Goal: Task Accomplishment & Management: Manage account settings

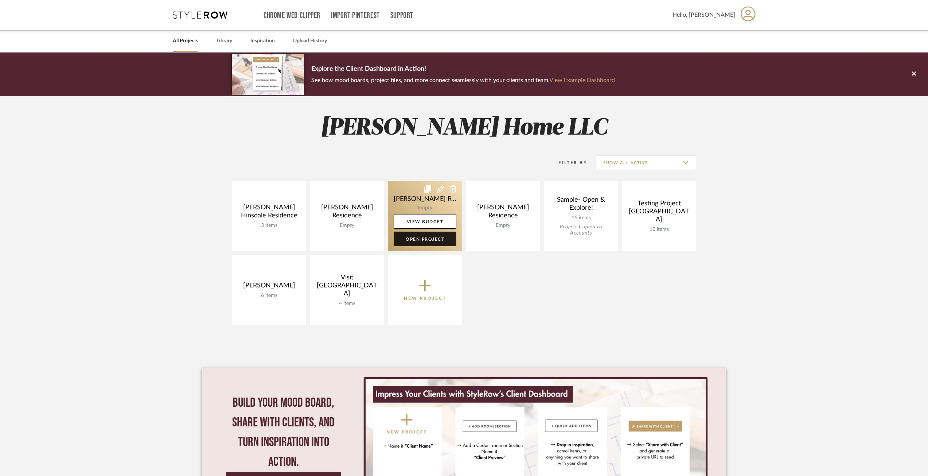
click at [419, 238] on link "Open Project" at bounding box center [425, 239] width 63 height 15
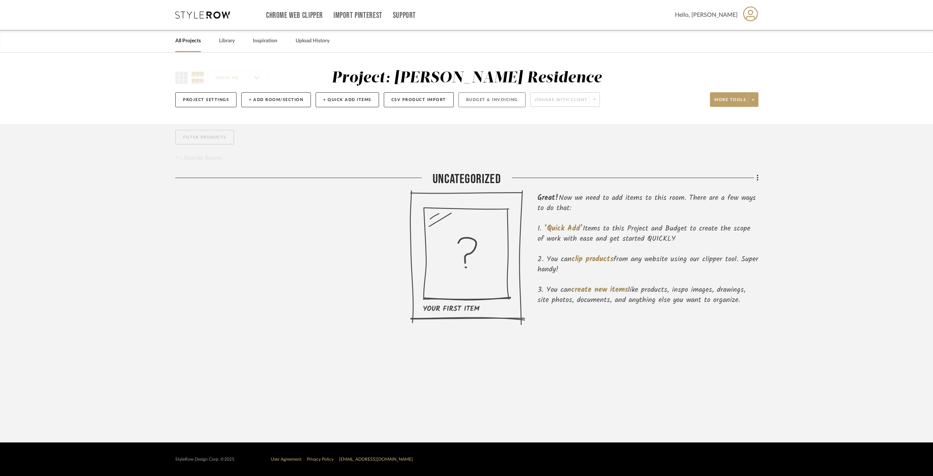
click at [483, 104] on button "Budget & Invoicing" at bounding box center [492, 99] width 67 height 15
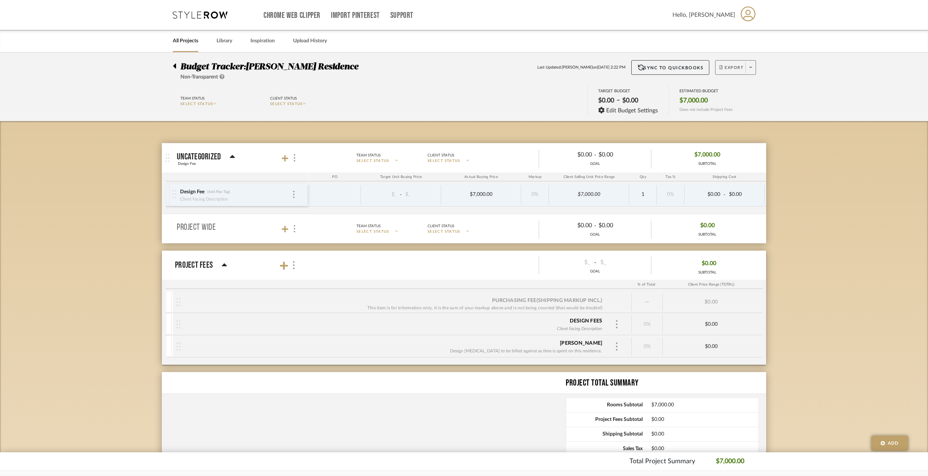
click at [747, 64] on span at bounding box center [751, 67] width 10 height 11
click at [841, 189] on div at bounding box center [464, 238] width 928 height 476
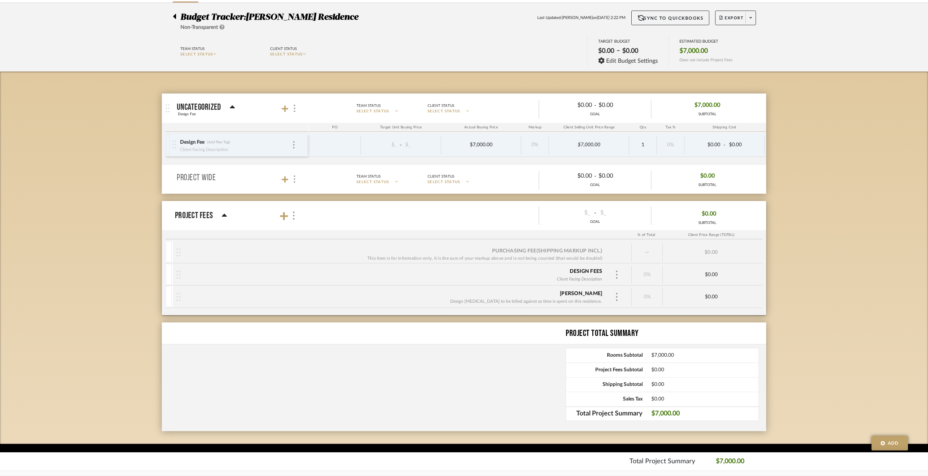
scroll to position [51, 0]
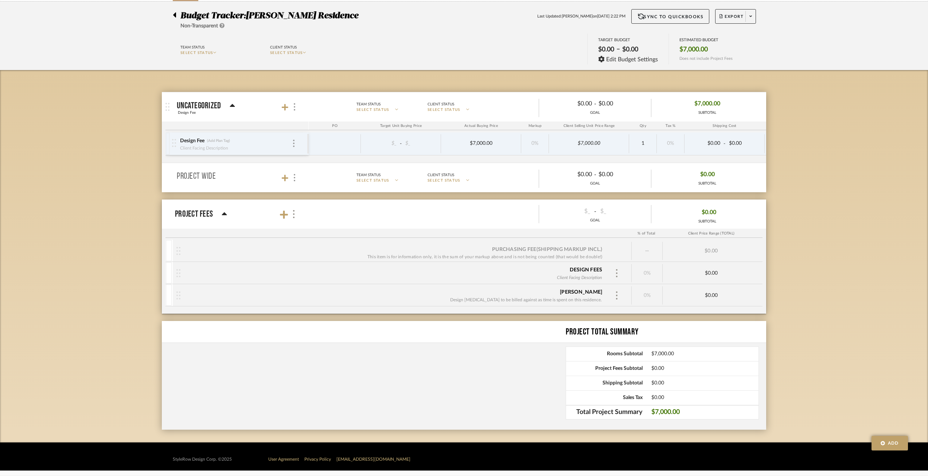
click at [296, 143] on div "Design Fee (Add Plan Tag) Client Facing Description" at bounding box center [239, 143] width 135 height 23
click at [292, 142] on div at bounding box center [294, 144] width 4 height 8
click at [84, 207] on div at bounding box center [464, 238] width 928 height 476
click at [290, 148] on div "Design Fee (Add Plan Tag) Client Facing Description" at bounding box center [236, 143] width 112 height 23
click at [612, 273] on div at bounding box center [617, 273] width 11 height 11
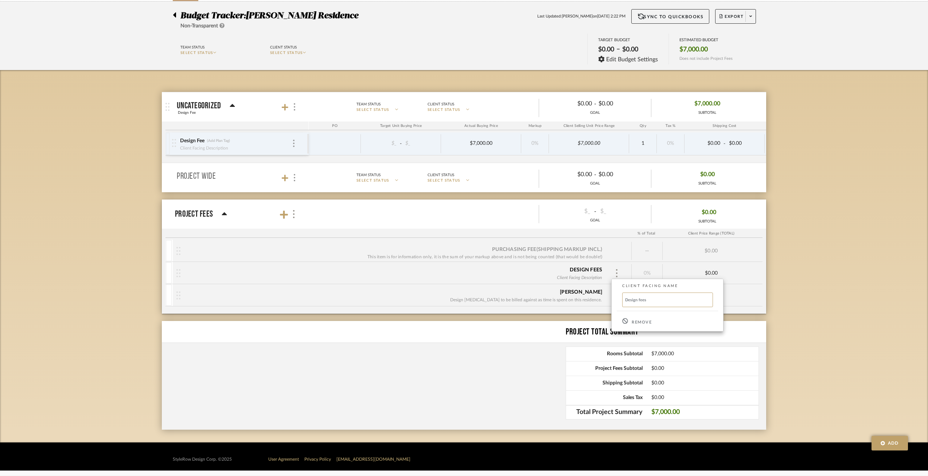
click at [892, 317] on div at bounding box center [464, 238] width 928 height 476
click at [730, 272] on div "$0.00" at bounding box center [711, 273] width 97 height 6
click at [714, 272] on div "$0.00" at bounding box center [711, 273] width 97 height 6
click at [620, 62] on span "Edit Budget Settings" at bounding box center [632, 59] width 52 height 7
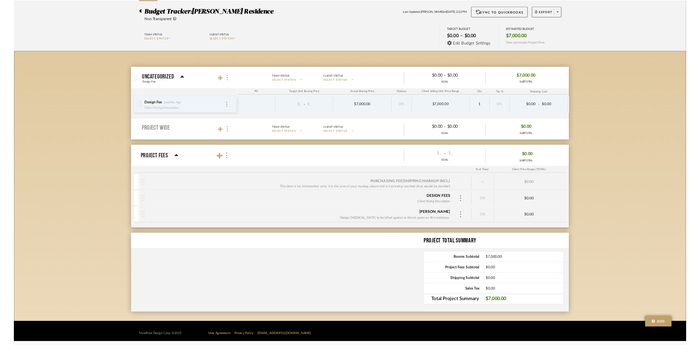
scroll to position [0, 0]
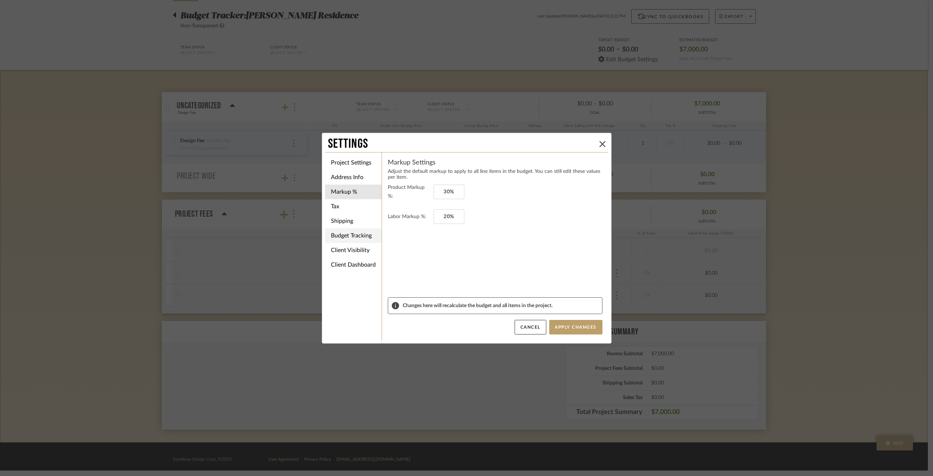
click at [359, 228] on li "Budget Tracking" at bounding box center [353, 235] width 57 height 15
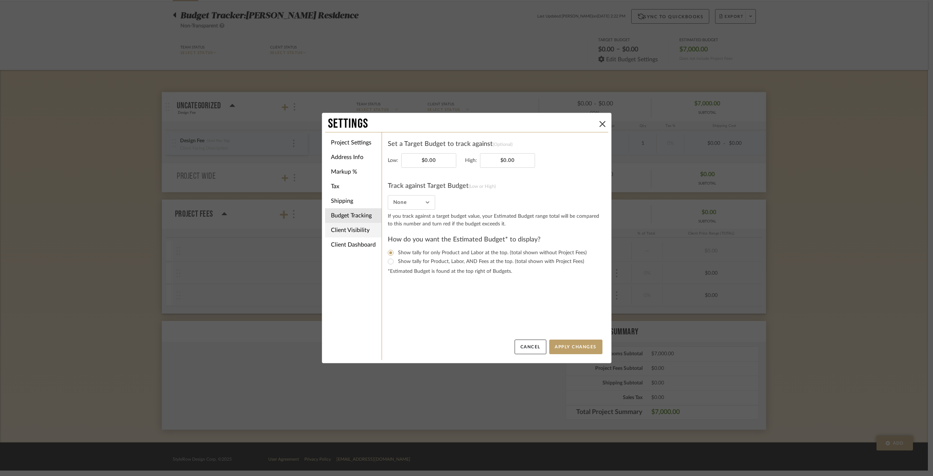
click at [346, 227] on li "Client Visibility" at bounding box center [353, 230] width 57 height 15
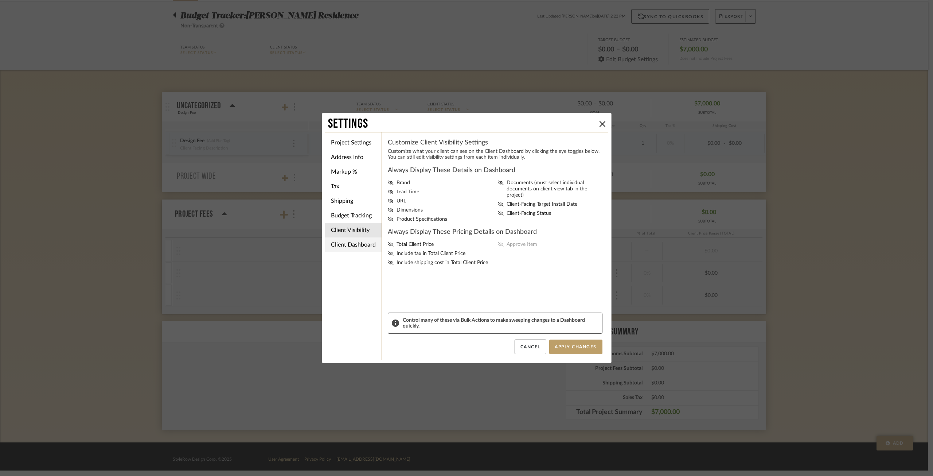
click at [352, 241] on li "Client Dashboard" at bounding box center [353, 244] width 57 height 15
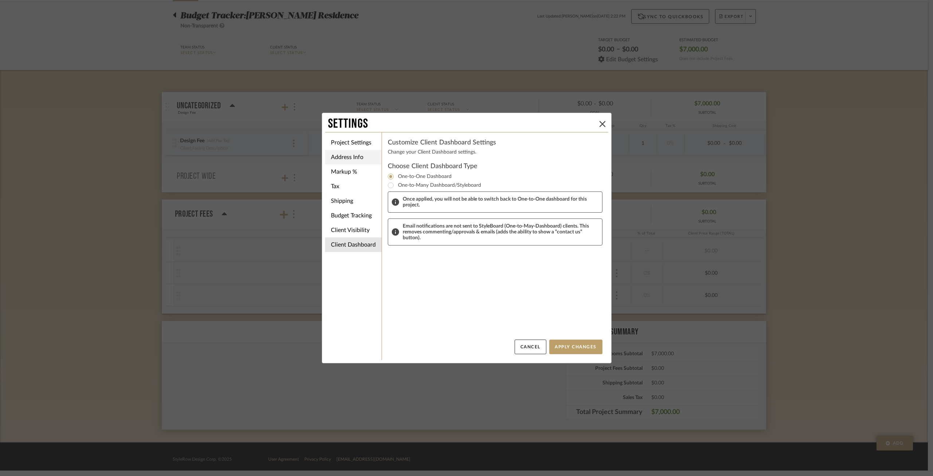
click at [361, 154] on li "Address Info" at bounding box center [353, 157] width 57 height 15
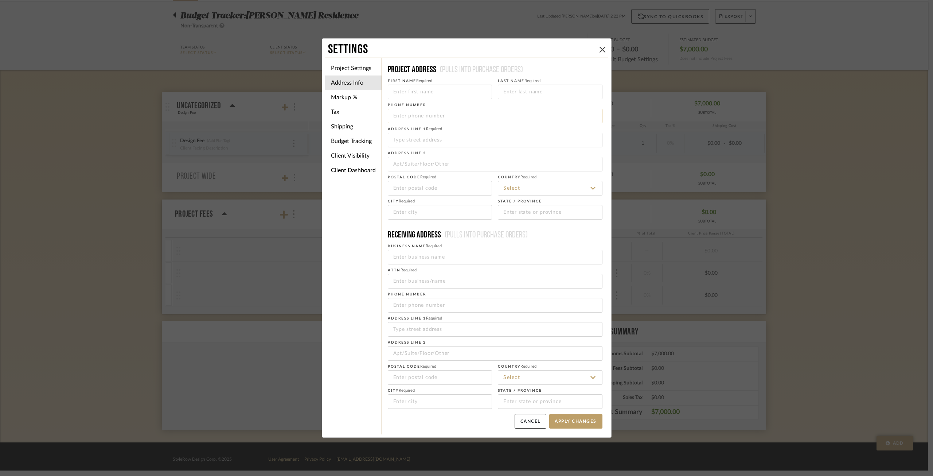
click at [428, 118] on input "tel" at bounding box center [495, 116] width 215 height 15
click at [421, 92] on input at bounding box center [440, 92] width 105 height 15
drag, startPoint x: 391, startPoint y: 93, endPoint x: 432, endPoint y: 92, distance: 42.0
click at [432, 92] on input "[PERSON_NAME]" at bounding box center [440, 92] width 105 height 15
type input "[PERSON_NAME]"
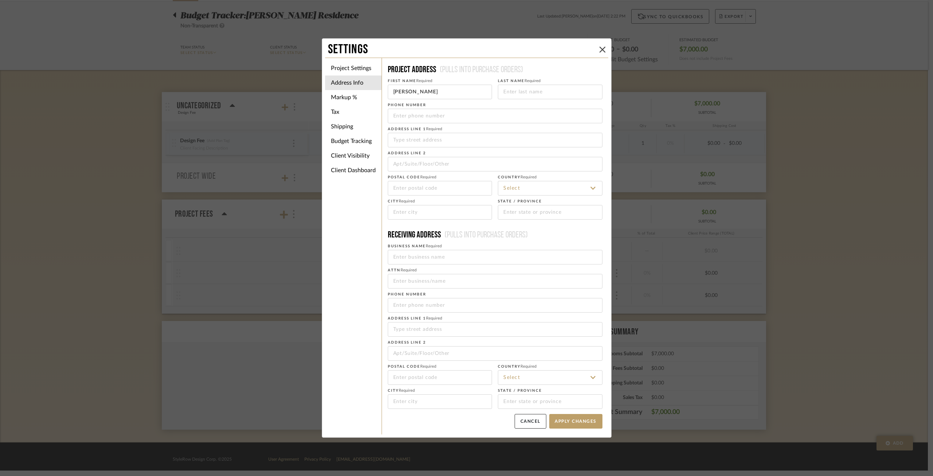
click at [525, 79] on span "Required" at bounding box center [533, 81] width 16 height 4
click at [525, 93] on input at bounding box center [550, 92] width 105 height 15
drag, startPoint x: 432, startPoint y: 94, endPoint x: 373, endPoint y: 94, distance: 59.1
click at [373, 94] on div "Project Settings Address Info Markup % Tax Shipping Budget Tracking Client Visi…" at bounding box center [466, 246] width 283 height 377
click at [580, 86] on input at bounding box center [550, 92] width 105 height 15
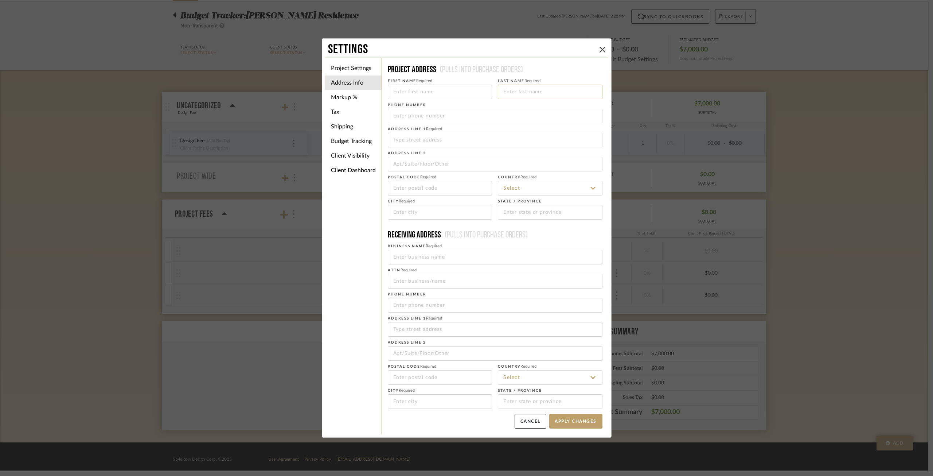
paste input "[PERSON_NAME]"
type input "[PERSON_NAME]"
click at [442, 91] on input at bounding box center [440, 92] width 105 height 15
type input "[PERSON_NAME]"
click at [416, 116] on input "tel" at bounding box center [495, 116] width 215 height 15
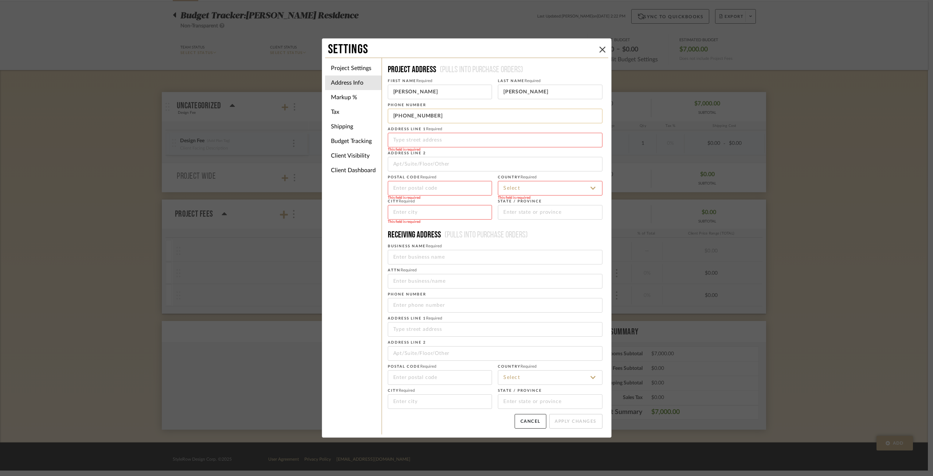
type input "[PHONE_NUMBER]"
click at [424, 116] on input "[PHONE_NUMBER]" at bounding box center [495, 116] width 215 height 15
drag, startPoint x: 487, startPoint y: 117, endPoint x: 275, endPoint y: 106, distance: 212.2
click at [338, 113] on div "Project Settings Address Info Markup % Tax Shipping Budget Tracking Client Visi…" at bounding box center [466, 246] width 283 height 377
type input "1"
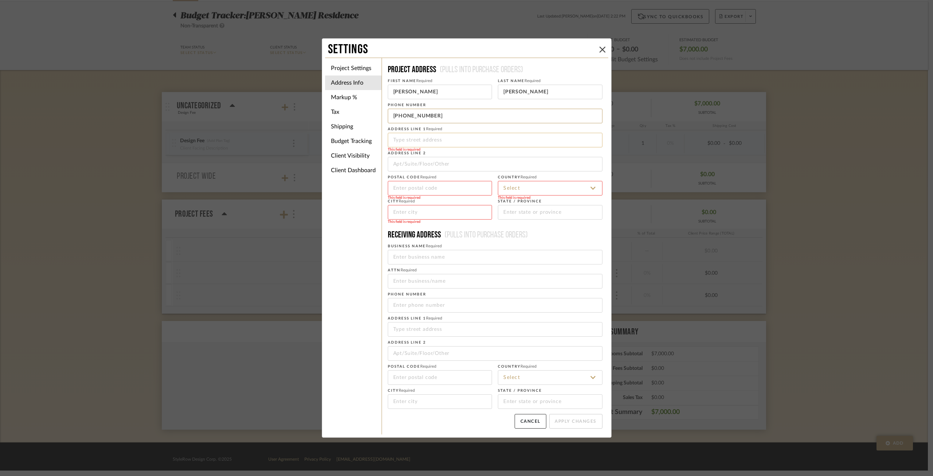
type input "[PHONE_NUMBER]"
click at [475, 144] on input at bounding box center [495, 140] width 215 height 15
drag, startPoint x: 416, startPoint y: 141, endPoint x: 430, endPoint y: 138, distance: 15.0
click at [430, 138] on input "155 Lincon" at bounding box center [495, 140] width 215 height 15
drag, startPoint x: 407, startPoint y: 135, endPoint x: 451, endPoint y: 138, distance: 44.6
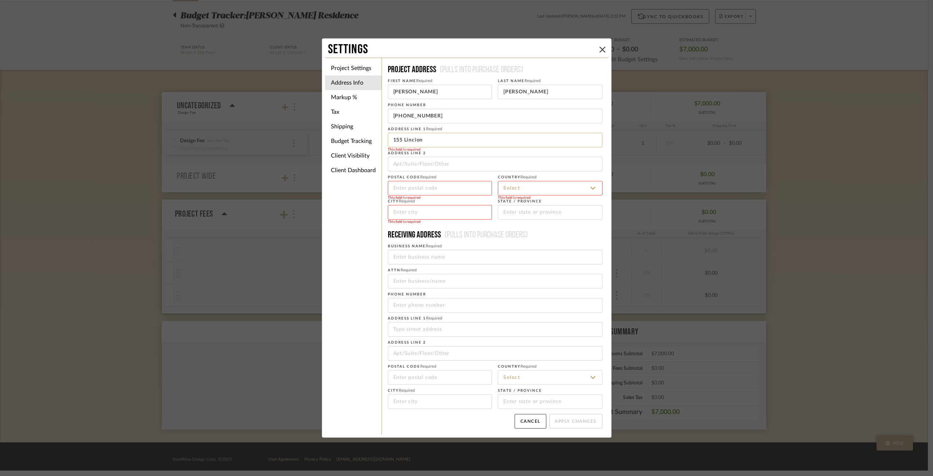
click at [451, 138] on input "155 Lincion" at bounding box center [495, 140] width 215 height 15
type input "[STREET_ADDRESS]"
click at [449, 185] on input at bounding box center [440, 188] width 105 height 15
click at [556, 189] on input at bounding box center [550, 188] width 105 height 15
click at [535, 205] on span "[GEOGRAPHIC_DATA]" at bounding box center [529, 206] width 53 height 5
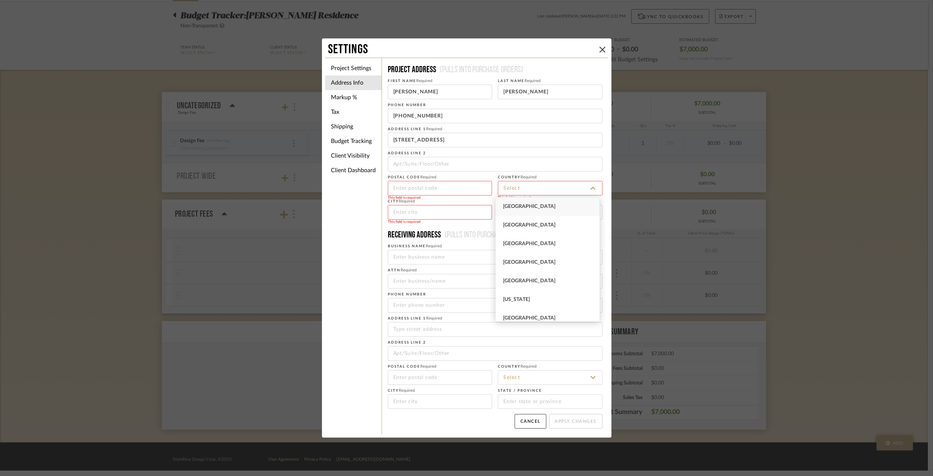
type input "[GEOGRAPHIC_DATA]"
click at [532, 213] on input at bounding box center [550, 212] width 105 height 15
type input "WI"
drag, startPoint x: 434, startPoint y: 222, endPoint x: 433, endPoint y: 215, distance: 6.7
click at [434, 220] on div "This field is required" at bounding box center [440, 222] width 105 height 4
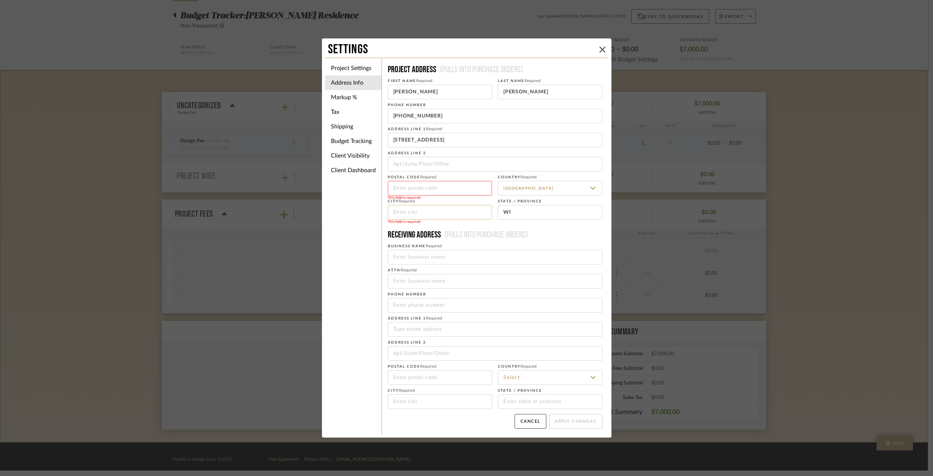
click at [433, 214] on input at bounding box center [440, 212] width 105 height 15
type input "[PERSON_NAME] Bay"
click at [456, 191] on input at bounding box center [440, 188] width 105 height 15
click at [432, 185] on input at bounding box center [440, 188] width 105 height 15
click at [451, 216] on input "[PERSON_NAME] Bay" at bounding box center [440, 212] width 105 height 15
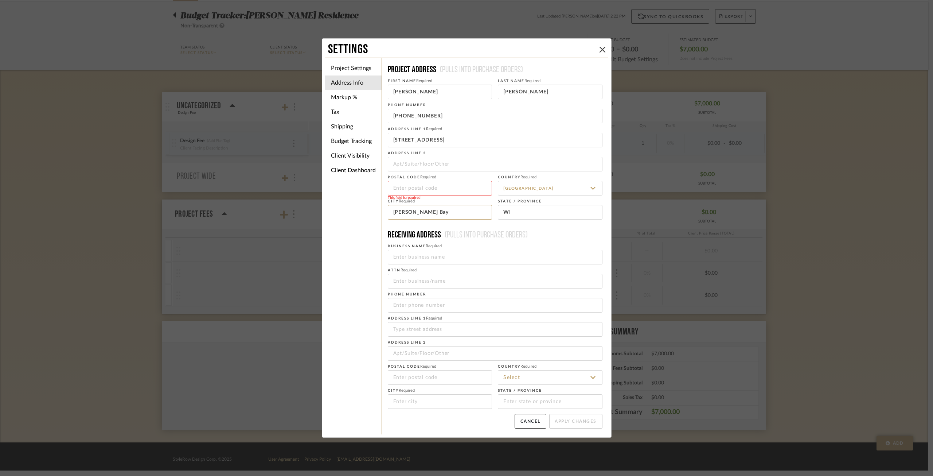
drag, startPoint x: 451, startPoint y: 216, endPoint x: 342, endPoint y: 210, distance: 109.2
click at [342, 210] on div "Project Settings Address Info Markup % Tax Shipping Budget Tracking Client Visi…" at bounding box center [466, 246] width 283 height 377
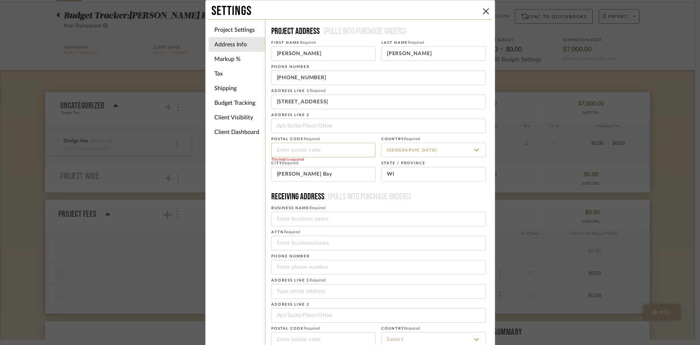
click at [298, 147] on input at bounding box center [323, 150] width 105 height 15
click at [299, 147] on input at bounding box center [323, 150] width 105 height 15
drag, startPoint x: 286, startPoint y: 149, endPoint x: 278, endPoint y: 148, distance: 7.4
click at [278, 148] on input at bounding box center [323, 150] width 105 height 15
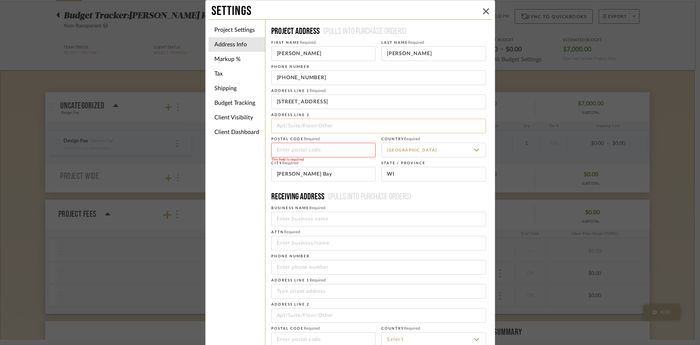
click at [283, 122] on input at bounding box center [378, 126] width 215 height 15
click at [304, 153] on input at bounding box center [323, 150] width 105 height 15
click at [284, 138] on label "Postal code Required" at bounding box center [295, 139] width 48 height 4
click at [288, 127] on input at bounding box center [378, 126] width 215 height 15
click at [284, 154] on input at bounding box center [323, 150] width 105 height 15
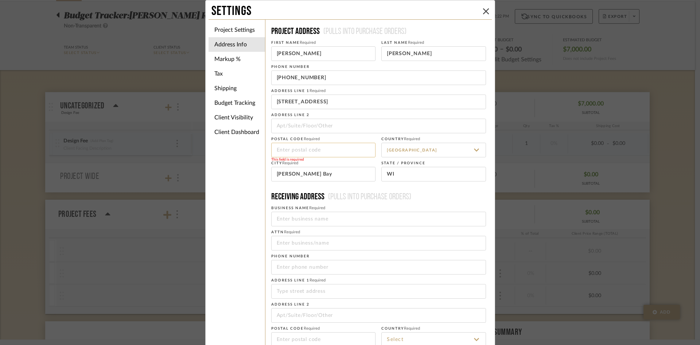
click at [322, 145] on input at bounding box center [323, 150] width 105 height 15
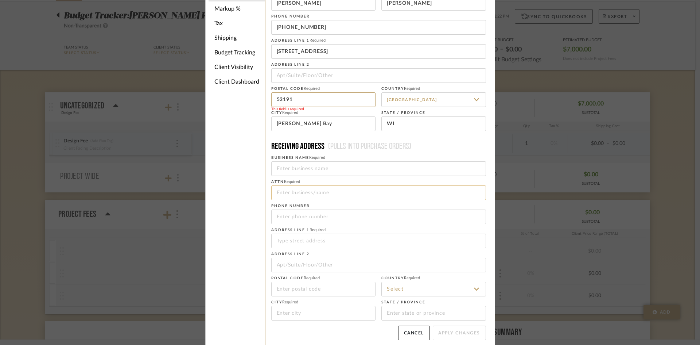
scroll to position [55, 0]
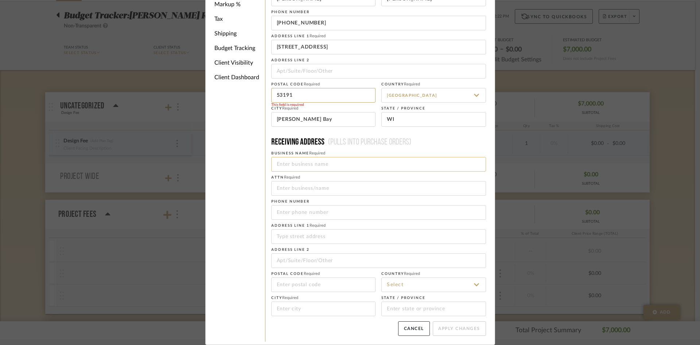
type input "53191"
click at [393, 168] on input at bounding box center [378, 164] width 215 height 15
click at [325, 163] on input at bounding box center [378, 164] width 215 height 15
click at [463, 326] on button "Apply Changes" at bounding box center [459, 328] width 53 height 15
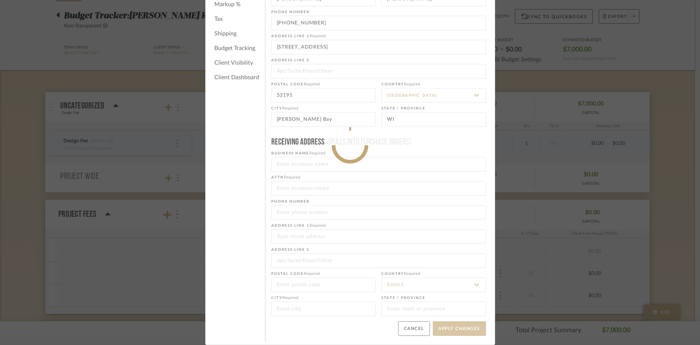
type input "[PHONE_NUMBER]"
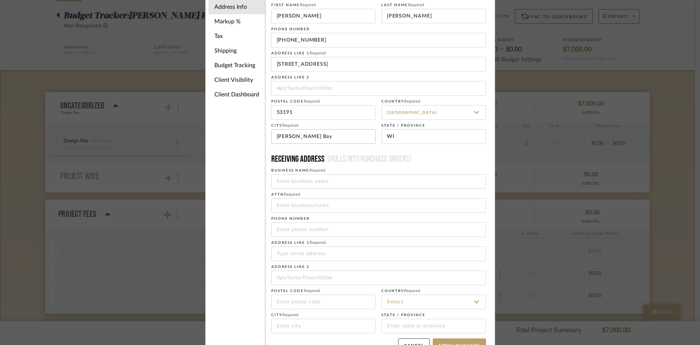
scroll to position [0, 0]
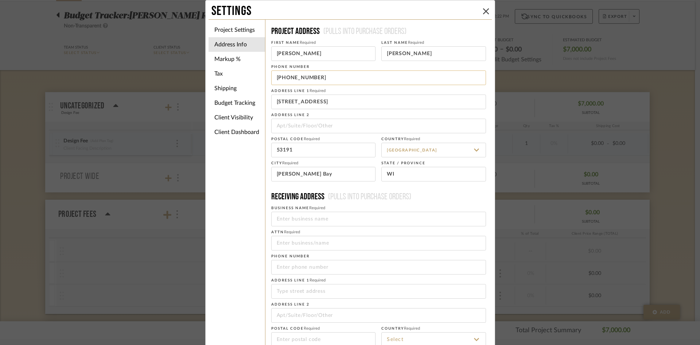
click at [314, 81] on input "[PHONE_NUMBER]" at bounding box center [378, 77] width 215 height 15
drag, startPoint x: 313, startPoint y: 80, endPoint x: 275, endPoint y: 81, distance: 38.3
click at [275, 81] on input "[PHONE_NUMBER]" at bounding box center [378, 77] width 215 height 15
click at [465, 103] on input "[STREET_ADDRESS]" at bounding box center [378, 101] width 215 height 15
click at [436, 126] on input at bounding box center [378, 126] width 215 height 15
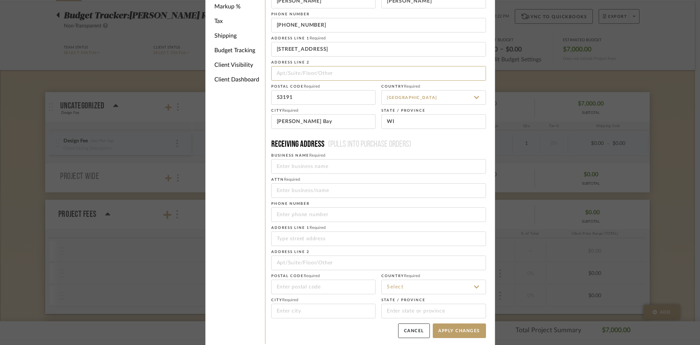
scroll to position [55, 0]
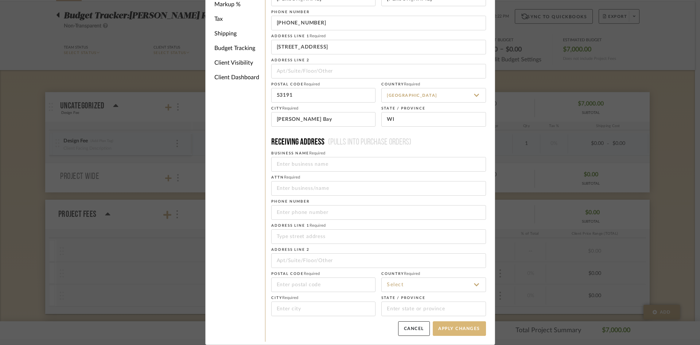
click at [480, 331] on button "Apply Changes" at bounding box center [459, 328] width 53 height 15
click at [310, 161] on input at bounding box center [378, 164] width 215 height 15
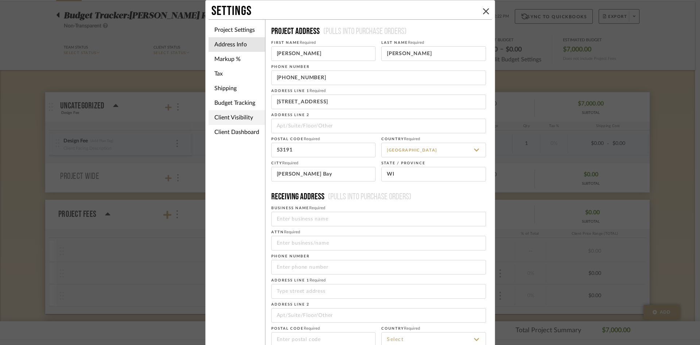
click at [229, 124] on li "Client Visibility" at bounding box center [237, 117] width 57 height 15
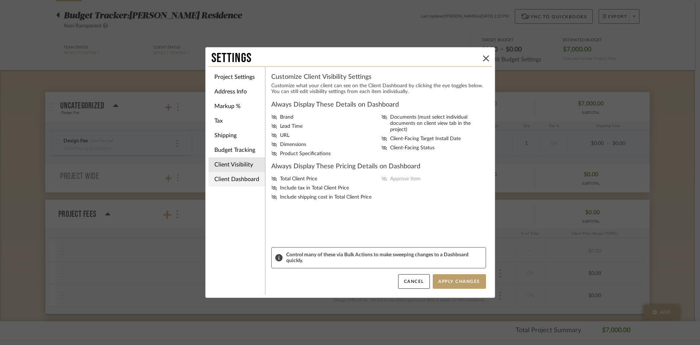
click at [232, 180] on li "Client Dashboard" at bounding box center [237, 179] width 57 height 15
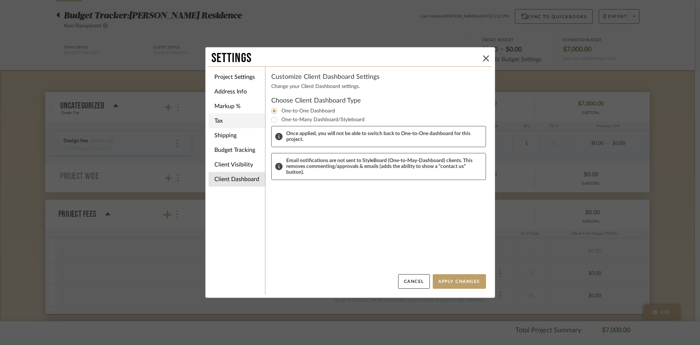
click at [251, 122] on li "Tax" at bounding box center [237, 120] width 57 height 15
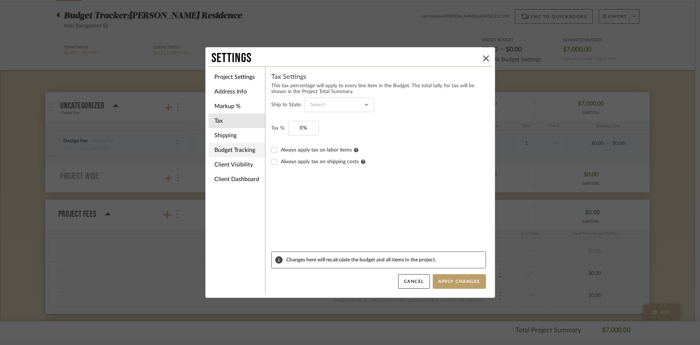
click at [226, 151] on li "Budget Tracking" at bounding box center [237, 150] width 57 height 15
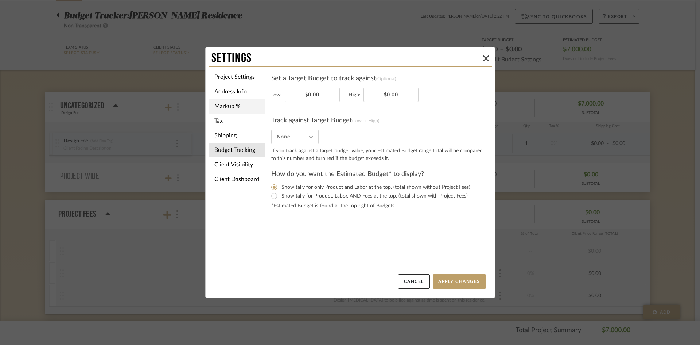
click at [242, 106] on li "Markup %" at bounding box center [237, 106] width 57 height 15
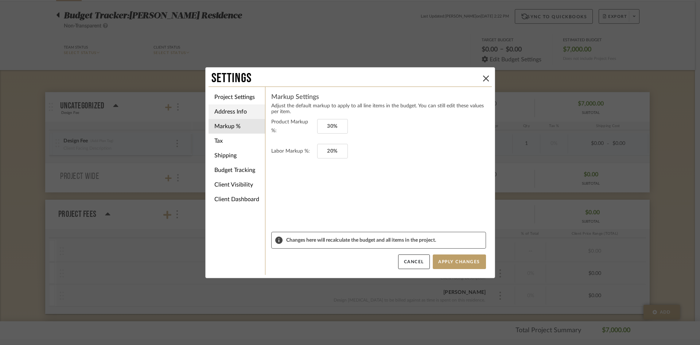
click at [230, 117] on li "Address Info" at bounding box center [237, 111] width 57 height 15
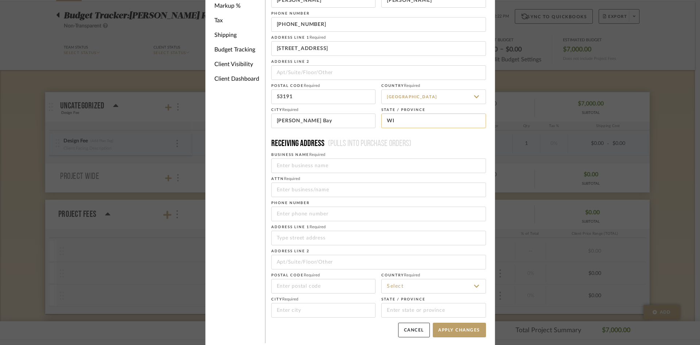
scroll to position [55, 0]
click at [383, 164] on input at bounding box center [378, 164] width 215 height 15
type input "b"
click at [474, 328] on button "Apply Changes" at bounding box center [459, 328] width 53 height 15
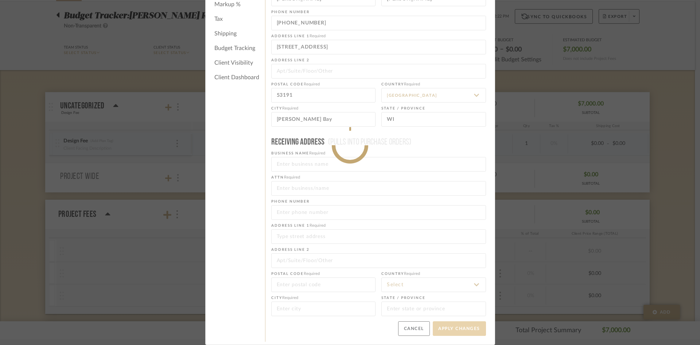
type input "2145389919"
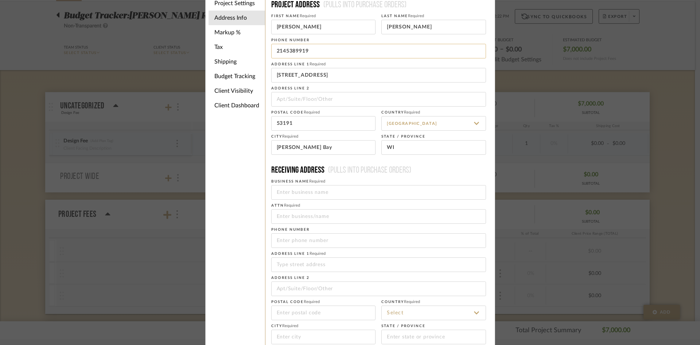
scroll to position [0, 0]
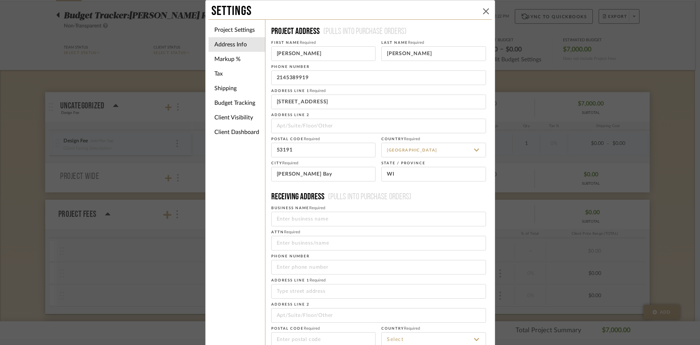
click at [482, 12] on button at bounding box center [486, 11] width 9 height 9
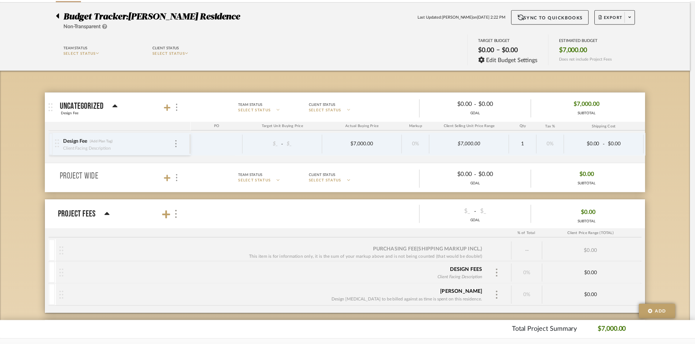
scroll to position [51, 0]
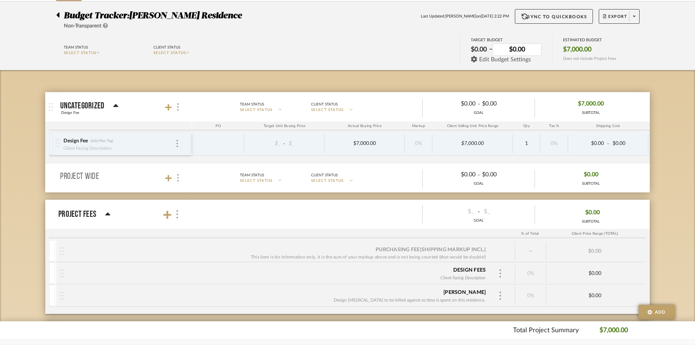
click at [499, 60] on span "Edit Budget Settings" at bounding box center [505, 59] width 52 height 7
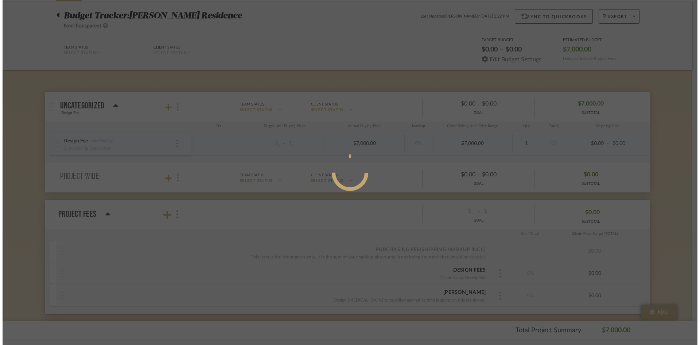
scroll to position [0, 0]
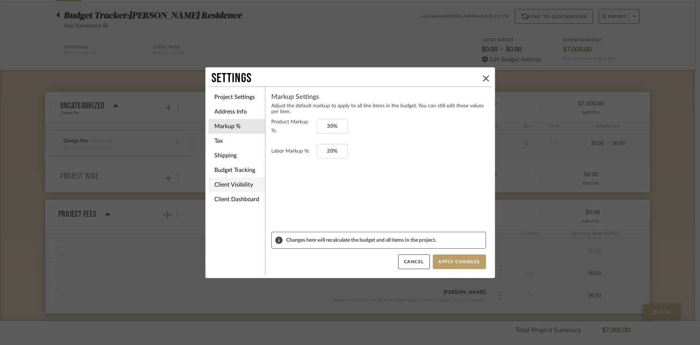
click at [227, 182] on li "Client Visibility" at bounding box center [237, 184] width 57 height 15
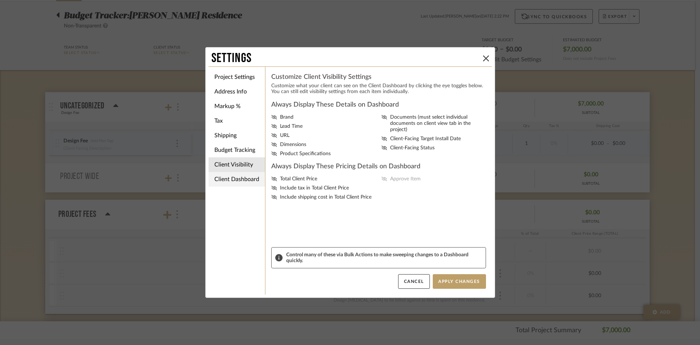
click at [220, 177] on li "Client Dashboard" at bounding box center [237, 179] width 57 height 15
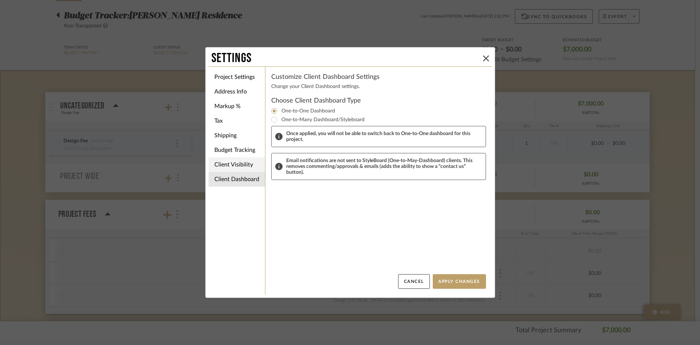
click at [226, 167] on li "Client Visibility" at bounding box center [237, 164] width 57 height 15
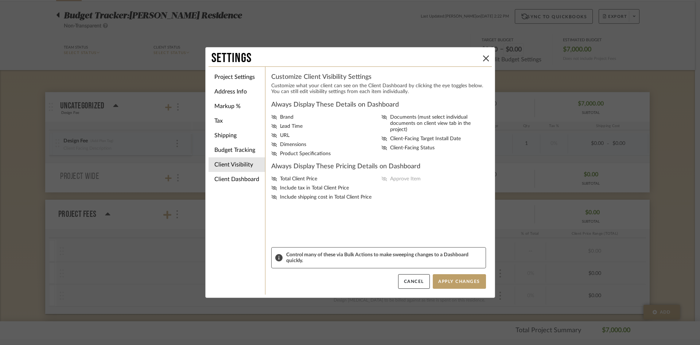
drag, startPoint x: 482, startPoint y: 57, endPoint x: 513, endPoint y: 49, distance: 31.9
click at [483, 56] on icon at bounding box center [486, 58] width 6 height 6
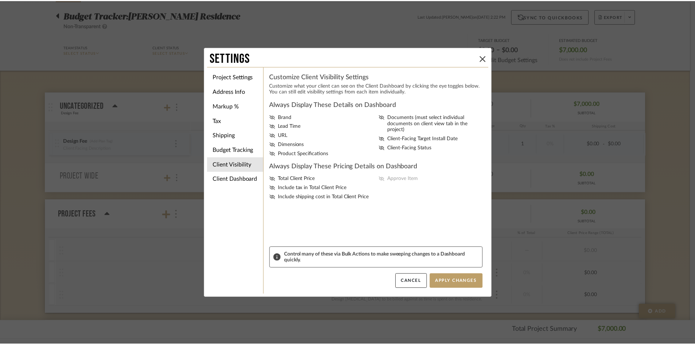
scroll to position [51, 0]
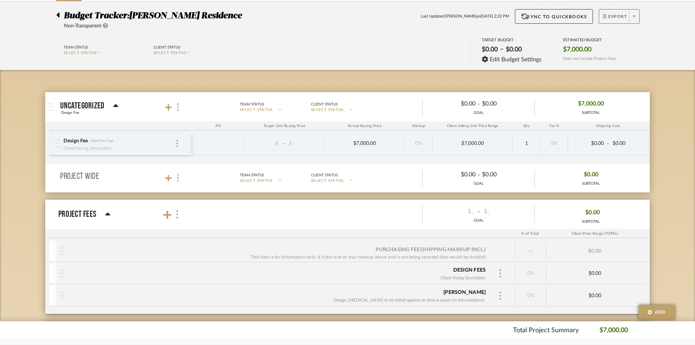
click at [635, 15] on icon at bounding box center [634, 16] width 3 height 4
click at [622, 38] on span "Export PDF" at bounding box center [632, 37] width 55 height 6
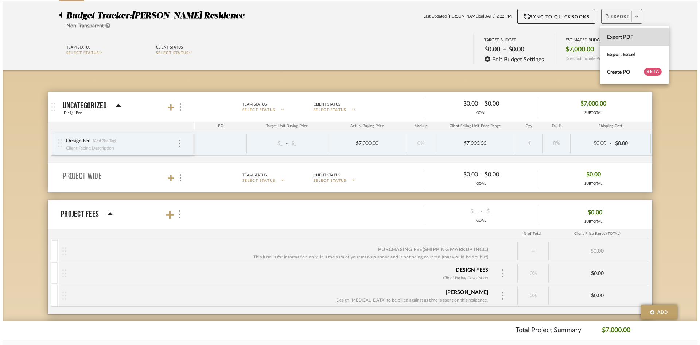
scroll to position [0, 0]
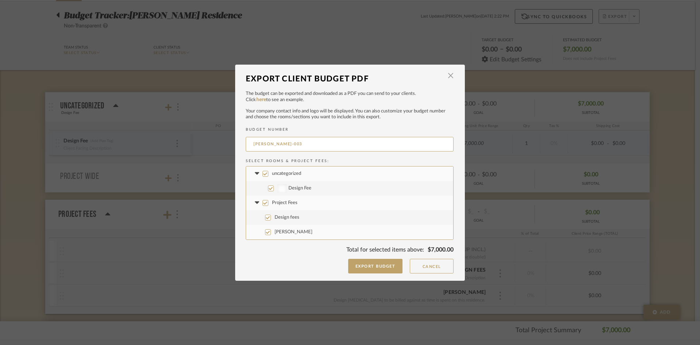
click at [263, 173] on input "uncategorized" at bounding box center [266, 174] width 6 height 6
checkbox input "false"
click at [272, 188] on label "Design Fee" at bounding box center [349, 188] width 207 height 15
click at [272, 188] on input "Design Fee" at bounding box center [271, 188] width 6 height 6
checkbox input "true"
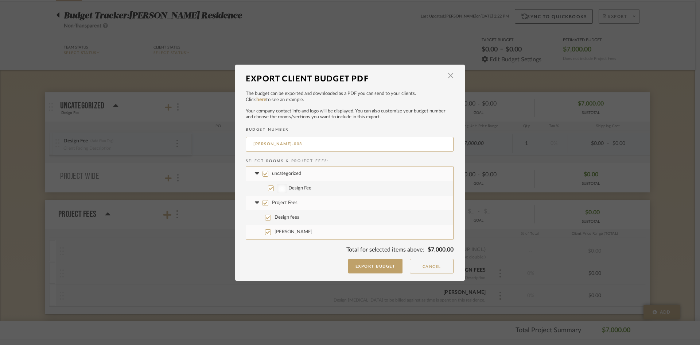
click at [264, 169] on label "uncategorized" at bounding box center [349, 173] width 207 height 15
click at [264, 171] on input "uncategorized" at bounding box center [266, 174] width 6 height 6
checkbox input "false"
click at [397, 266] on button "Export Budget" at bounding box center [375, 266] width 55 height 15
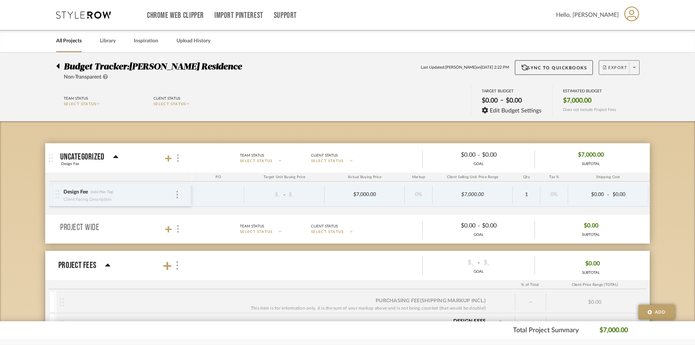
click at [177, 201] on div "Design Fee (Add Plan Tag) Client Facing Description" at bounding box center [122, 194] width 135 height 23
click at [632, 66] on span at bounding box center [634, 67] width 10 height 11
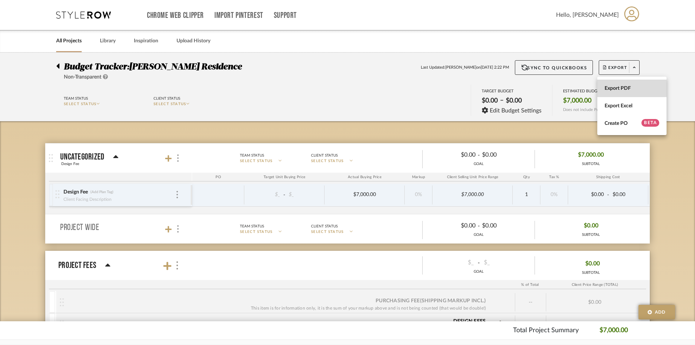
click at [630, 87] on span "Export PDF" at bounding box center [632, 88] width 55 height 6
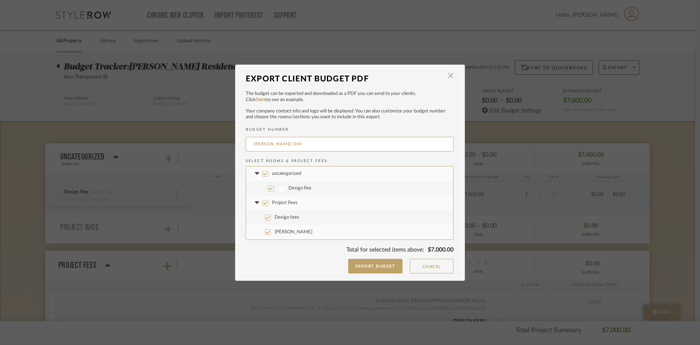
click at [255, 174] on icon at bounding box center [257, 173] width 4 height 3
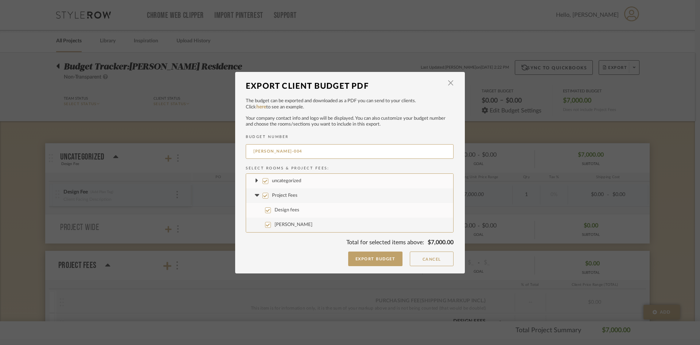
click at [256, 176] on label "uncategorized" at bounding box center [349, 181] width 207 height 15
click at [263, 178] on input "uncategorized" at bounding box center [266, 181] width 6 height 6
click at [253, 180] on fa-icon at bounding box center [257, 181] width 8 height 8
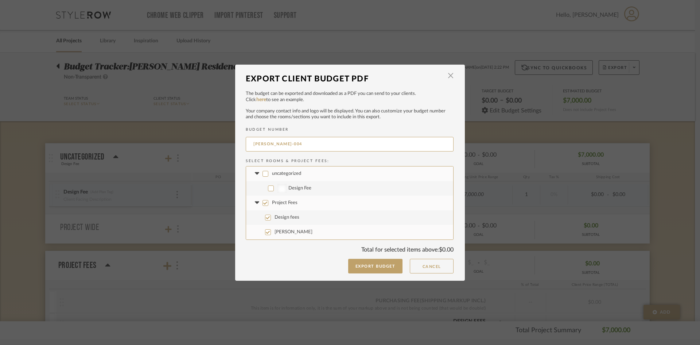
click at [263, 171] on input "uncategorized" at bounding box center [266, 174] width 6 height 6
checkbox input "true"
drag, startPoint x: 281, startPoint y: 186, endPoint x: 275, endPoint y: 190, distance: 6.8
click at [279, 187] on div at bounding box center [281, 188] width 9 height 9
click at [274, 187] on input "Design Fee" at bounding box center [271, 188] width 6 height 6
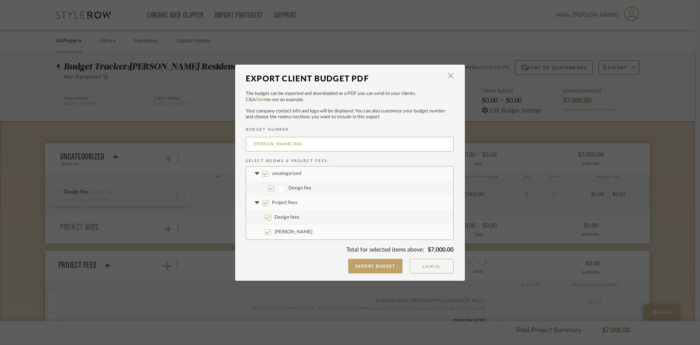
checkbox input "false"
click at [263, 172] on input "uncategorized" at bounding box center [266, 174] width 6 height 6
checkbox input "true"
click at [263, 174] on input "uncategorized" at bounding box center [266, 174] width 6 height 6
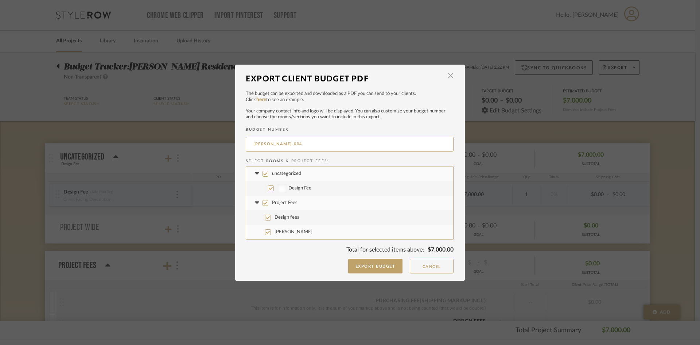
checkbox input "false"
click at [453, 73] on dialog-content "Export Client Budget PDF × The budget can be exported and downloaded as a PDF y…" at bounding box center [350, 173] width 230 height 216
click at [449, 75] on span "button" at bounding box center [450, 76] width 15 height 15
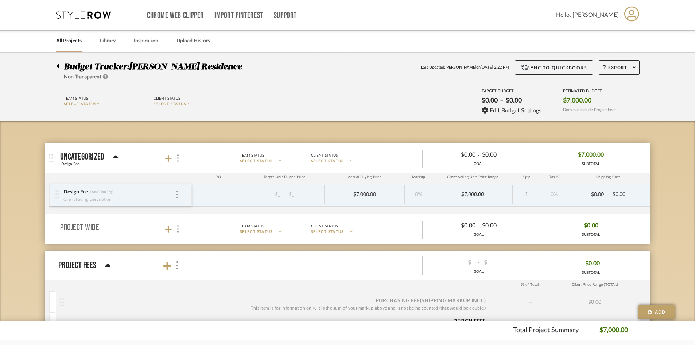
click at [181, 195] on div "Design Fee (Add Plan Tag) Client Facing Description" at bounding box center [122, 194] width 135 height 23
click at [174, 195] on div "Design Fee (Add Plan Tag)" at bounding box center [119, 192] width 112 height 7
click at [620, 68] on span "Export" at bounding box center [615, 70] width 24 height 11
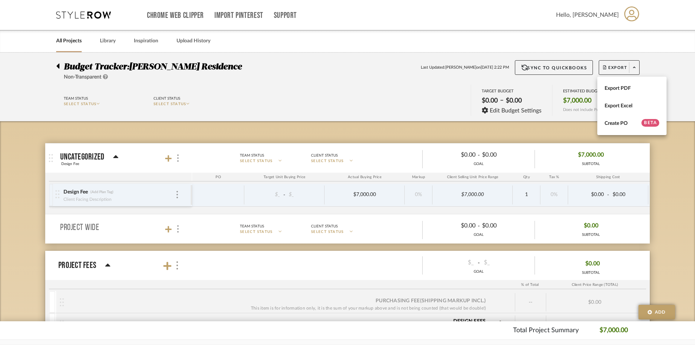
click at [632, 79] on div "Export PDF Export Excel Create PO BETA" at bounding box center [631, 106] width 69 height 58
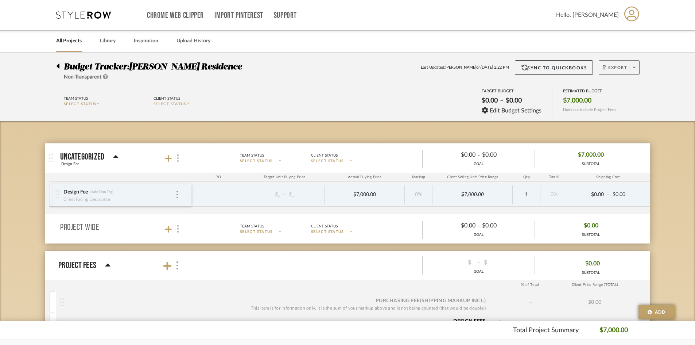
click at [619, 62] on button "Export" at bounding box center [619, 67] width 41 height 15
click at [622, 89] on span "Export PDF" at bounding box center [632, 88] width 55 height 6
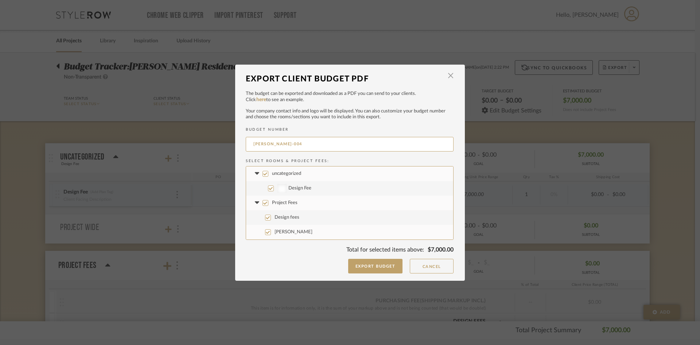
click at [282, 187] on div at bounding box center [281, 188] width 9 height 9
click at [274, 187] on input "Design Fee" at bounding box center [271, 188] width 6 height 6
checkbox input "false"
click at [280, 186] on div at bounding box center [281, 188] width 9 height 9
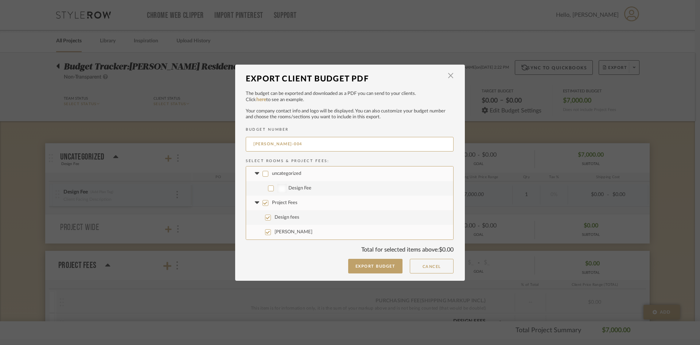
click at [274, 186] on input "Design Fee" at bounding box center [271, 188] width 6 height 6
checkbox input "true"
click at [443, 73] on span "button" at bounding box center [450, 76] width 15 height 15
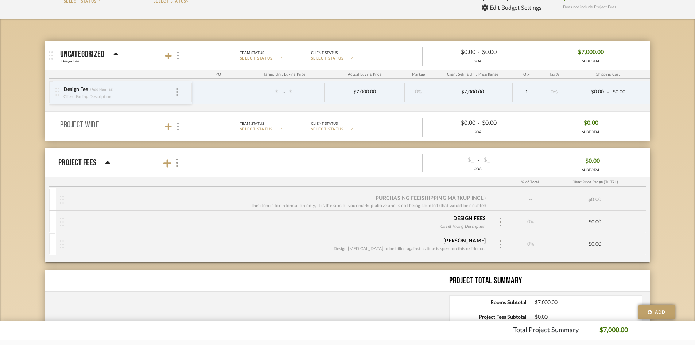
scroll to position [109, 0]
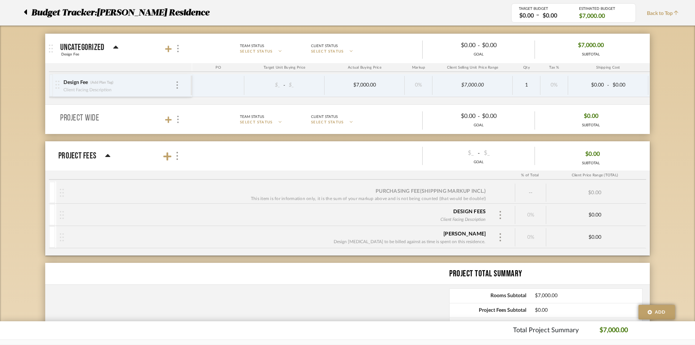
click at [499, 221] on div "Design fees Client Facing Description" at bounding box center [285, 215] width 459 height 18
click at [500, 214] on img at bounding box center [500, 215] width 4 height 8
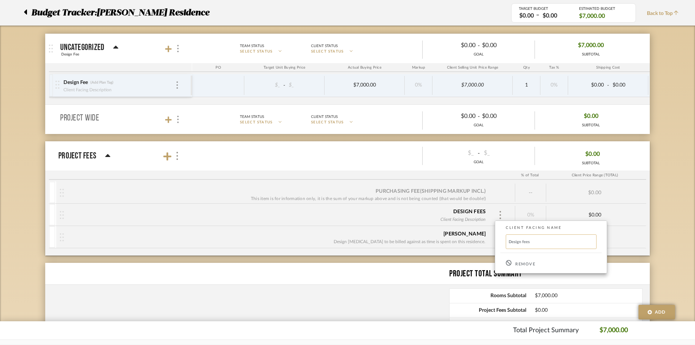
click at [532, 244] on input "Design fees" at bounding box center [551, 241] width 91 height 15
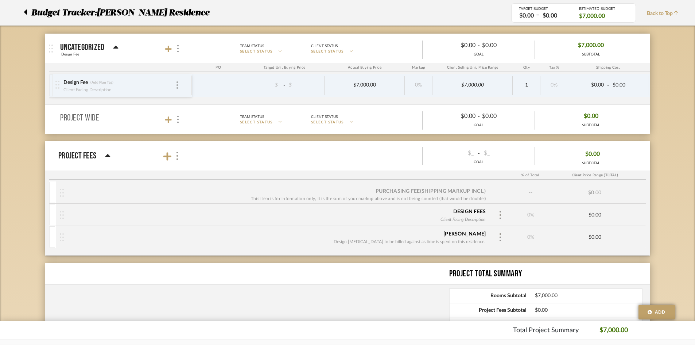
click at [601, 211] on div "$0.00" at bounding box center [594, 215] width 97 height 18
drag, startPoint x: 595, startPoint y: 213, endPoint x: 589, endPoint y: 212, distance: 6.0
click at [594, 212] on div "$0.00" at bounding box center [594, 215] width 97 height 6
drag, startPoint x: 589, startPoint y: 212, endPoint x: 584, endPoint y: 211, distance: 5.1
click at [590, 211] on sr-inline-edit-container "$0.00" at bounding box center [594, 214] width 97 height 7
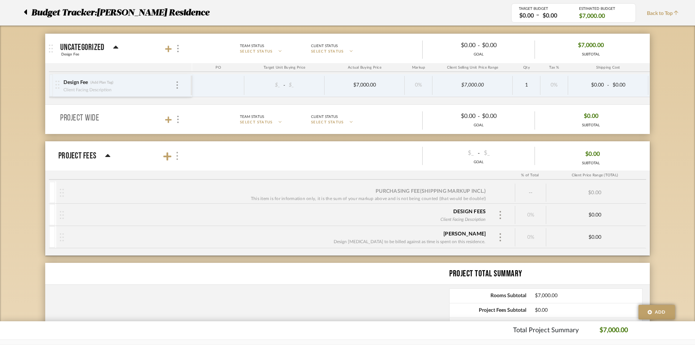
click at [178, 153] on img at bounding box center [177, 156] width 4 height 8
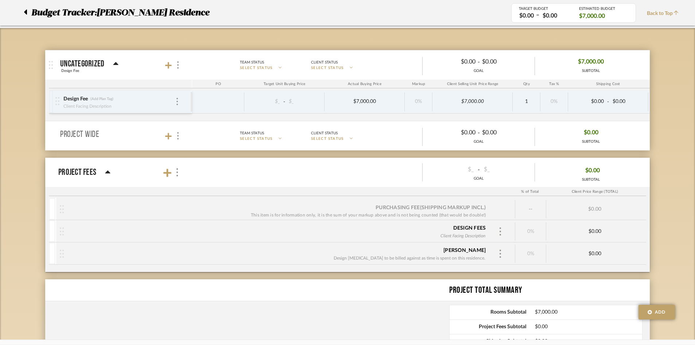
scroll to position [73, 0]
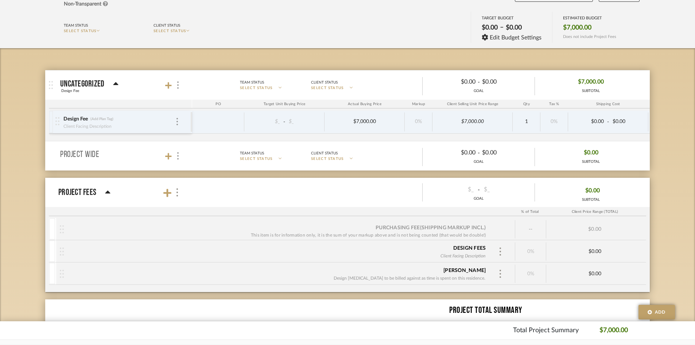
click at [99, 192] on div "Project Fees" at bounding box center [84, 192] width 52 height 13
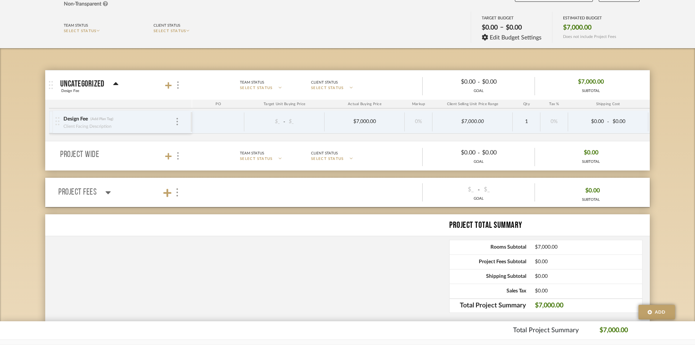
click at [102, 193] on div "Project Fees" at bounding box center [84, 192] width 53 height 13
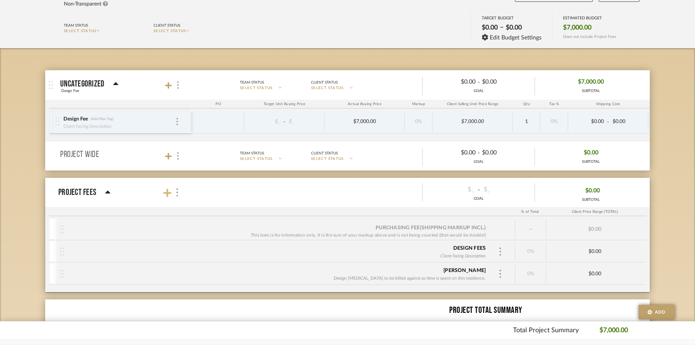
click at [168, 191] on icon at bounding box center [167, 193] width 8 height 8
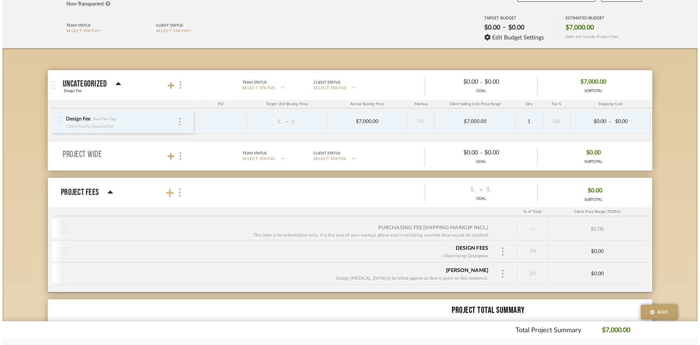
scroll to position [0, 0]
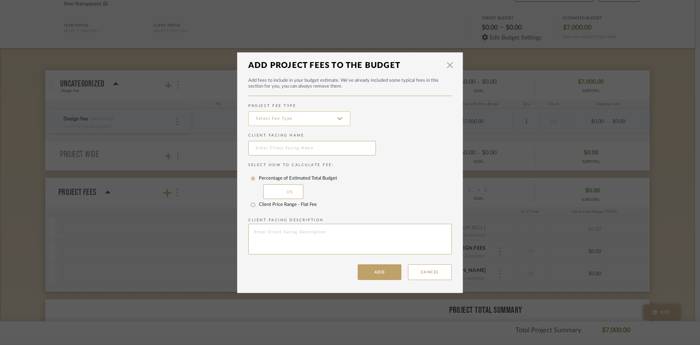
click at [298, 120] on input at bounding box center [299, 118] width 102 height 15
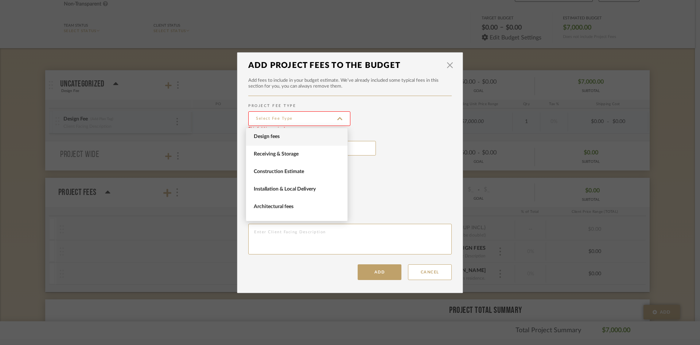
click at [291, 143] on span "Design fees" at bounding box center [296, 137] width 101 height 18
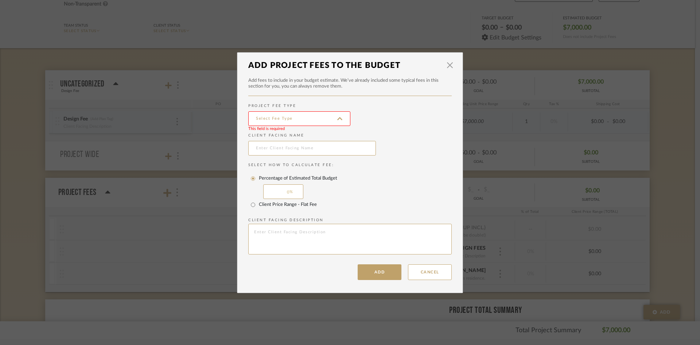
type input "Design fees"
click at [294, 153] on input "text" at bounding box center [312, 148] width 128 height 15
click at [290, 192] on div "0" at bounding box center [283, 191] width 40 height 15
click at [244, 206] on dialog-content "× Add Project Fees to the Budget Add fees to include in your budget estimate. W…" at bounding box center [350, 172] width 226 height 241
click at [249, 203] on input "Client Price Range - Flat Fee" at bounding box center [253, 205] width 12 height 12
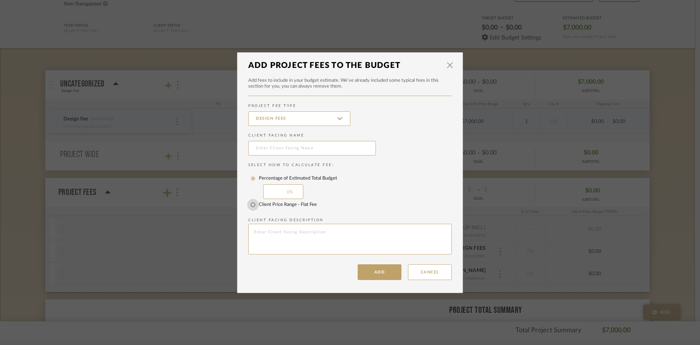
radio input "true"
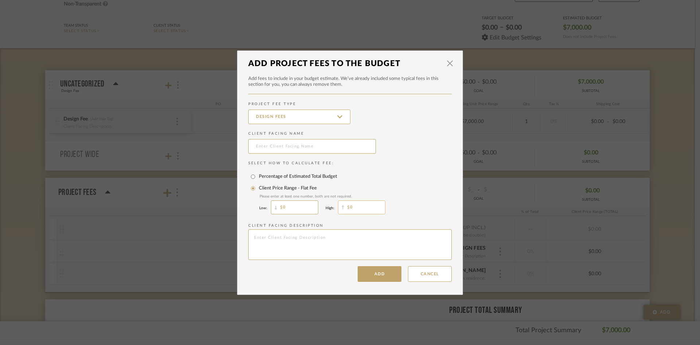
click at [349, 202] on input "0" at bounding box center [361, 207] width 47 height 14
drag, startPoint x: 370, startPoint y: 205, endPoint x: 0, endPoint y: 218, distance: 370.3
click at [248, 217] on div "Select How to Calculate Fee: Percentage of Estimated Total Budget Client Price …" at bounding box center [349, 211] width 203 height 101
type input "7,000"
click at [383, 275] on button "Add" at bounding box center [380, 274] width 44 height 16
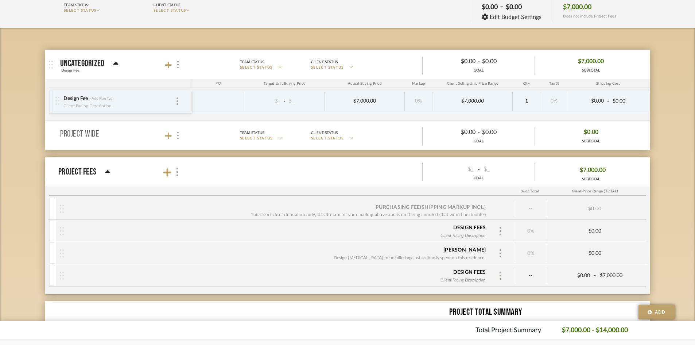
scroll to position [109, 0]
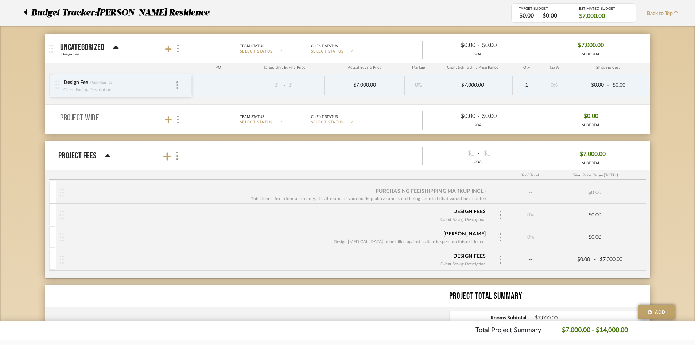
click at [501, 209] on div "Design fees Client Facing Description" at bounding box center [285, 215] width 459 height 18
click at [501, 215] on img at bounding box center [500, 215] width 4 height 8
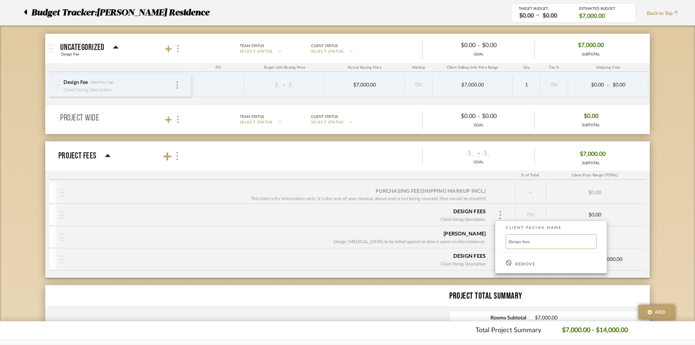
click at [459, 270] on div at bounding box center [347, 172] width 695 height 345
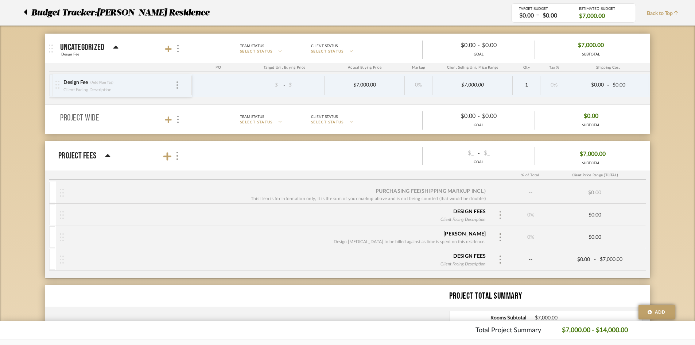
click at [501, 211] on img at bounding box center [500, 215] width 4 height 8
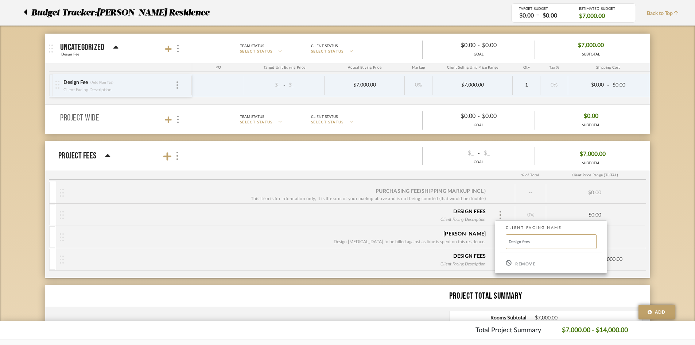
click at [513, 266] on div "Remove" at bounding box center [551, 263] width 112 height 20
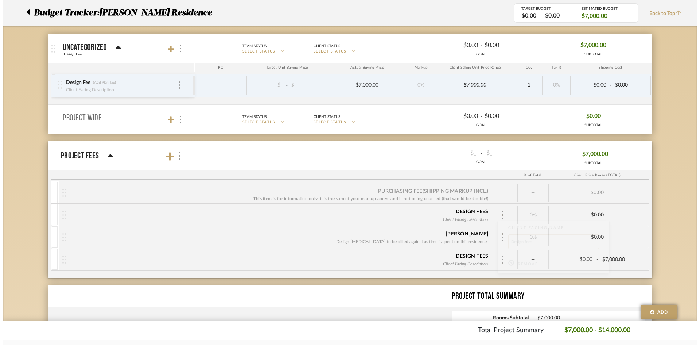
scroll to position [0, 0]
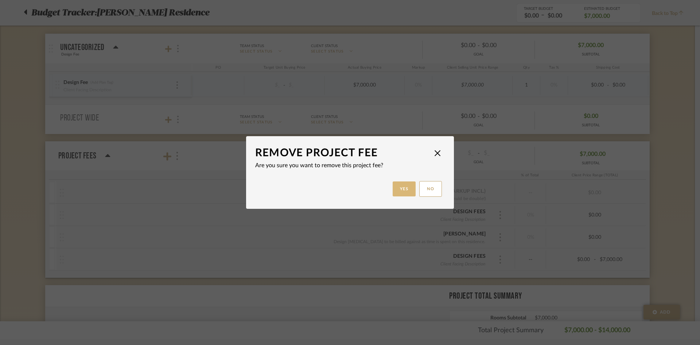
click at [393, 189] on button "Yes" at bounding box center [404, 188] width 23 height 15
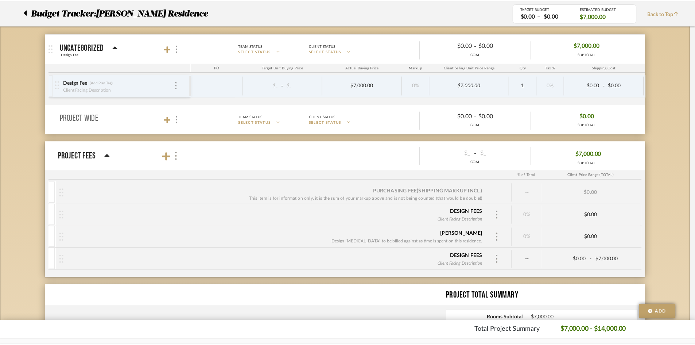
scroll to position [109, 0]
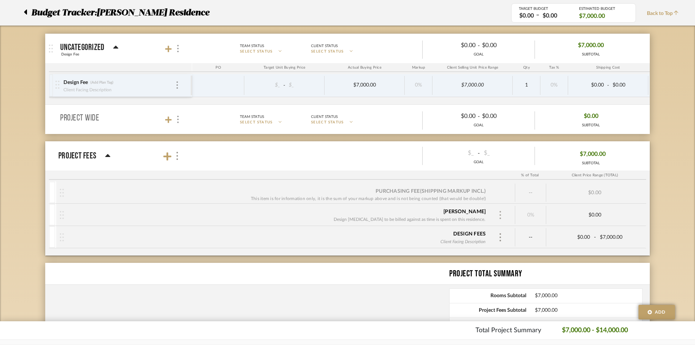
click at [500, 211] on img at bounding box center [500, 215] width 4 height 8
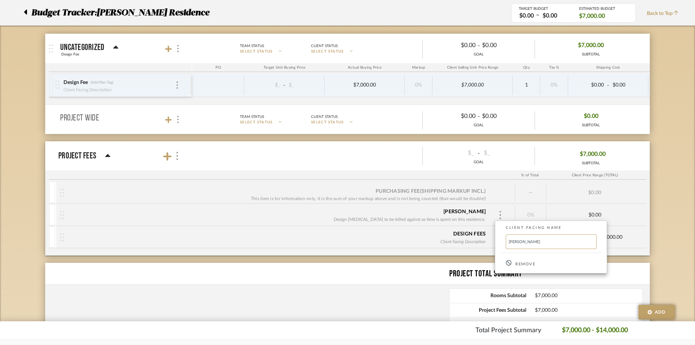
click at [381, 234] on div at bounding box center [347, 172] width 695 height 345
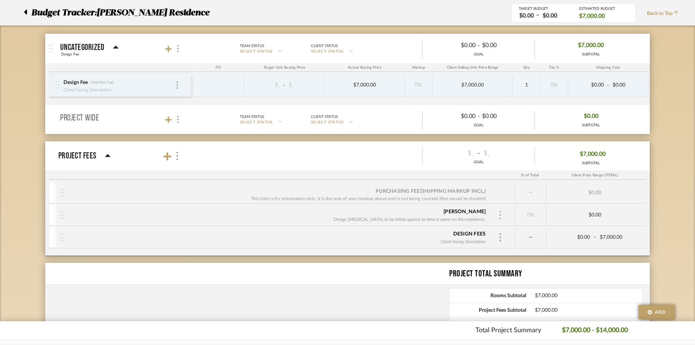
click at [502, 216] on img at bounding box center [500, 215] width 4 height 8
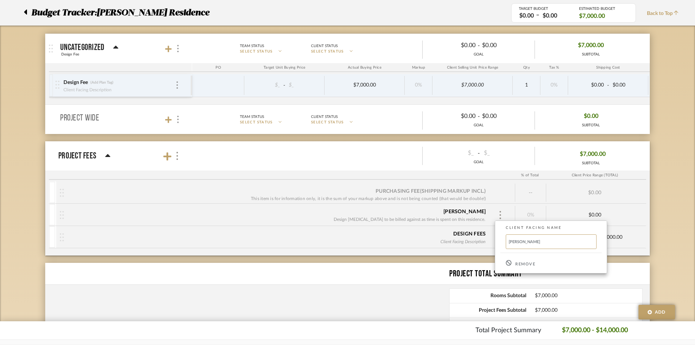
click at [521, 265] on p "Remove" at bounding box center [525, 263] width 20 height 5
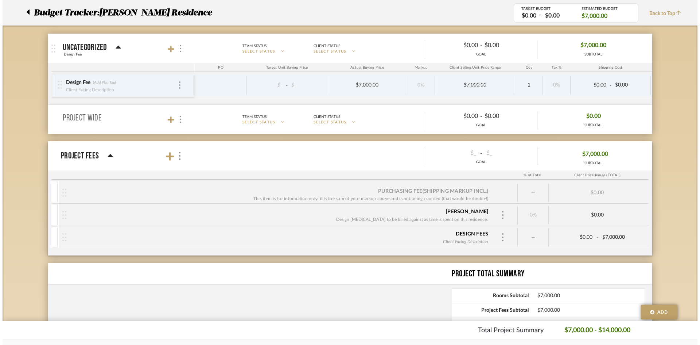
scroll to position [0, 0]
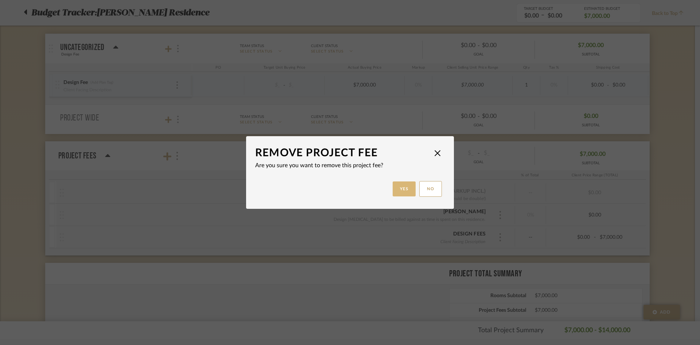
click at [397, 187] on button "Yes" at bounding box center [404, 188] width 23 height 15
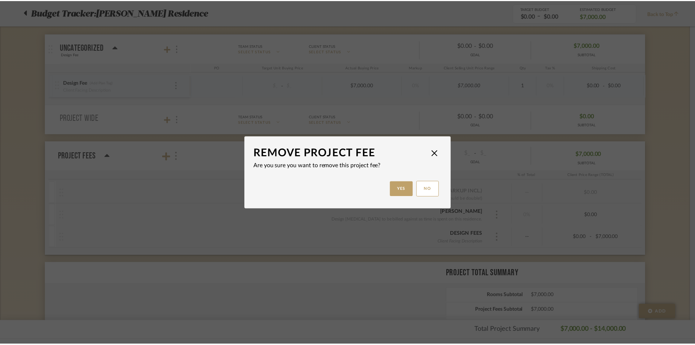
scroll to position [109, 0]
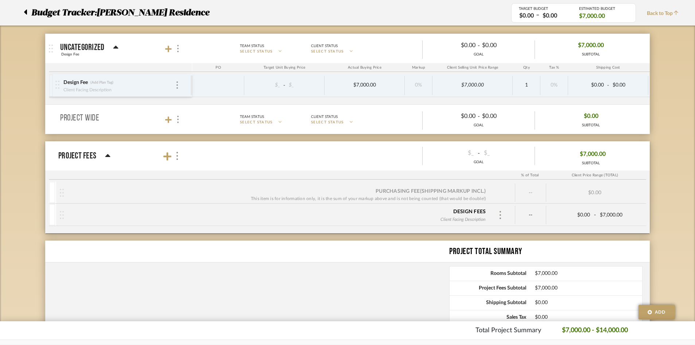
click at [529, 191] on div "--" at bounding box center [530, 192] width 31 height 18
click at [541, 187] on div "--" at bounding box center [530, 192] width 31 height 18
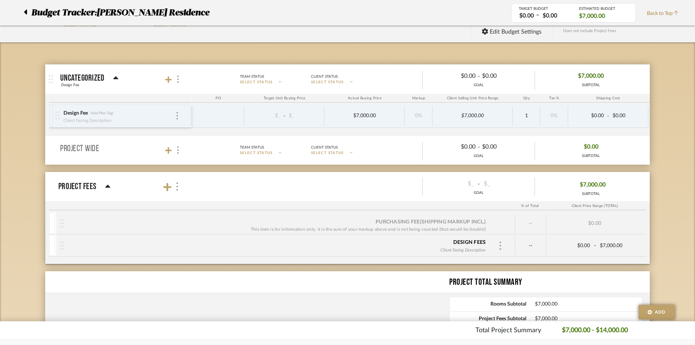
scroll to position [0, 0]
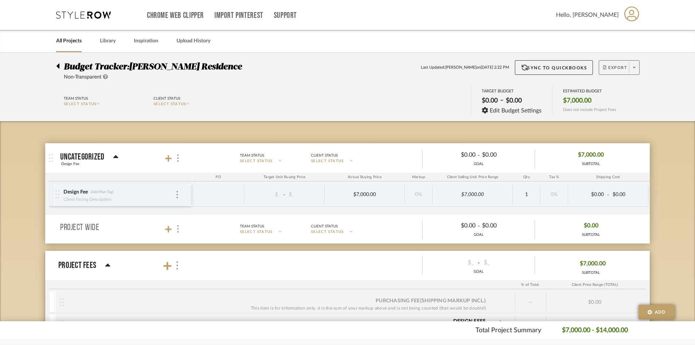
click at [626, 74] on span "Export" at bounding box center [615, 70] width 24 height 11
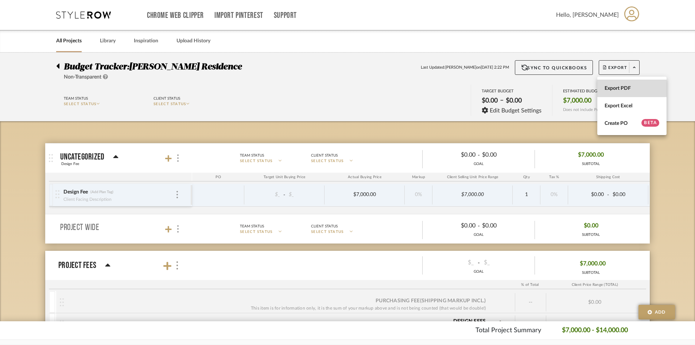
click at [618, 90] on span "Export PDF" at bounding box center [632, 88] width 55 height 6
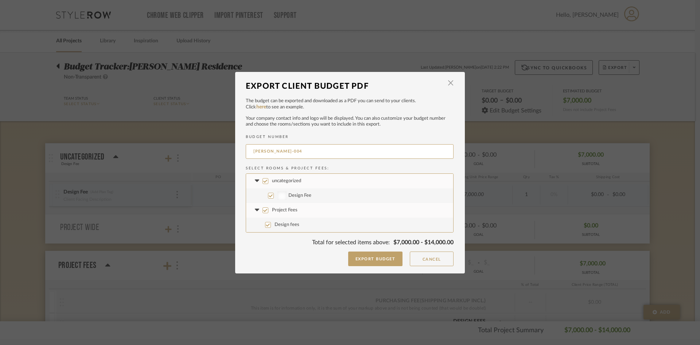
click at [277, 192] on div at bounding box center [281, 195] width 9 height 9
click at [274, 193] on input "Design Fee" at bounding box center [271, 196] width 6 height 6
checkbox input "false"
click at [268, 194] on input "Design Fee" at bounding box center [271, 196] width 6 height 6
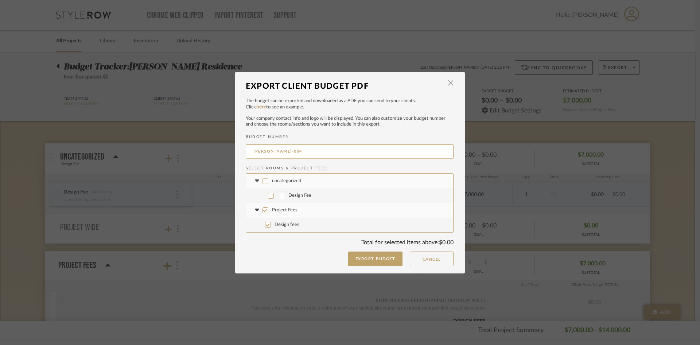
checkbox input "true"
click at [271, 194] on input "Design Fee" at bounding box center [271, 196] width 6 height 6
checkbox input "false"
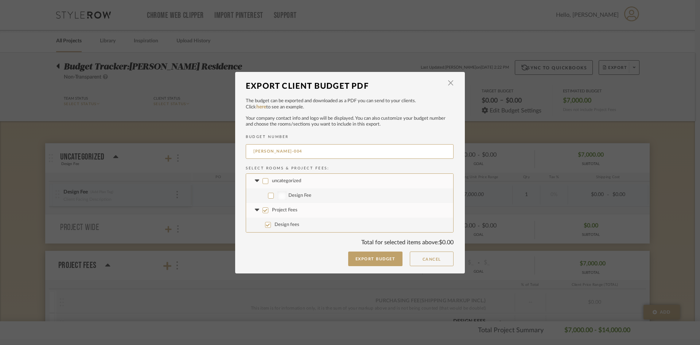
drag, startPoint x: 369, startPoint y: 262, endPoint x: 365, endPoint y: 265, distance: 5.0
click at [369, 262] on button "Export Budget" at bounding box center [375, 258] width 55 height 15
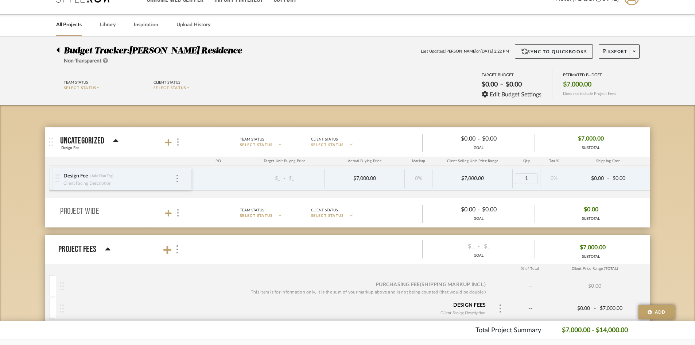
scroll to position [36, 0]
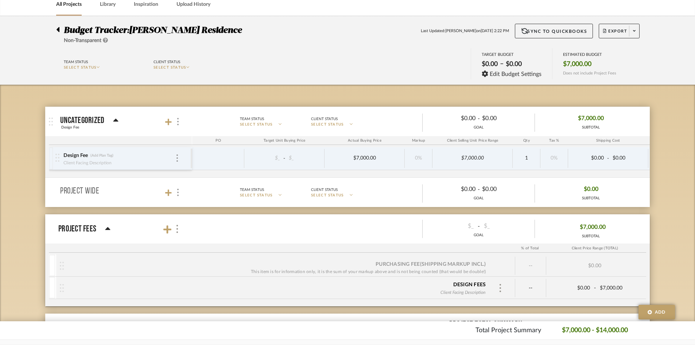
click at [404, 158] on div "$7,000.00" at bounding box center [365, 158] width 80 height 19
click at [512, 163] on div "Design Fee (Add Plan Tag) Client Facing Description $_ - $_ $7,000.00 0% $7,000…" at bounding box center [426, 162] width 754 height 30
click at [498, 287] on img at bounding box center [500, 288] width 4 height 8
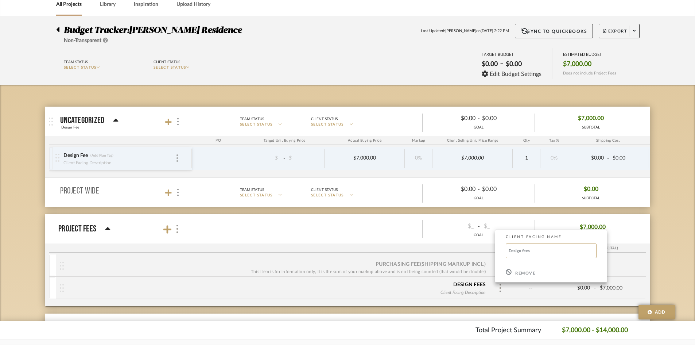
click at [513, 275] on div "Remove" at bounding box center [551, 272] width 112 height 20
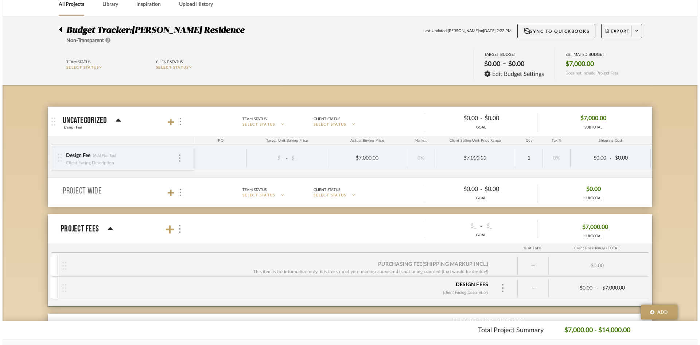
scroll to position [0, 0]
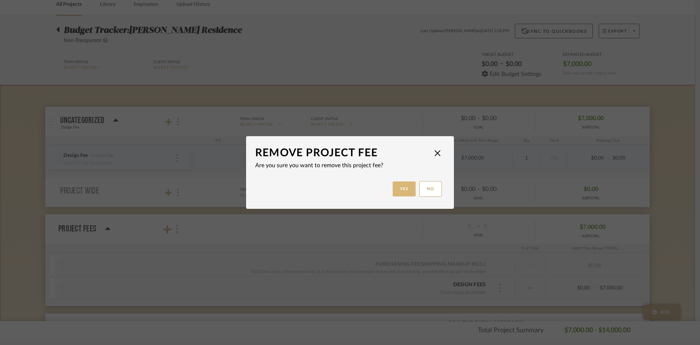
click at [402, 189] on button "Yes" at bounding box center [404, 188] width 23 height 15
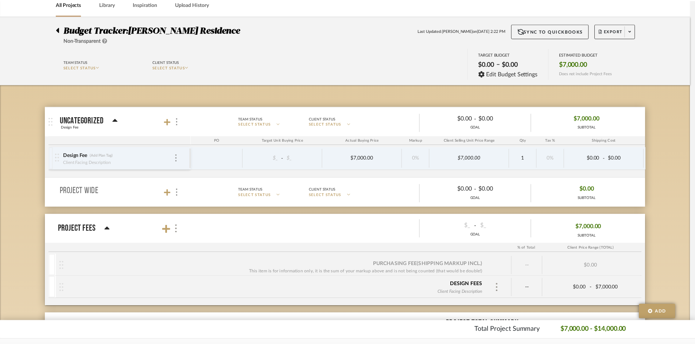
scroll to position [36, 0]
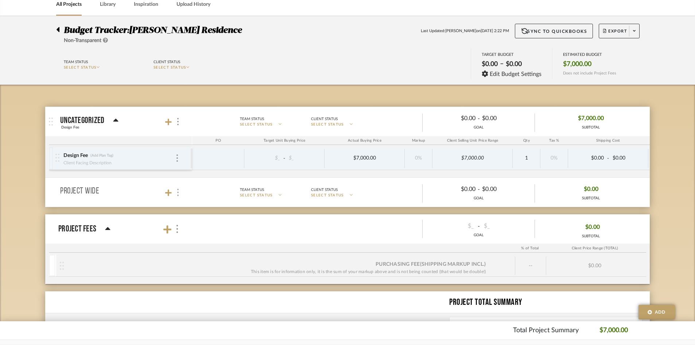
click at [175, 193] on div at bounding box center [178, 192] width 8 height 10
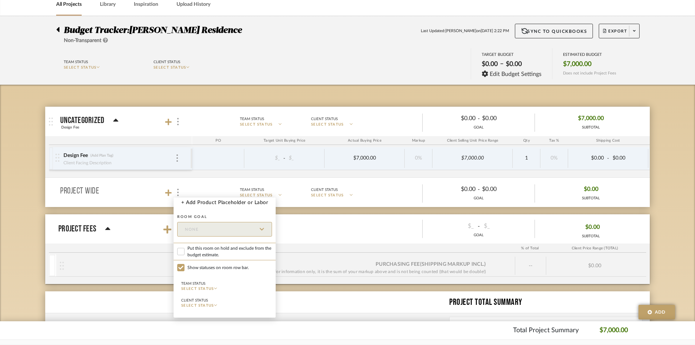
click at [213, 253] on span "Put this room on hold and exclude from the budget estimate." at bounding box center [229, 251] width 85 height 13
click at [185, 253] on input "Put this room on hold and exclude from the budget estimate." at bounding box center [180, 251] width 7 height 7
checkbox input "true"
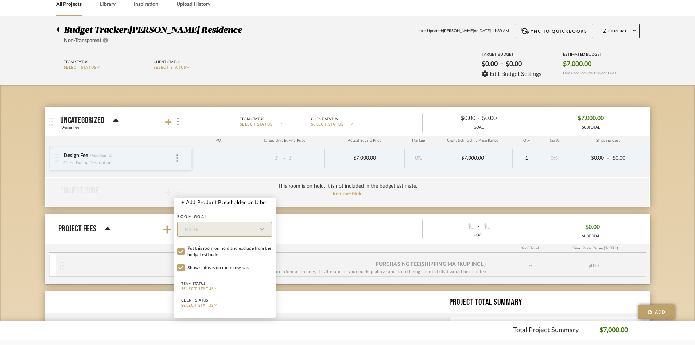
click at [396, 215] on div at bounding box center [347, 172] width 695 height 345
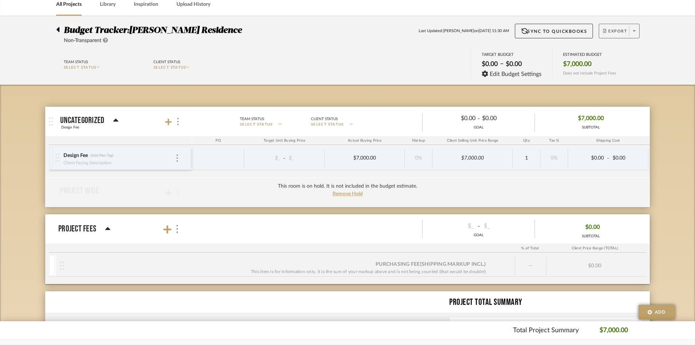
click at [621, 27] on button "Export" at bounding box center [619, 31] width 41 height 15
click at [627, 44] on button "Export PDF" at bounding box center [631, 52] width 69 height 18
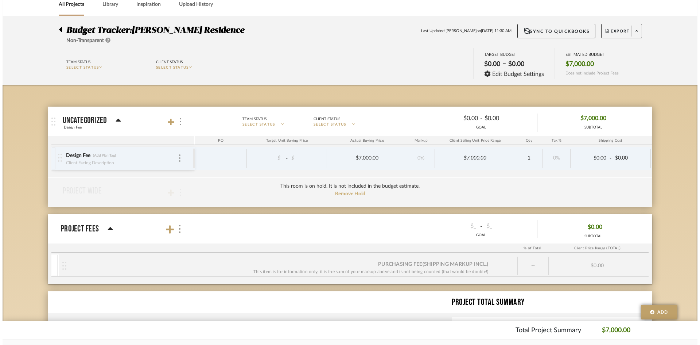
scroll to position [0, 0]
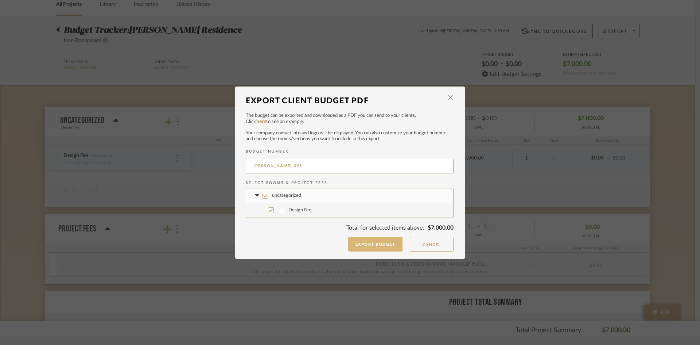
click at [364, 241] on button "Export Budget" at bounding box center [375, 244] width 55 height 15
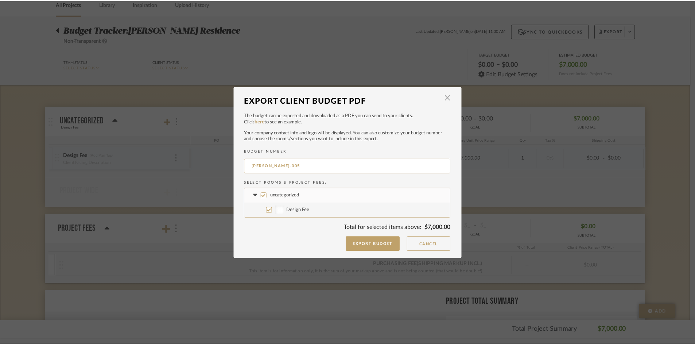
scroll to position [36, 0]
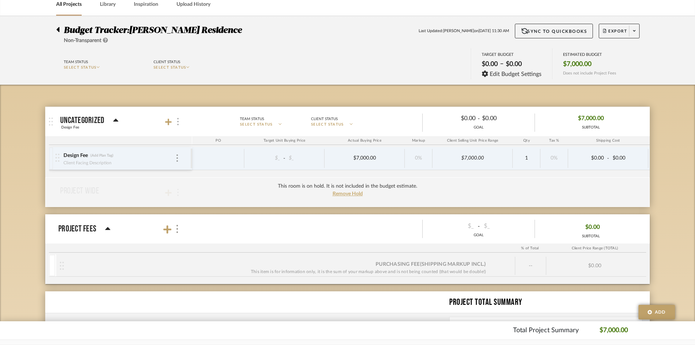
click at [179, 123] on div at bounding box center [178, 122] width 8 height 10
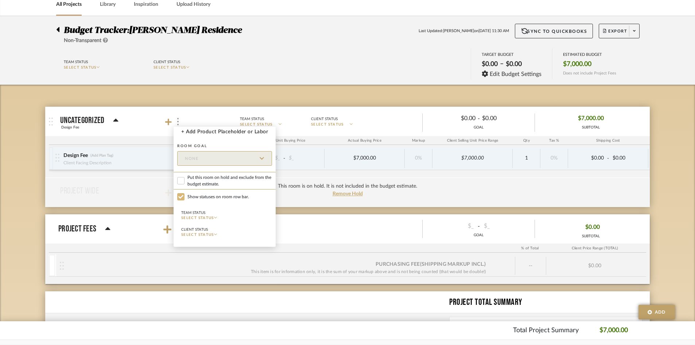
click at [184, 195] on input "Show statuses on room row bar." at bounding box center [180, 196] width 7 height 7
checkbox input "false"
click at [182, 182] on input "Put this room on hold and exclude from the budget estimate." at bounding box center [180, 180] width 7 height 7
checkbox input "true"
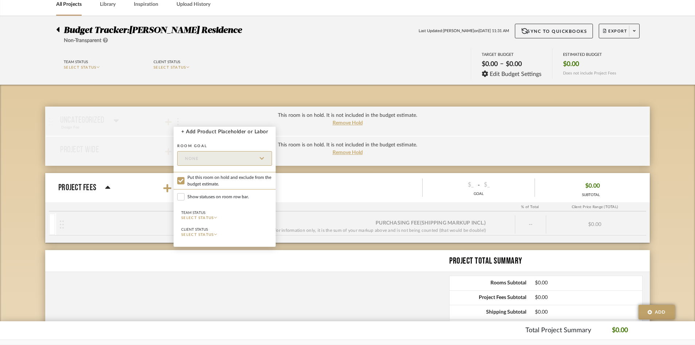
click at [446, 171] on div at bounding box center [347, 172] width 695 height 345
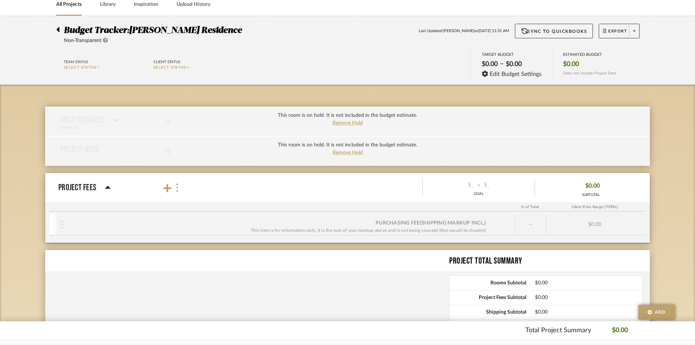
click at [163, 126] on div "This room is on hold. It is not included in the budget estimate. Remove Hold" at bounding box center [347, 121] width 605 height 30
click at [176, 187] on img at bounding box center [177, 187] width 4 height 8
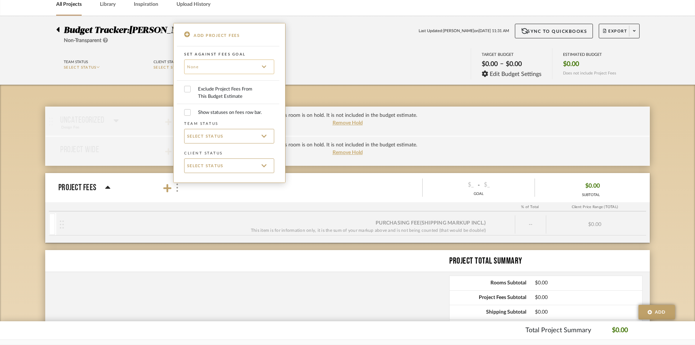
click at [207, 65] on input at bounding box center [229, 66] width 90 height 15
click at [307, 191] on div at bounding box center [347, 172] width 695 height 345
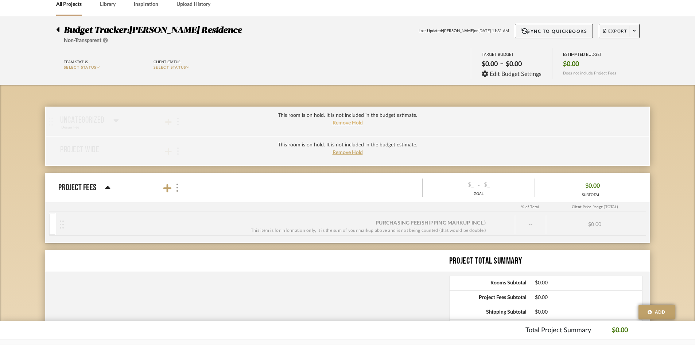
click at [337, 122] on span "Remove Hold" at bounding box center [348, 122] width 30 height 5
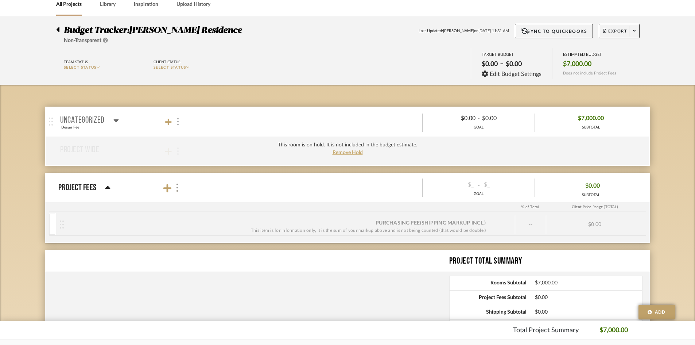
click at [175, 119] on div at bounding box center [178, 122] width 8 height 10
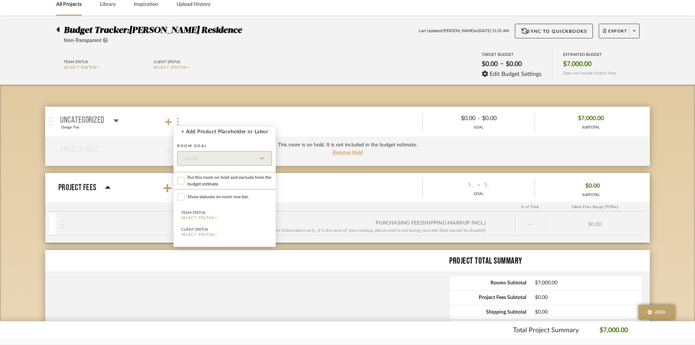
click at [178, 184] on input "Put this room on hold and exclude from the budget estimate." at bounding box center [180, 180] width 7 height 7
checkbox input "true"
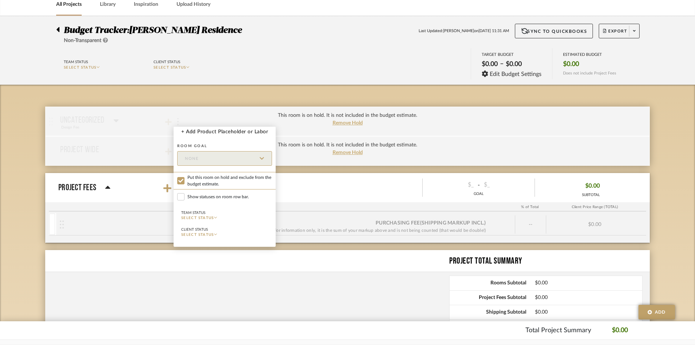
click at [128, 172] on div at bounding box center [347, 172] width 695 height 345
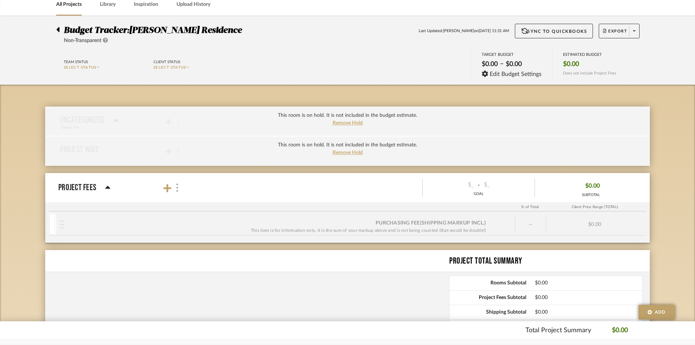
click at [175, 150] on div "This room is on hold. It is not included in the budget estimate. Remove Hold" at bounding box center [347, 151] width 605 height 30
click at [346, 150] on span "Remove Hold" at bounding box center [348, 152] width 30 height 5
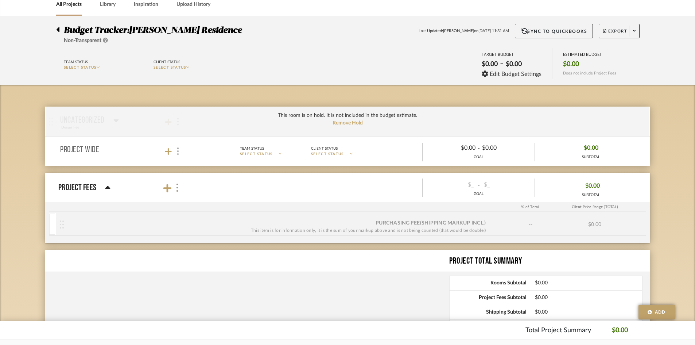
drag, startPoint x: 583, startPoint y: 152, endPoint x: 501, endPoint y: 158, distance: 81.9
click at [581, 154] on div "$0.00 SUBTOTAL" at bounding box center [591, 151] width 112 height 18
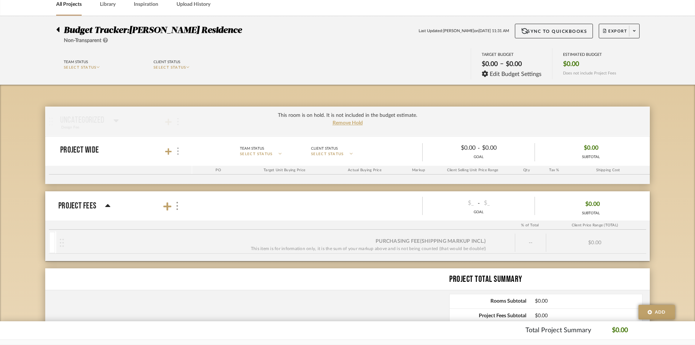
click at [179, 153] on div at bounding box center [178, 151] width 8 height 10
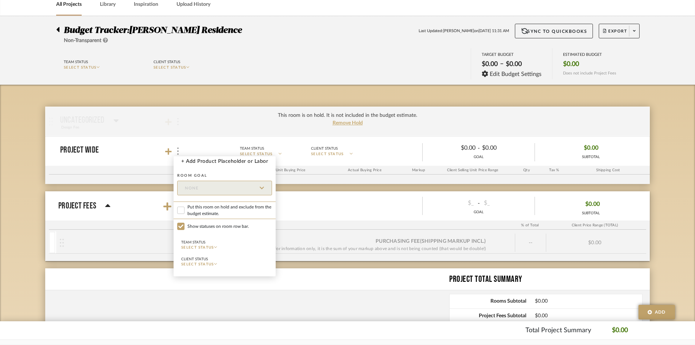
click at [226, 196] on div "Room Goal None" at bounding box center [224, 185] width 95 height 30
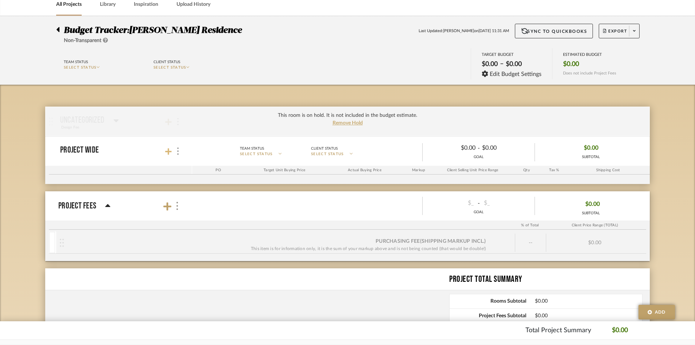
click at [170, 148] on icon at bounding box center [168, 151] width 7 height 7
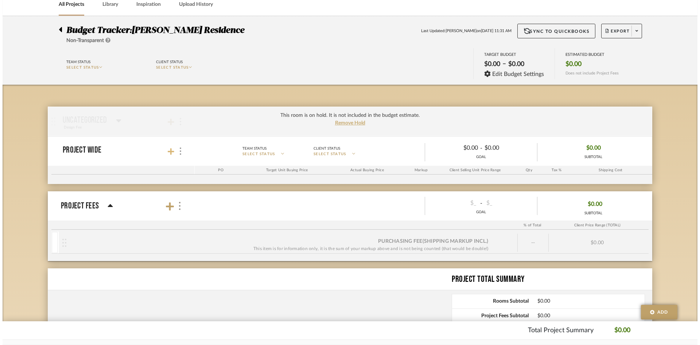
scroll to position [0, 0]
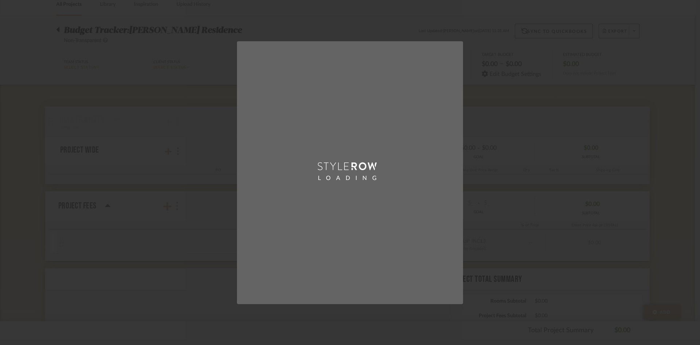
click at [204, 146] on div "LOADING" at bounding box center [350, 172] width 700 height 345
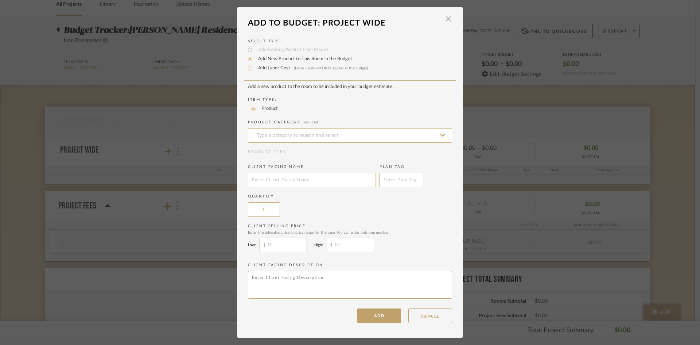
click at [329, 183] on input "text" at bounding box center [312, 179] width 128 height 15
click at [319, 135] on input at bounding box center [350, 135] width 204 height 15
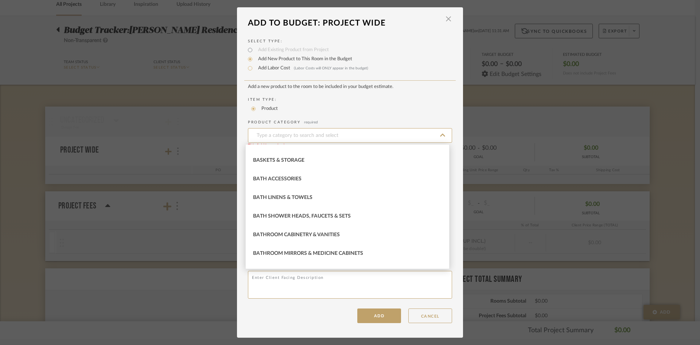
scroll to position [341, 0]
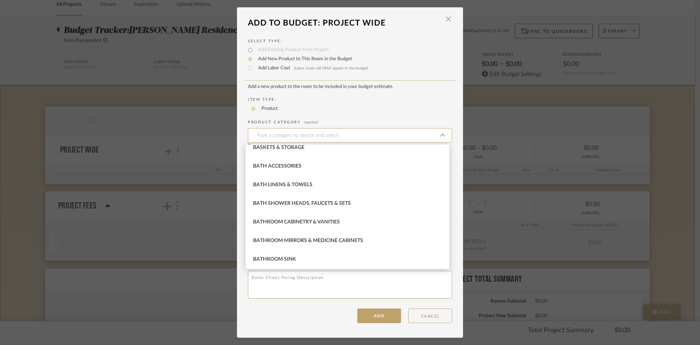
click at [439, 62] on div "Add New Product to This Room in the Budget" at bounding box center [350, 59] width 204 height 9
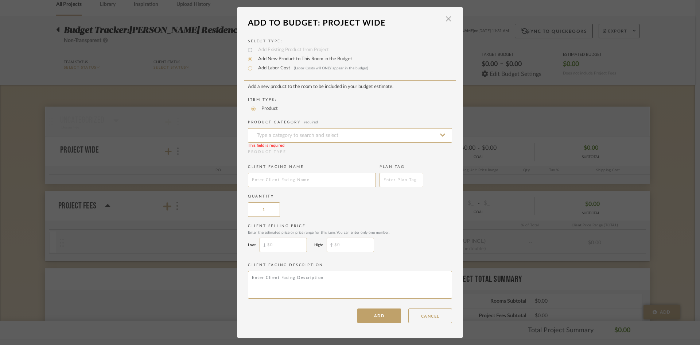
click at [425, 107] on div "Product" at bounding box center [353, 108] width 204 height 9
click at [443, 20] on span "button" at bounding box center [448, 19] width 15 height 15
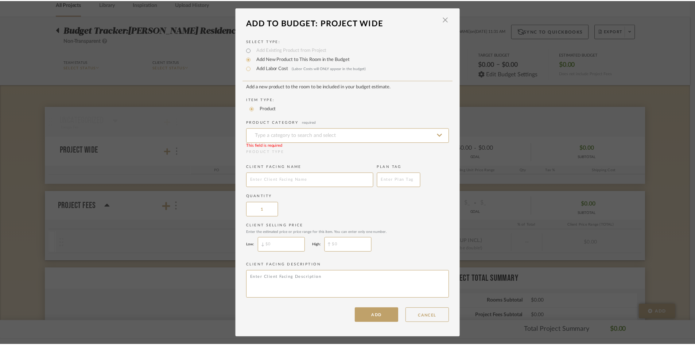
scroll to position [36, 0]
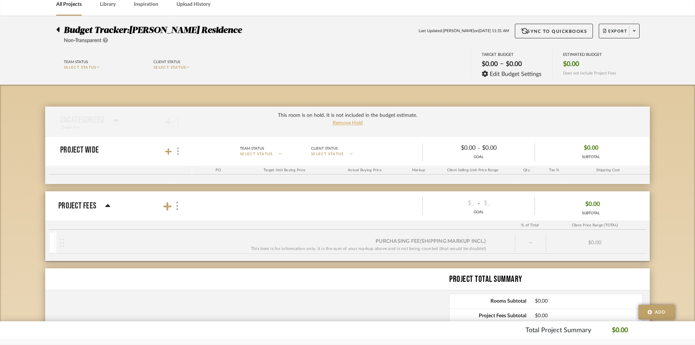
click at [348, 123] on span "Remove Hold" at bounding box center [348, 122] width 30 height 5
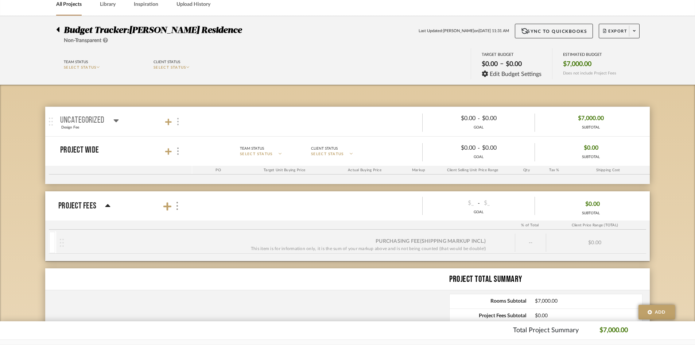
click at [179, 123] on div at bounding box center [178, 122] width 8 height 10
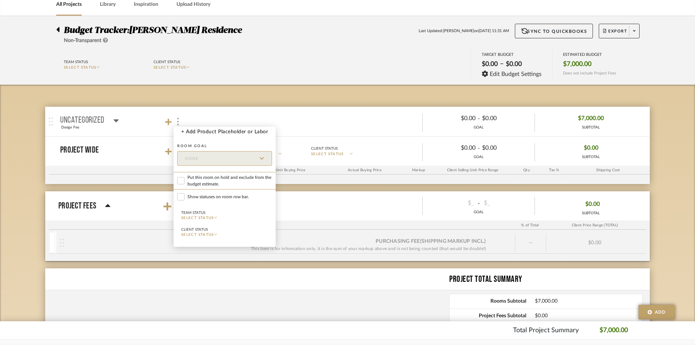
click at [214, 103] on div at bounding box center [347, 172] width 695 height 345
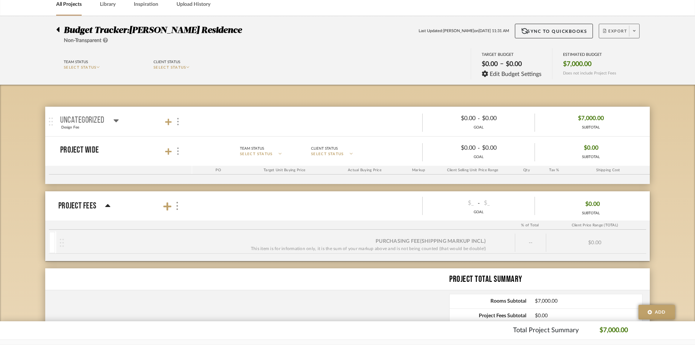
click at [623, 29] on span "Export" at bounding box center [615, 33] width 24 height 11
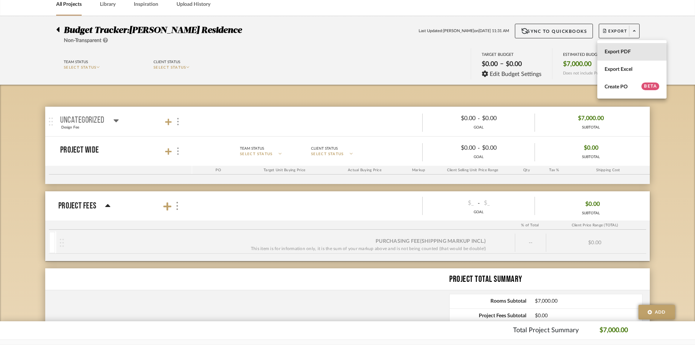
click at [597, 50] on div "Export PDF Export Excel Create PO BETA" at bounding box center [347, 172] width 695 height 345
click at [632, 51] on span "Export PDF" at bounding box center [632, 52] width 55 height 6
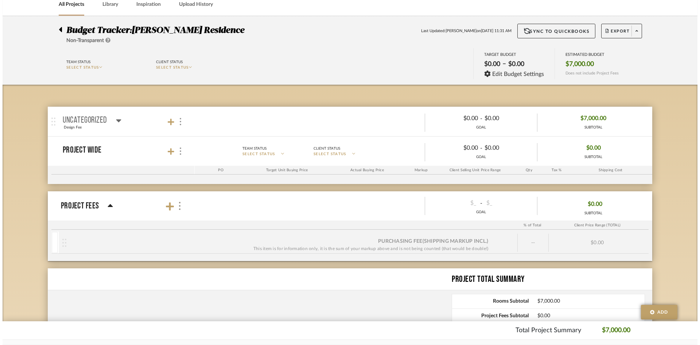
scroll to position [0, 0]
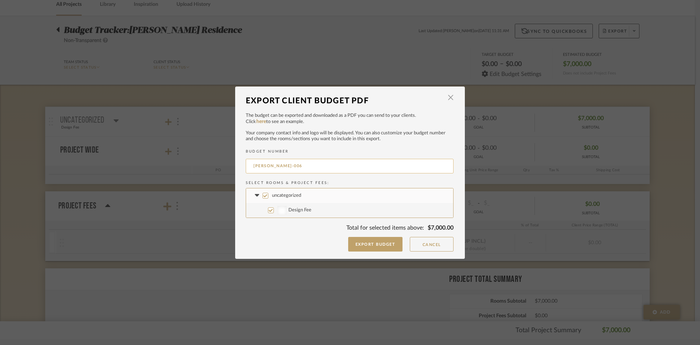
click at [364, 167] on input "[PERSON_NAME]-006" at bounding box center [350, 166] width 208 height 15
click at [279, 209] on div at bounding box center [281, 210] width 9 height 9
click at [274, 209] on input "Design Fee" at bounding box center [271, 210] width 6 height 6
checkbox input "false"
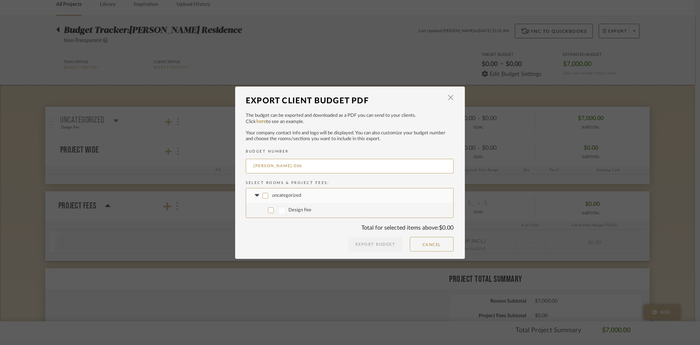
click at [255, 195] on icon at bounding box center [257, 195] width 4 height 3
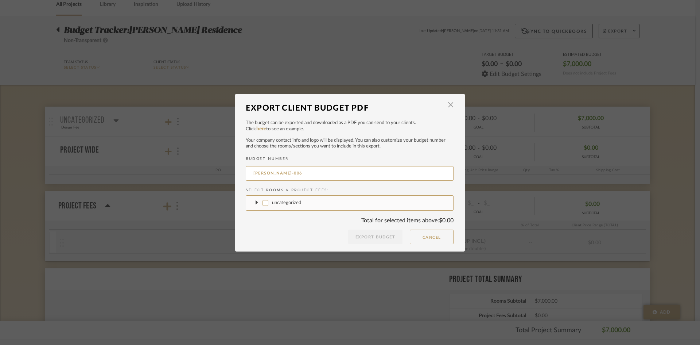
click at [256, 201] on icon at bounding box center [257, 202] width 3 height 4
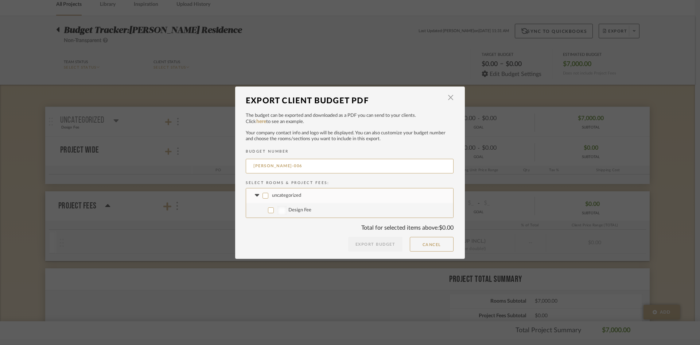
click at [280, 209] on div at bounding box center [281, 210] width 9 height 9
click at [274, 209] on input "Design Fee" at bounding box center [271, 210] width 6 height 6
checkbox input "true"
click at [278, 209] on div at bounding box center [281, 210] width 9 height 9
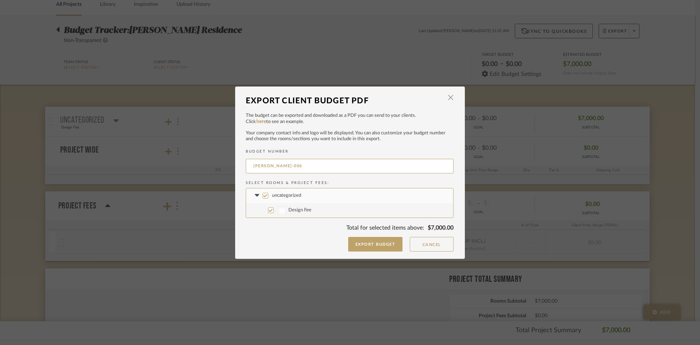
click at [274, 209] on input "Design Fee" at bounding box center [271, 210] width 6 height 6
checkbox input "false"
click at [278, 209] on div at bounding box center [281, 210] width 9 height 9
click at [274, 209] on input "Design Fee" at bounding box center [271, 210] width 6 height 6
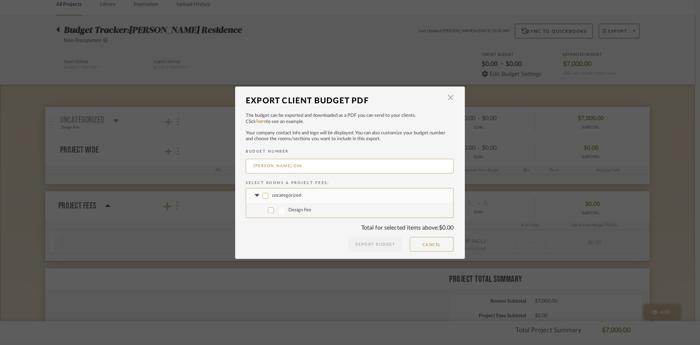
checkbox input "true"
click at [381, 246] on button "Export Budget" at bounding box center [375, 244] width 55 height 15
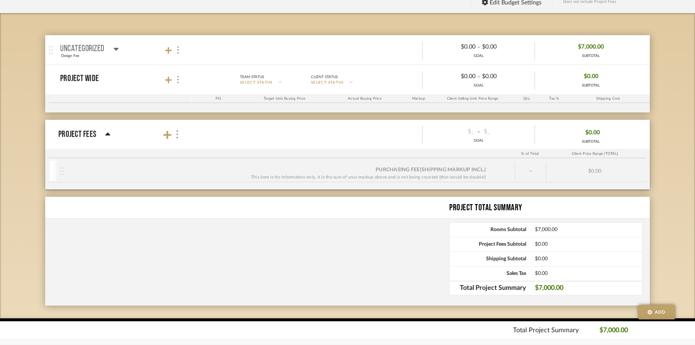
scroll to position [109, 0]
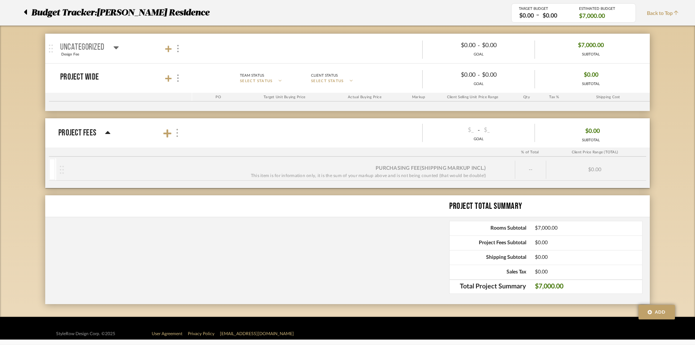
click at [179, 131] on img at bounding box center [177, 133] width 4 height 8
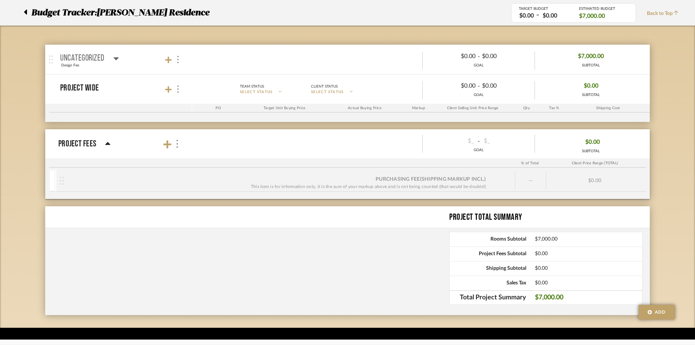
scroll to position [78, 0]
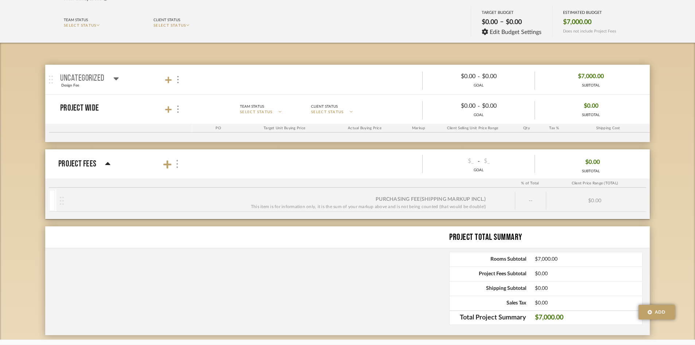
click at [177, 161] on img at bounding box center [177, 164] width 4 height 8
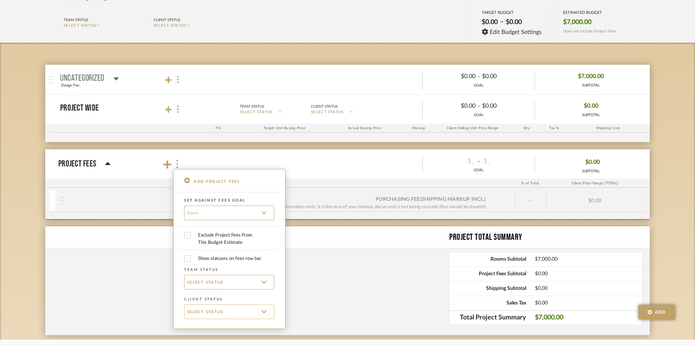
click at [218, 317] on div "SELECT STATUS" at bounding box center [229, 311] width 90 height 15
drag, startPoint x: 409, startPoint y: 264, endPoint x: 399, endPoint y: 249, distance: 18.6
click at [409, 264] on div at bounding box center [347, 172] width 695 height 345
drag, startPoint x: 138, startPoint y: 275, endPoint x: 151, endPoint y: 267, distance: 15.2
click at [139, 275] on div at bounding box center [347, 172] width 695 height 345
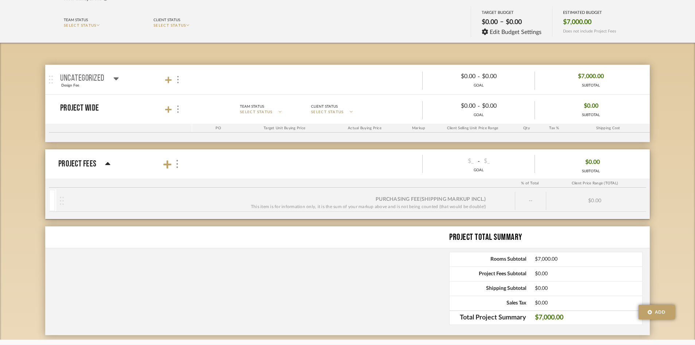
drag, startPoint x: 482, startPoint y: 164, endPoint x: 476, endPoint y: 167, distance: 6.5
type input "70000"
click at [209, 231] on div "Project Total Summary" at bounding box center [347, 237] width 605 height 22
click at [519, 158] on input "70000.00" at bounding box center [506, 160] width 49 height 11
type input "70000.0"
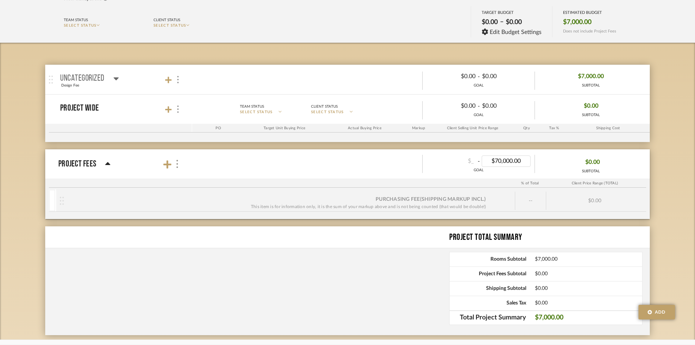
click at [422, 253] on div "Project Total Summary Rooms Subtotal $7,000.00 Project Fees Subtotal $0.00 Ship…" at bounding box center [347, 280] width 605 height 109
click at [495, 169] on div "GOAL" at bounding box center [479, 169] width 112 height 5
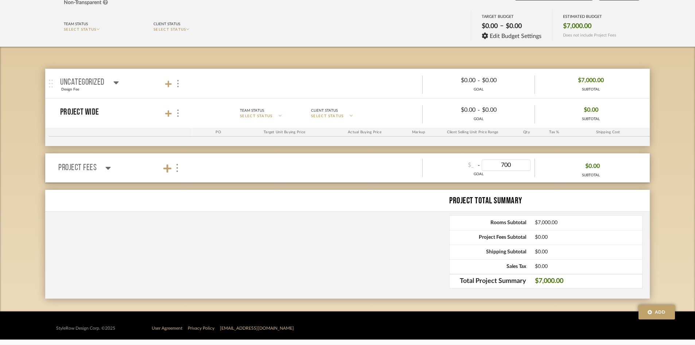
type input "7000"
click at [323, 191] on div "Project Total Summary" at bounding box center [347, 201] width 605 height 22
click at [173, 171] on div at bounding box center [172, 168] width 18 height 10
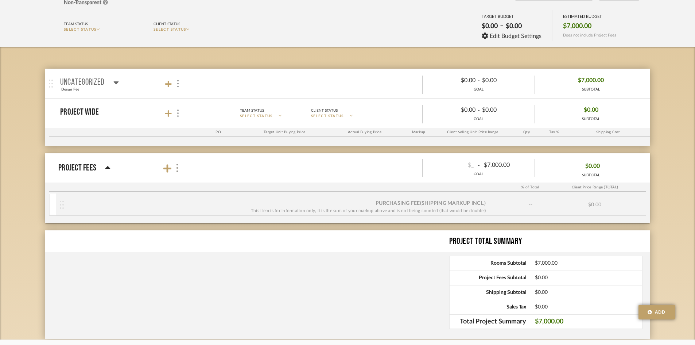
click at [59, 203] on div "Purchasing Fee (Shipping markup incl.) This item is for information only, it is…" at bounding box center [285, 204] width 459 height 18
click at [178, 167] on img at bounding box center [177, 168] width 4 height 8
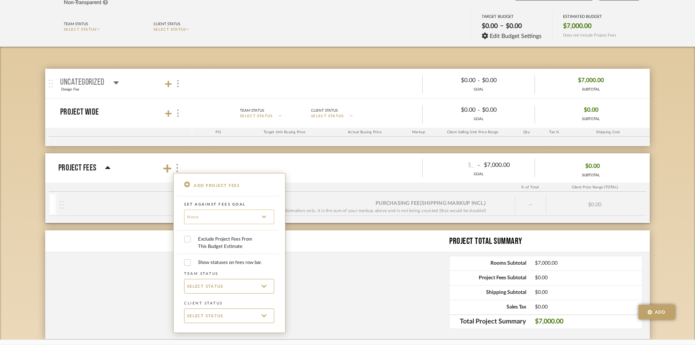
click at [230, 218] on input at bounding box center [229, 216] width 90 height 15
click at [312, 254] on div at bounding box center [347, 172] width 695 height 345
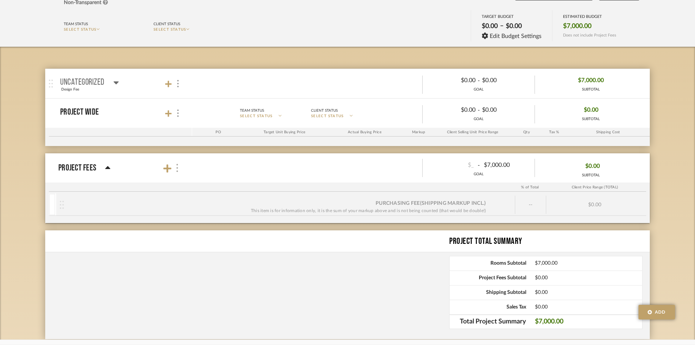
click at [179, 165] on div at bounding box center [177, 168] width 8 height 10
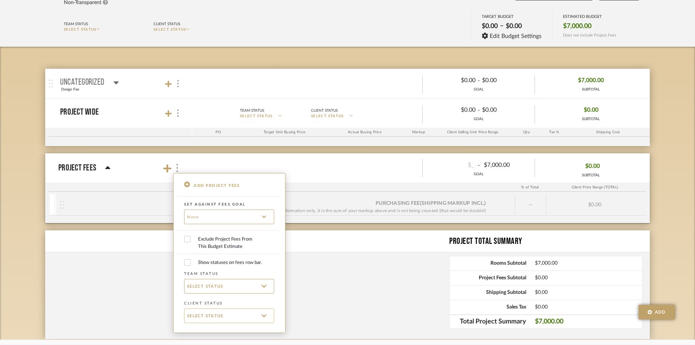
click at [268, 318] on div "SELECT STATUS" at bounding box center [229, 315] width 90 height 15
click at [205, 289] on button "Paid In Full" at bounding box center [217, 293] width 67 height 18
checkbox input "false"
click at [347, 240] on div at bounding box center [347, 172] width 695 height 345
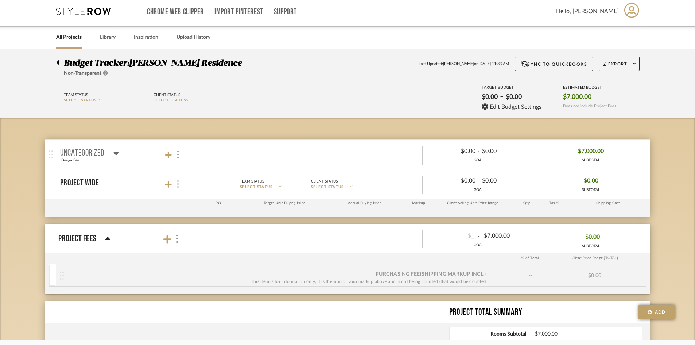
scroll to position [0, 0]
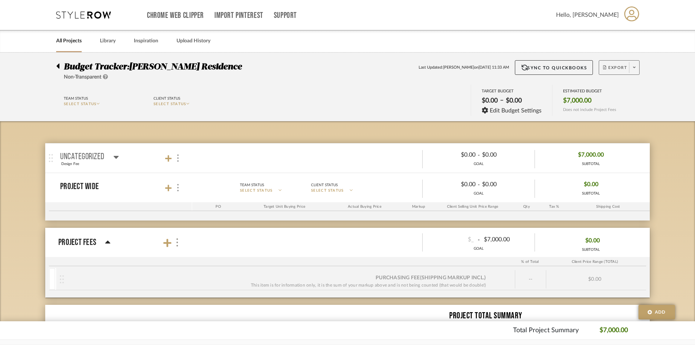
click at [613, 70] on span "Export" at bounding box center [615, 70] width 24 height 11
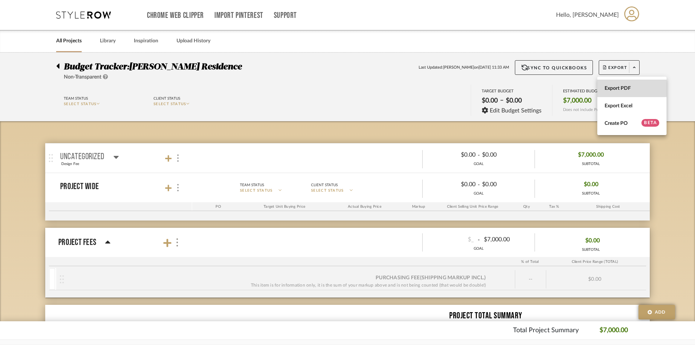
click at [625, 88] on span "Export PDF" at bounding box center [632, 88] width 55 height 6
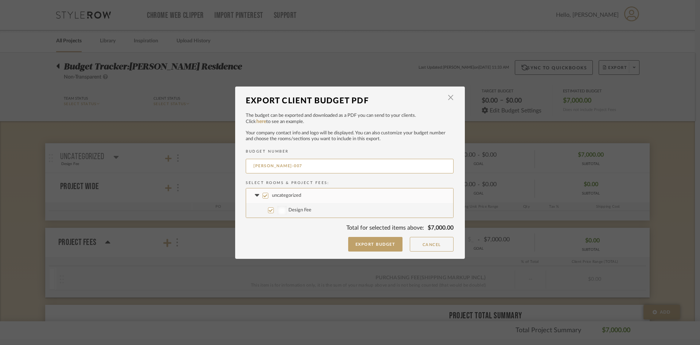
click at [284, 210] on div at bounding box center [281, 210] width 9 height 9
click at [274, 210] on input "Design Fee" at bounding box center [271, 210] width 6 height 6
checkbox input "false"
click at [284, 211] on label "Design Fee" at bounding box center [349, 210] width 207 height 15
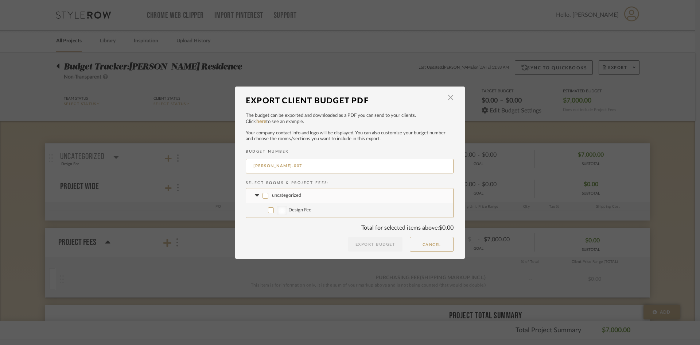
click at [274, 211] on input "Design Fee" at bounding box center [271, 210] width 6 height 6
checkbox input "true"
click at [391, 242] on button "Export Budget" at bounding box center [375, 244] width 55 height 15
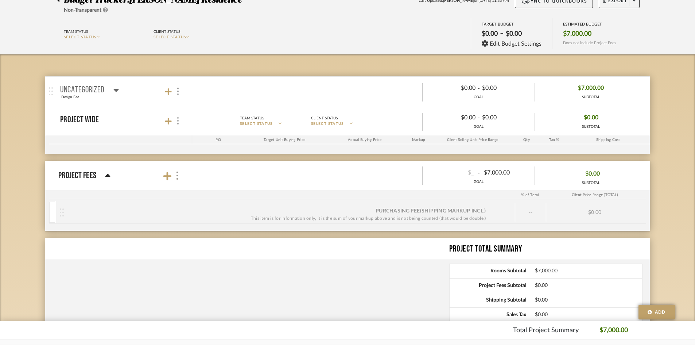
scroll to position [73, 0]
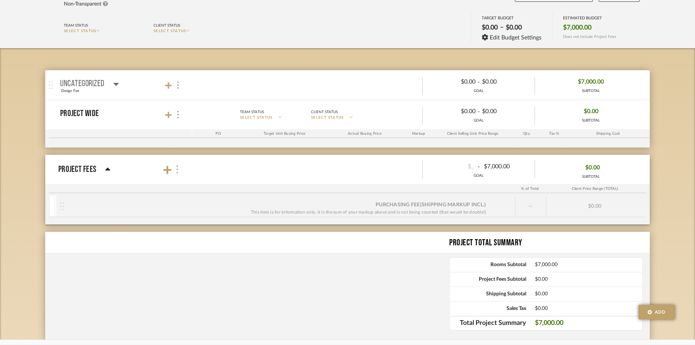
click at [177, 165] on img at bounding box center [177, 169] width 4 height 8
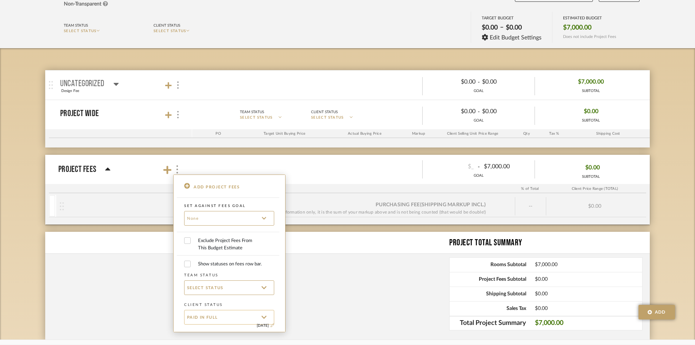
click at [240, 316] on p "Paid In Full" at bounding box center [226, 317] width 79 height 8
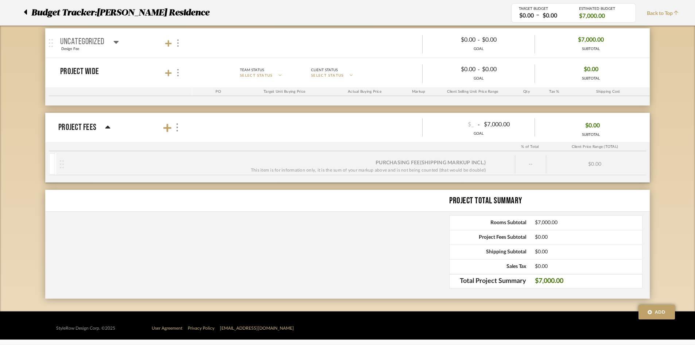
click at [180, 121] on mat-panel-title "Project Fees" at bounding box center [122, 128] width 128 height 24
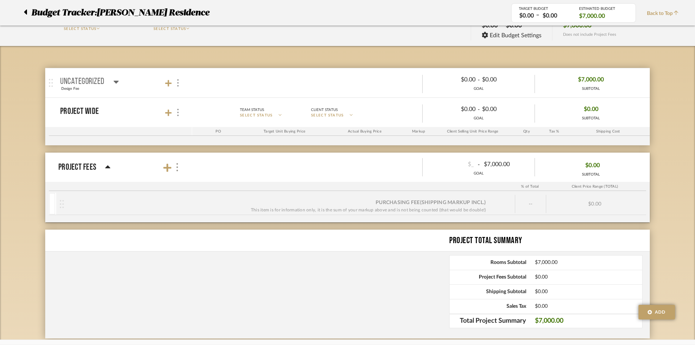
scroll to position [74, 0]
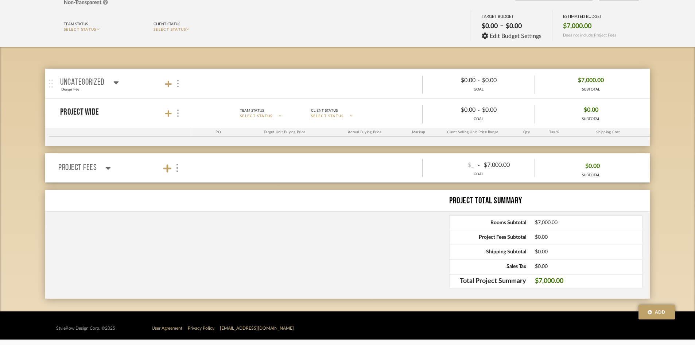
click at [175, 136] on div "PO Target Unit Buying Price Actual Buying Price Markup Client Selling Unit Pric…" at bounding box center [349, 137] width 601 height 18
click at [175, 168] on img at bounding box center [177, 168] width 4 height 8
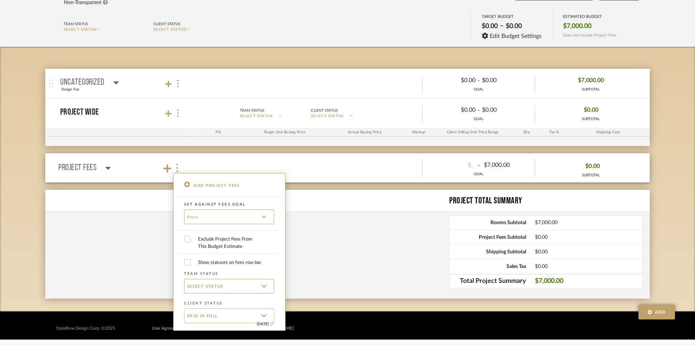
click at [202, 315] on span "Paid In Full" at bounding box center [202, 315] width 31 height 5
click at [340, 257] on div at bounding box center [347, 172] width 695 height 345
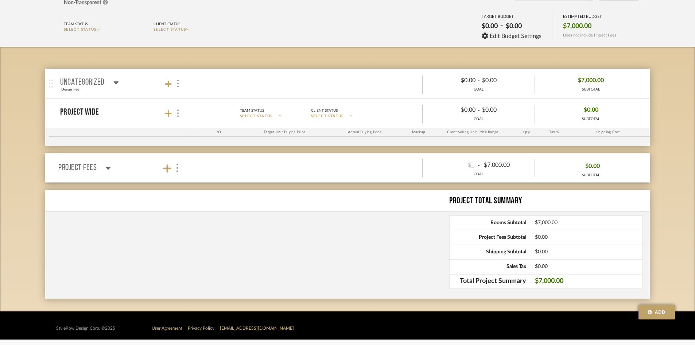
scroll to position [0, 0]
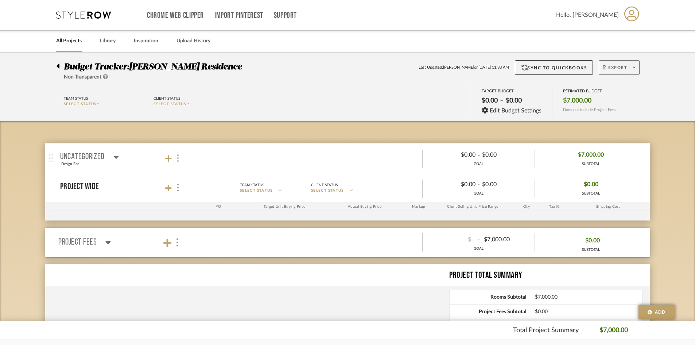
click at [613, 71] on span "Export" at bounding box center [615, 70] width 24 height 11
click at [621, 91] on span "Export PDF" at bounding box center [632, 88] width 55 height 6
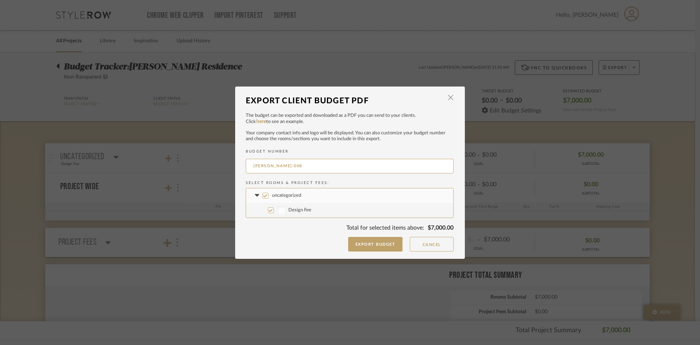
click at [277, 210] on div at bounding box center [281, 210] width 9 height 9
click at [274, 210] on input "Design Fee" at bounding box center [271, 210] width 6 height 6
checkbox input "false"
click at [301, 157] on div "[PERSON_NAME]-008" at bounding box center [350, 167] width 208 height 21
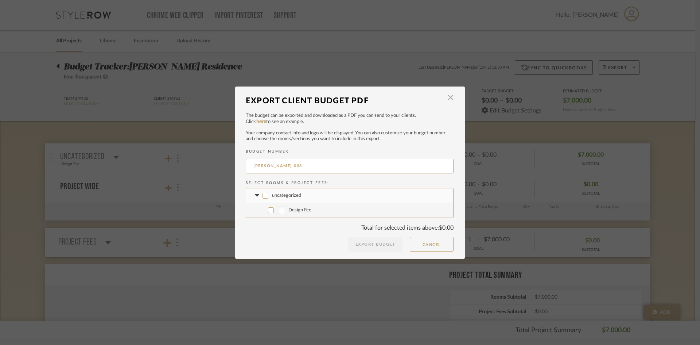
click at [301, 159] on input "[PERSON_NAME]-008" at bounding box center [350, 166] width 208 height 15
click at [294, 213] on label "Design Fee" at bounding box center [349, 210] width 207 height 15
click at [274, 213] on input "Design Fee" at bounding box center [271, 210] width 6 height 6
checkbox input "true"
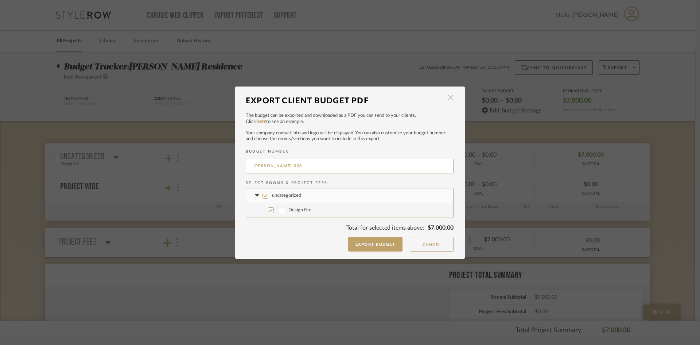
click at [448, 97] on span "button" at bounding box center [450, 97] width 15 height 15
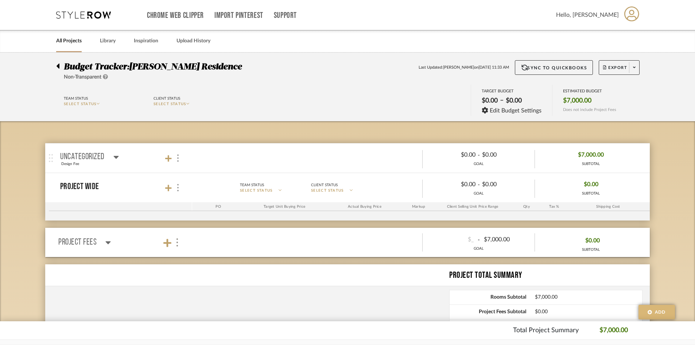
click at [670, 313] on button "Add" at bounding box center [656, 311] width 36 height 15
click at [665, 290] on span "Add Project Fees" at bounding box center [658, 290] width 34 height 4
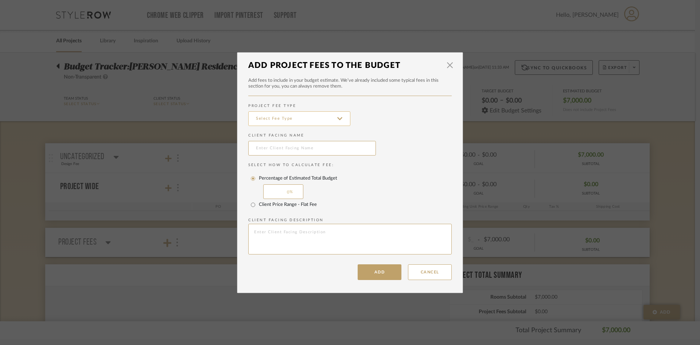
click at [274, 114] on input at bounding box center [299, 118] width 102 height 15
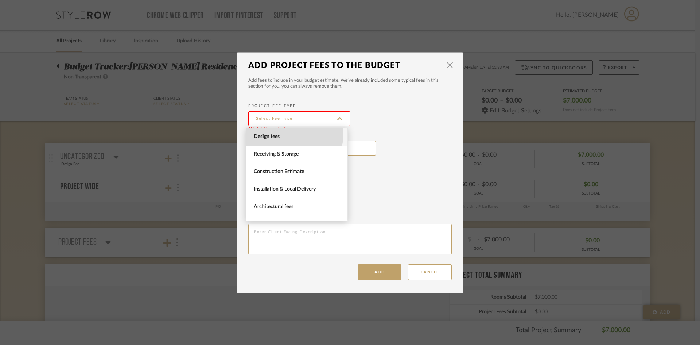
click at [265, 131] on span "Design fees" at bounding box center [296, 137] width 101 height 18
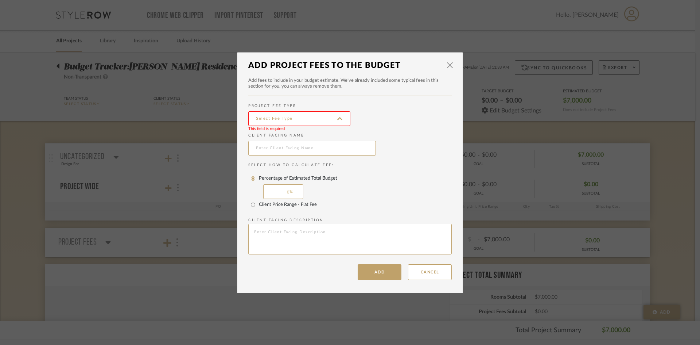
type input "Design fees"
click at [448, 68] on span "button" at bounding box center [450, 65] width 15 height 15
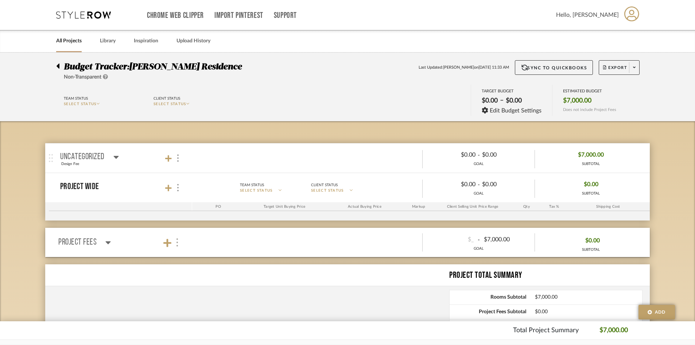
click at [179, 245] on img at bounding box center [177, 242] width 4 height 8
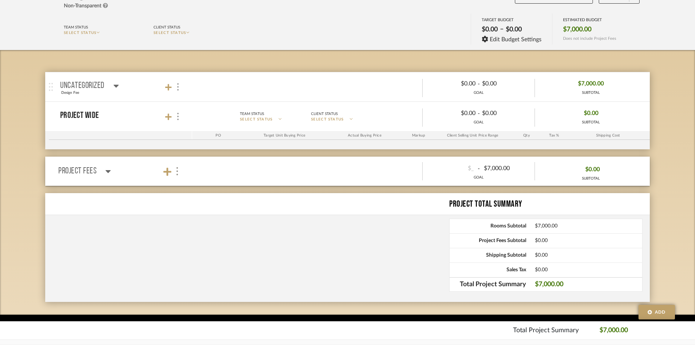
scroll to position [74, 0]
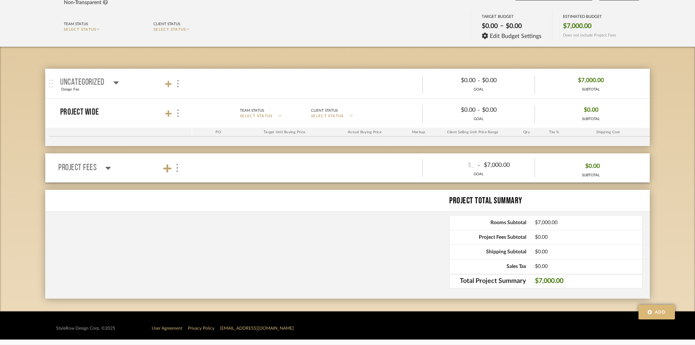
drag, startPoint x: 654, startPoint y: 309, endPoint x: 643, endPoint y: 311, distance: 11.9
click at [653, 310] on button "Add" at bounding box center [656, 311] width 36 height 15
click at [653, 281] on span "Add Rooms" at bounding box center [653, 281] width 24 height 4
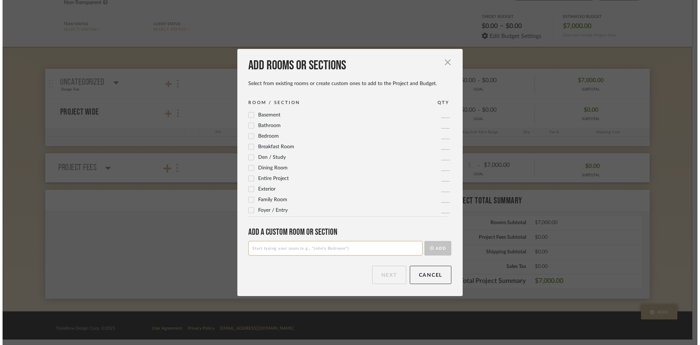
scroll to position [0, 0]
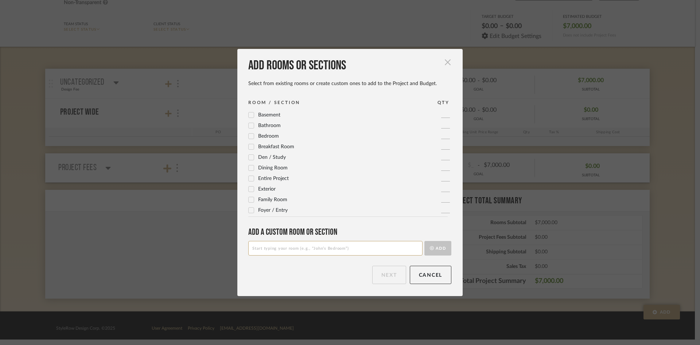
click at [446, 67] on span "button" at bounding box center [447, 62] width 15 height 15
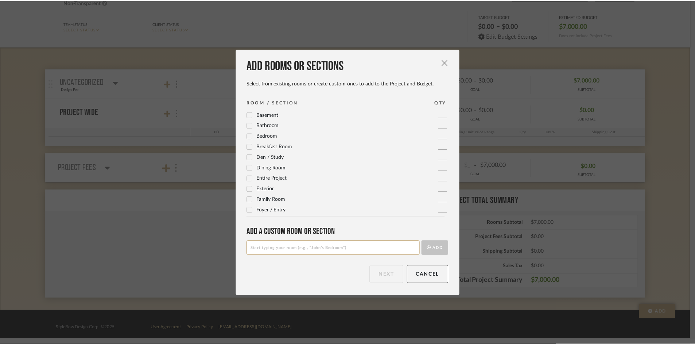
scroll to position [74, 0]
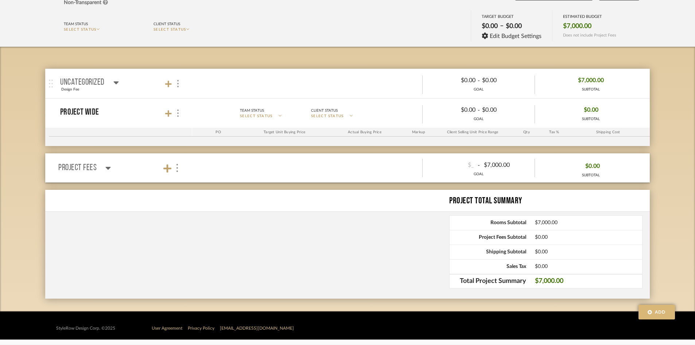
click at [652, 307] on button "Add" at bounding box center [656, 311] width 36 height 15
click at [641, 287] on div "Add Project Fees" at bounding box center [659, 290] width 42 height 9
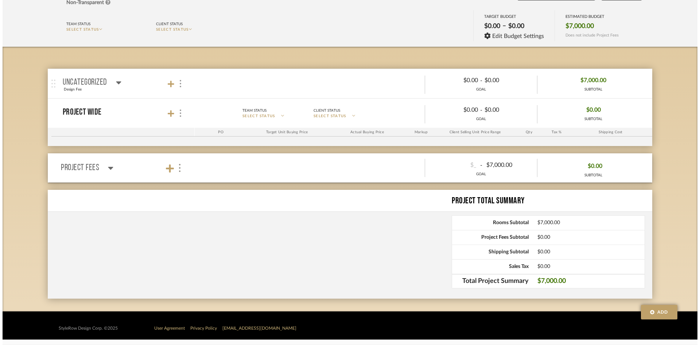
scroll to position [0, 0]
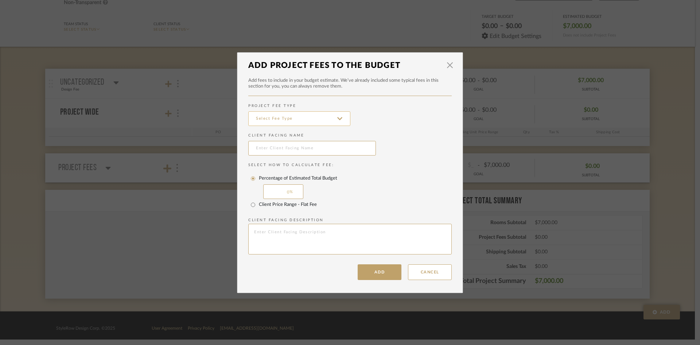
click at [273, 119] on input at bounding box center [299, 118] width 102 height 15
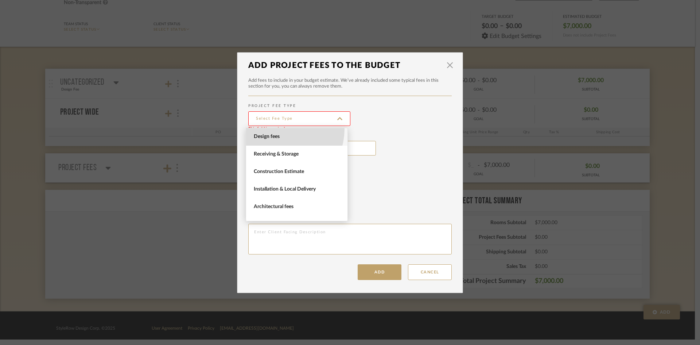
click at [279, 129] on span "Design fees" at bounding box center [296, 137] width 101 height 18
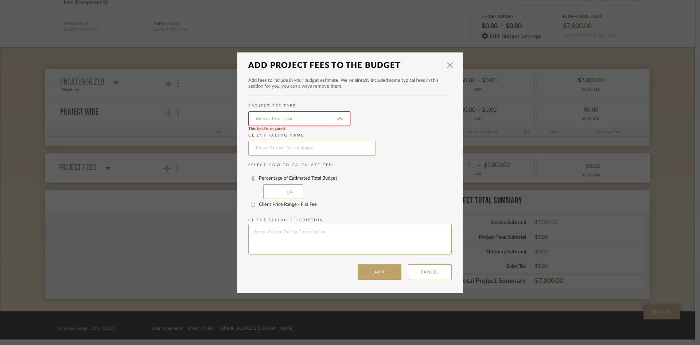
type input "Design fees"
click at [283, 150] on input "text" at bounding box center [312, 148] width 128 height 15
type input "Design Fee"
click at [362, 184] on div "Percentage of Estimated Total Budget" at bounding box center [351, 178] width 201 height 12
click at [259, 184] on input "Percentage of Estimated Total Budget" at bounding box center [253, 178] width 12 height 12
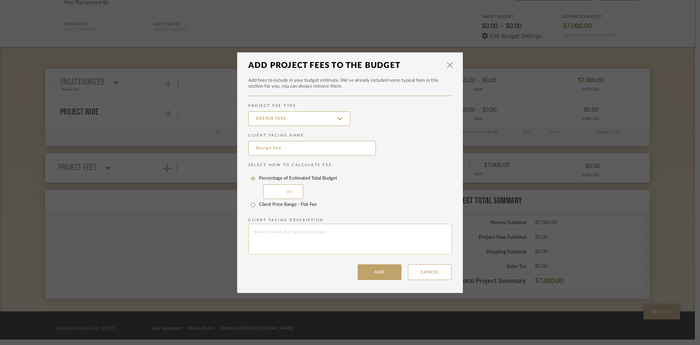
click at [311, 253] on textarea at bounding box center [349, 239] width 203 height 31
click at [247, 203] on input "Client Price Range - Flat Fee" at bounding box center [253, 205] width 12 height 12
radio input "true"
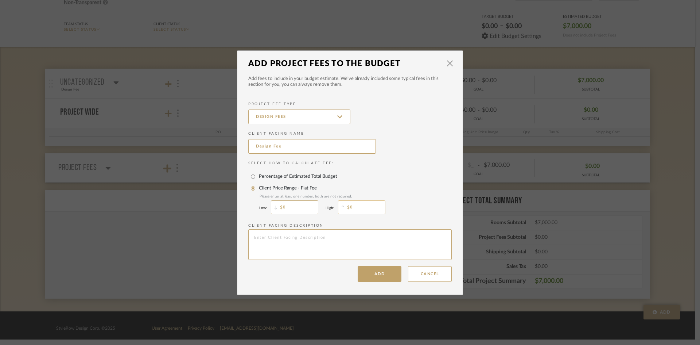
click at [376, 210] on input "0" at bounding box center [361, 207] width 47 height 14
type input "7,000"
click at [358, 266] on button "Add" at bounding box center [380, 274] width 44 height 16
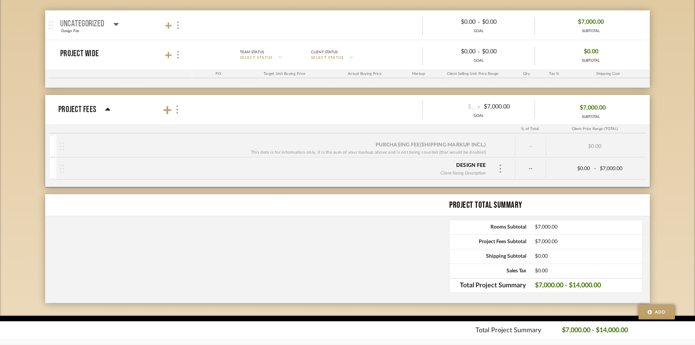
scroll to position [137, 0]
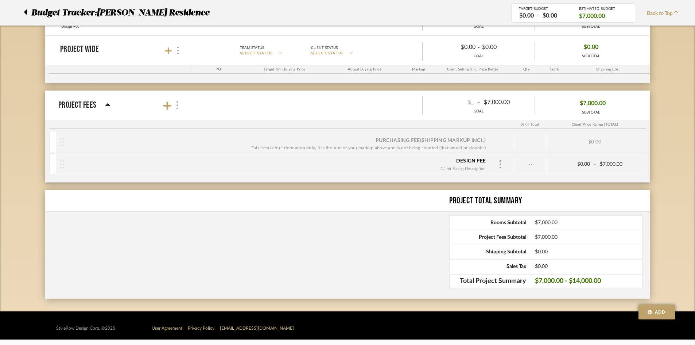
click at [177, 104] on img at bounding box center [177, 105] width 4 height 8
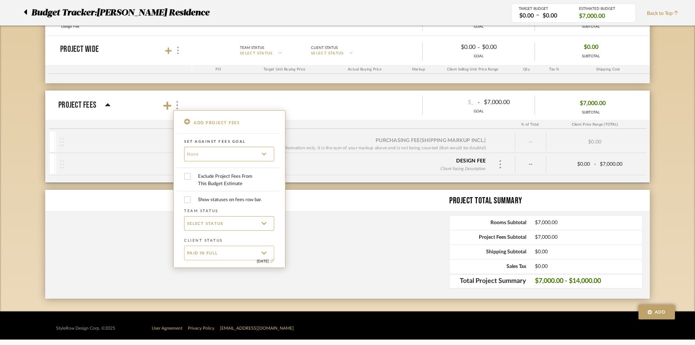
click at [214, 258] on div "Paid In Full" at bounding box center [229, 252] width 90 height 15
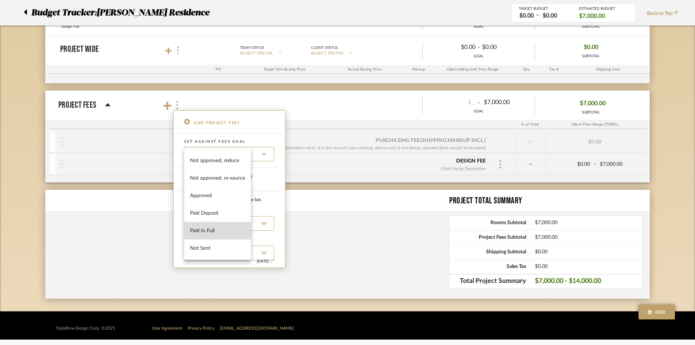
click at [220, 230] on span "Paid In Full" at bounding box center [217, 231] width 55 height 6
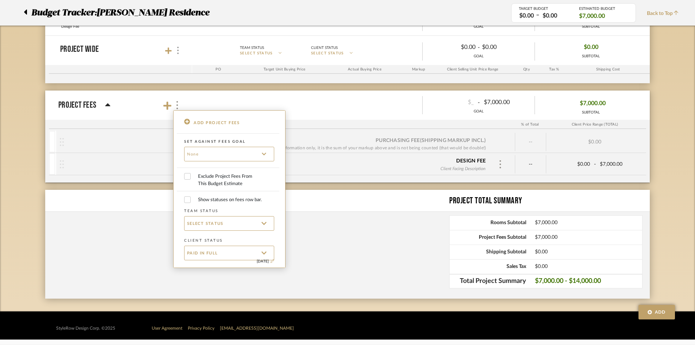
click at [334, 187] on div at bounding box center [347, 172] width 695 height 345
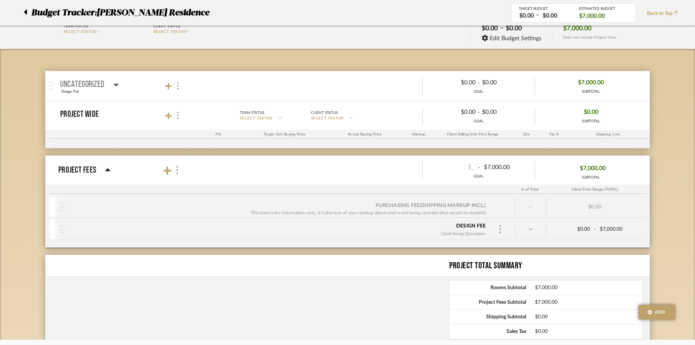
scroll to position [64, 0]
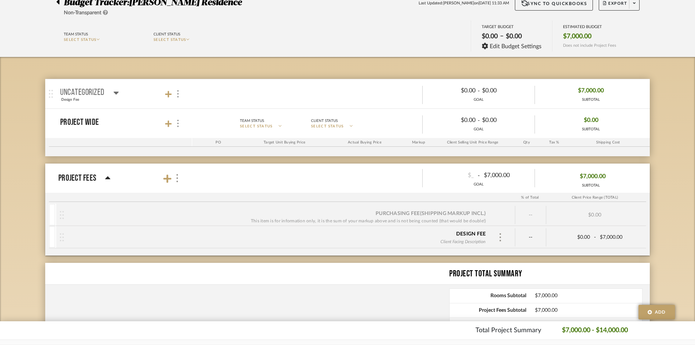
click at [581, 105] on mat-expansion-panel-header "uncategorized Design Fee Team Status SELECT STATUS Client Status SELECT STATUS …" at bounding box center [347, 93] width 605 height 29
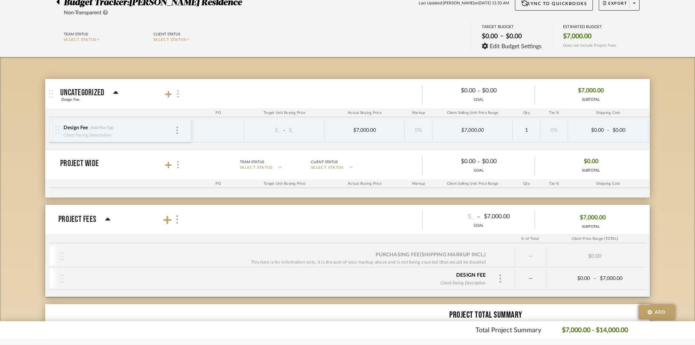
click at [179, 93] on div at bounding box center [178, 94] width 8 height 10
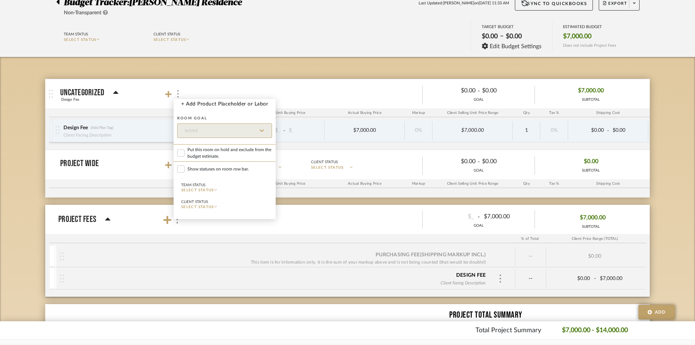
click at [245, 93] on div at bounding box center [347, 172] width 695 height 345
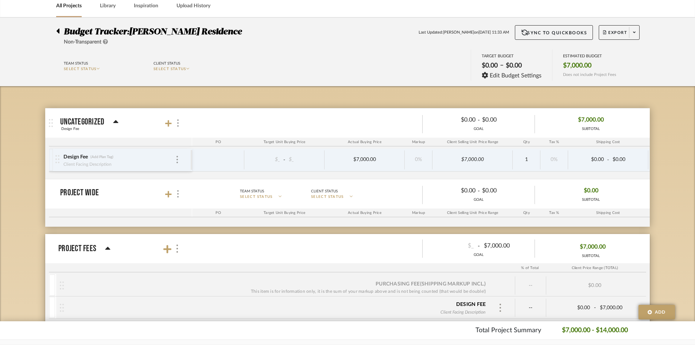
scroll to position [0, 0]
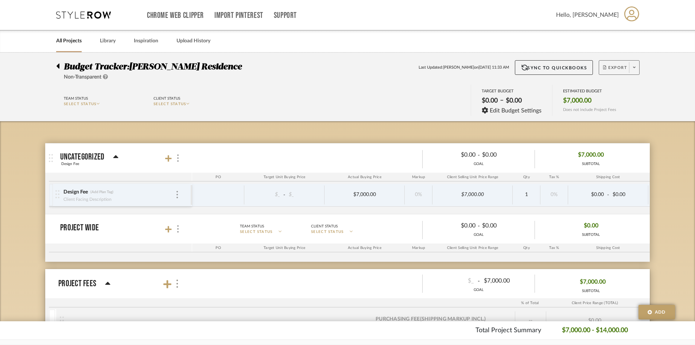
click at [619, 64] on button "Export" at bounding box center [619, 67] width 41 height 15
click at [612, 89] on span "Export PDF" at bounding box center [632, 88] width 55 height 6
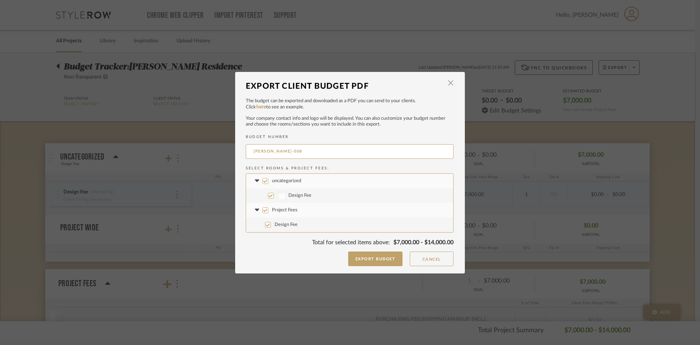
click at [263, 181] on input "uncategorized" at bounding box center [266, 181] width 6 height 6
checkbox input "false"
click at [379, 254] on button "Export Budget" at bounding box center [375, 258] width 55 height 15
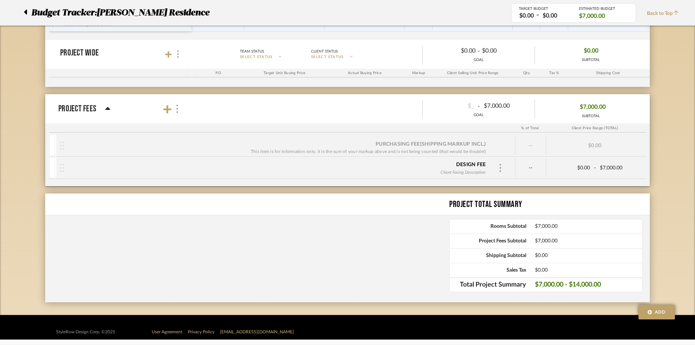
scroll to position [178, 0]
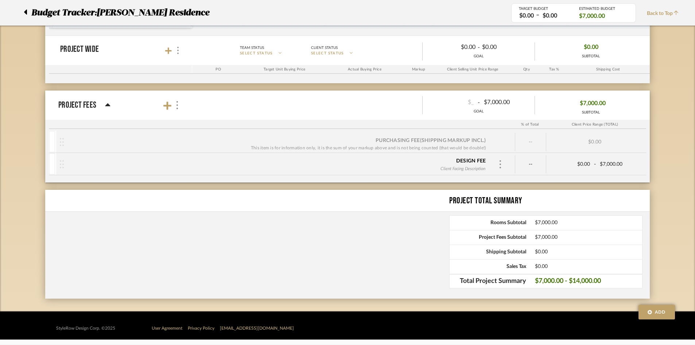
click at [62, 141] on img at bounding box center [62, 142] width 4 height 8
click at [527, 166] on div "--" at bounding box center [530, 164] width 31 height 18
click at [528, 161] on div "--" at bounding box center [530, 164] width 31 height 18
click at [494, 162] on div at bounding box center [500, 164] width 22 height 11
click at [500, 162] on img at bounding box center [500, 164] width 4 height 8
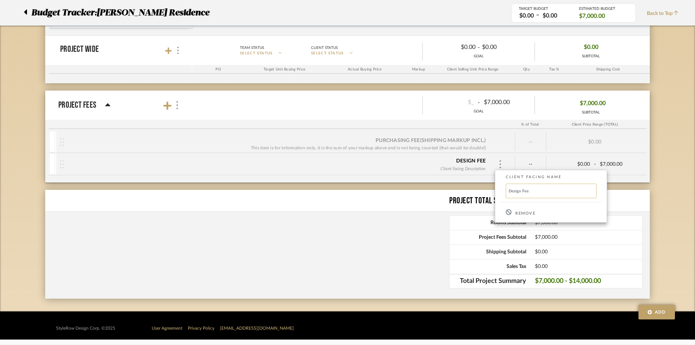
click at [514, 190] on input "Design Fee" at bounding box center [551, 190] width 91 height 15
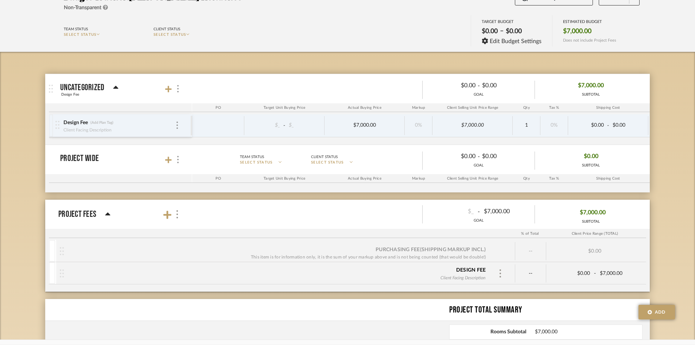
scroll to position [69, 0]
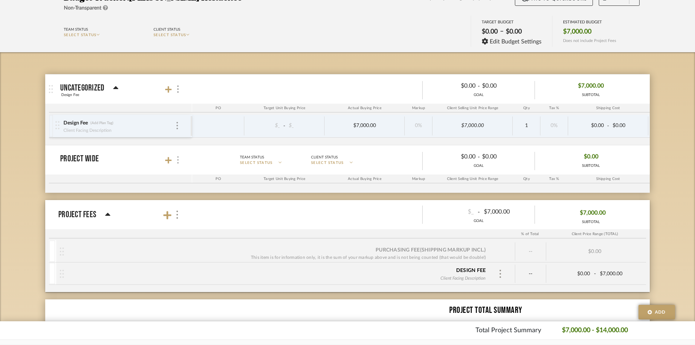
click at [176, 162] on div at bounding box center [178, 160] width 8 height 10
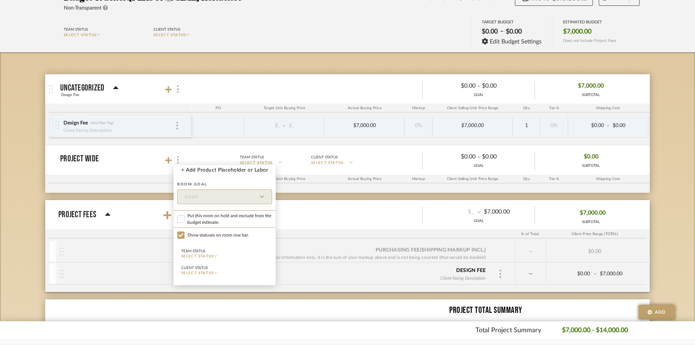
click at [471, 167] on div at bounding box center [347, 172] width 695 height 345
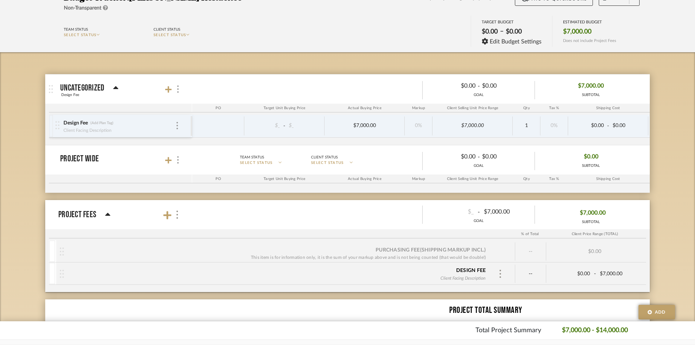
click at [179, 128] on div "Design Fee (Add Plan Tag) Client Facing Description" at bounding box center [122, 125] width 135 height 23
click at [176, 128] on img at bounding box center [176, 125] width 1 height 7
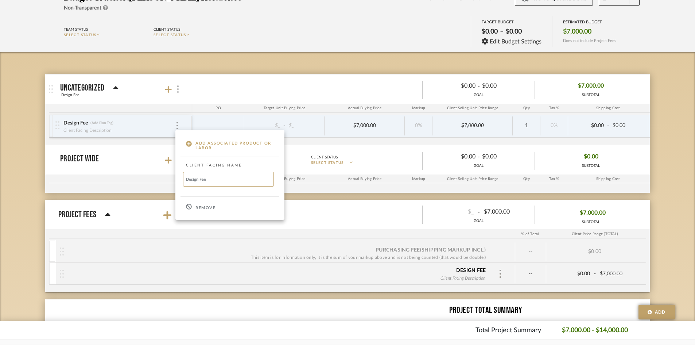
click at [360, 143] on div at bounding box center [347, 172] width 695 height 345
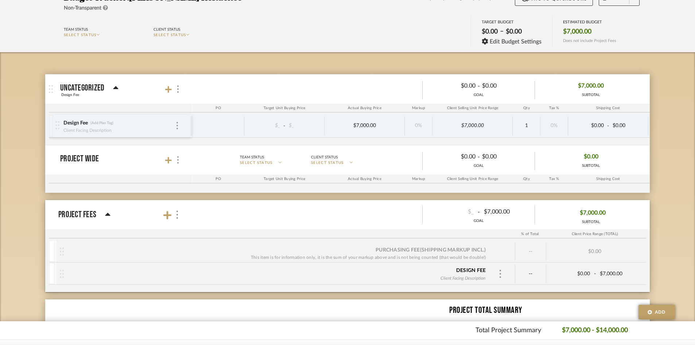
click at [171, 123] on div "Design Fee (Add Plan Tag)" at bounding box center [119, 123] width 112 height 7
click at [185, 117] on div "Design Fee (Add Plan Tag) Client Facing Description" at bounding box center [122, 125] width 135 height 23
click at [177, 132] on div "Design Fee (Add Plan Tag) Client Facing Description" at bounding box center [122, 125] width 135 height 23
click at [179, 89] on div at bounding box center [178, 89] width 8 height 10
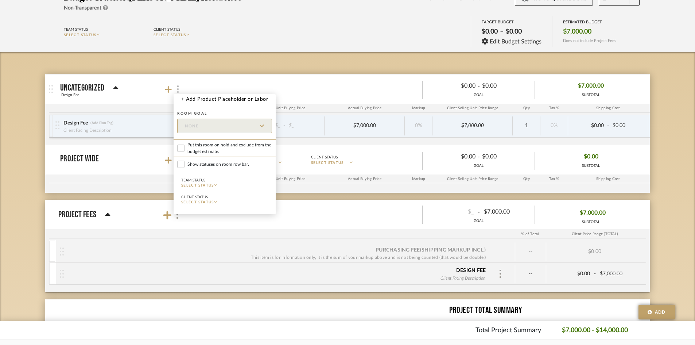
click at [289, 100] on div at bounding box center [347, 172] width 695 height 345
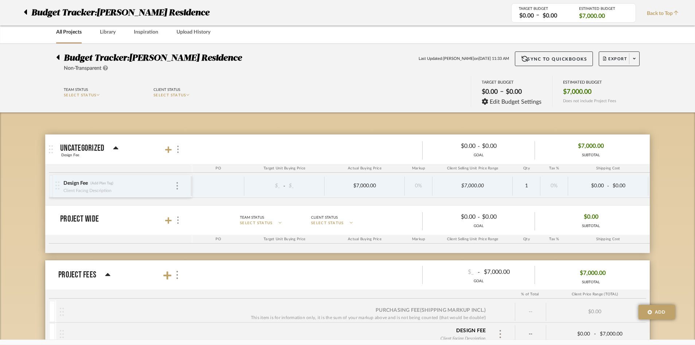
scroll to position [0, 0]
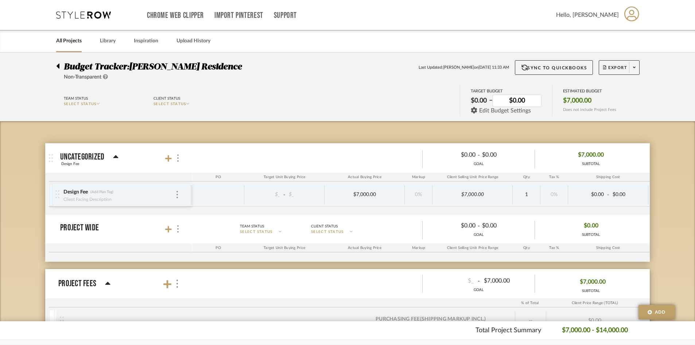
click at [505, 112] on span "Edit Budget Settings" at bounding box center [505, 110] width 52 height 7
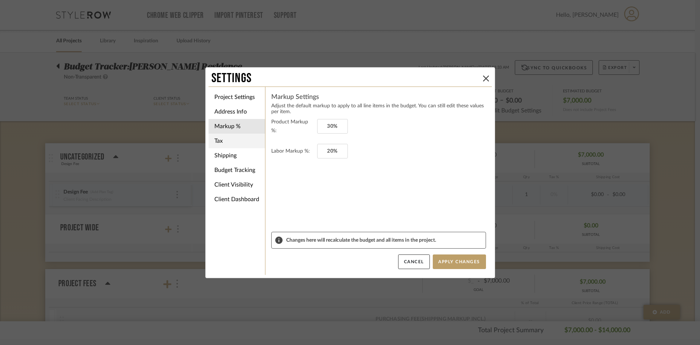
click at [244, 144] on li "Tax" at bounding box center [237, 140] width 57 height 15
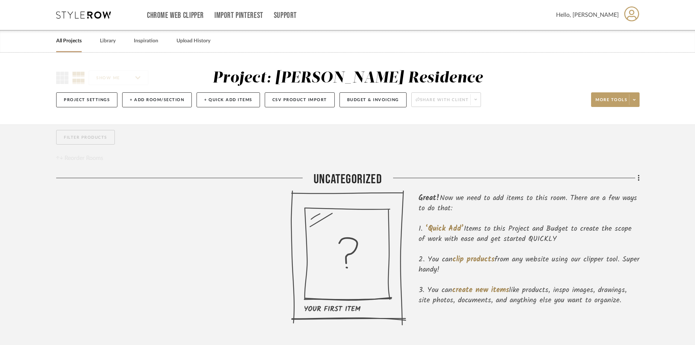
click at [366, 50] on div "All Projects Library Inspiration Upload History" at bounding box center [347, 41] width 605 height 22
click at [348, 98] on button "Budget & Invoicing" at bounding box center [372, 99] width 67 height 15
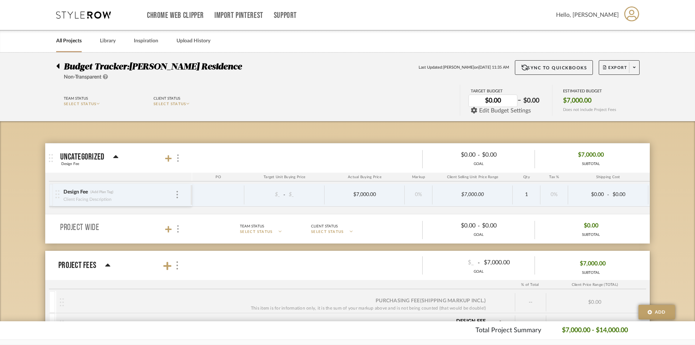
click at [491, 110] on span "Edit Budget Settings" at bounding box center [505, 110] width 52 height 7
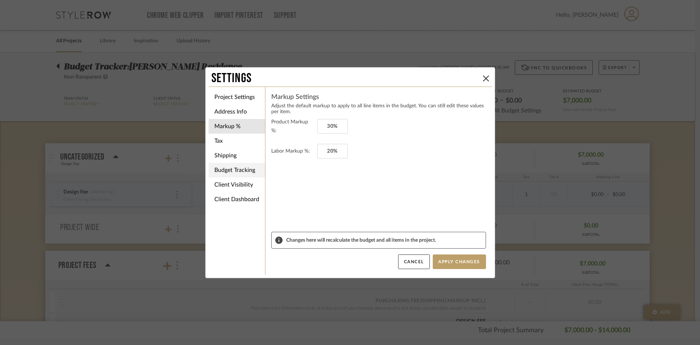
click at [231, 175] on li "Budget Tracking" at bounding box center [237, 170] width 57 height 15
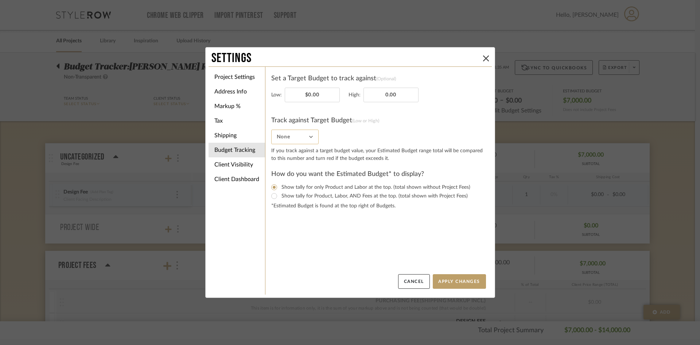
type input "$0.00"
click at [302, 139] on input "None" at bounding box center [294, 136] width 47 height 15
click at [399, 127] on form "Set a Target Budget to track against (Optional) Low: $0.00 High: $0.00 Track ag…" at bounding box center [378, 141] width 215 height 137
click at [423, 96] on div "Low: $0.00 High: $0.00" at bounding box center [378, 95] width 215 height 15
click at [234, 166] on li "Client Visibility" at bounding box center [237, 164] width 57 height 15
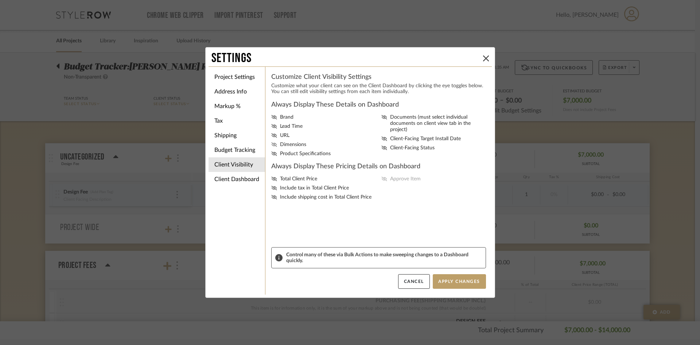
click at [280, 145] on span "Dimensions" at bounding box center [293, 144] width 26 height 6
click at [0, 0] on input "Dimensions" at bounding box center [0, 0] width 0 height 0
click at [280, 145] on span "Dimensions" at bounding box center [293, 144] width 26 height 6
click at [0, 0] on input "Dimensions" at bounding box center [0, 0] width 0 height 0
click at [312, 180] on span "Total Client Price" at bounding box center [298, 179] width 37 height 6
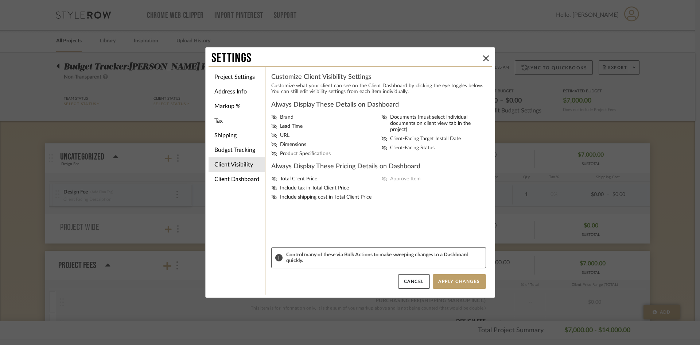
click at [0, 0] on input "Total Client Price" at bounding box center [0, 0] width 0 height 0
click at [439, 278] on button "Apply Changes" at bounding box center [459, 281] width 53 height 15
click at [329, 190] on span "Include tax in Total Client Price" at bounding box center [314, 188] width 69 height 6
click at [0, 0] on input "Include tax in Total Client Price" at bounding box center [0, 0] width 0 height 0
click at [329, 190] on span "Include tax in Total Client Price" at bounding box center [314, 188] width 69 height 6
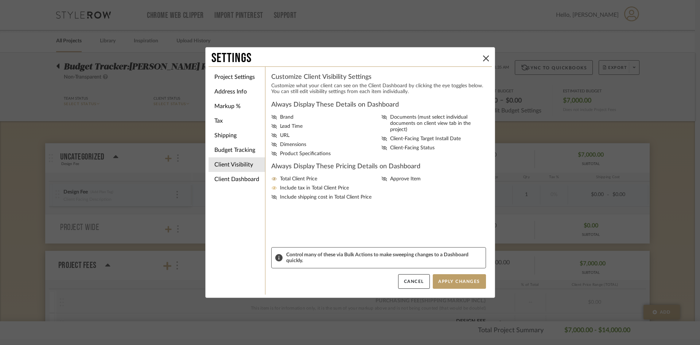
click at [0, 0] on input "Include tax in Total Client Price" at bounding box center [0, 0] width 0 height 0
drag, startPoint x: 478, startPoint y: 289, endPoint x: 469, endPoint y: 284, distance: 10.3
click at [477, 289] on div "Customize Client Visibility Settings Customize what your client can see on the …" at bounding box center [378, 181] width 227 height 228
click at [463, 280] on button "Apply Changes" at bounding box center [459, 281] width 53 height 15
click at [484, 60] on icon at bounding box center [486, 58] width 6 height 6
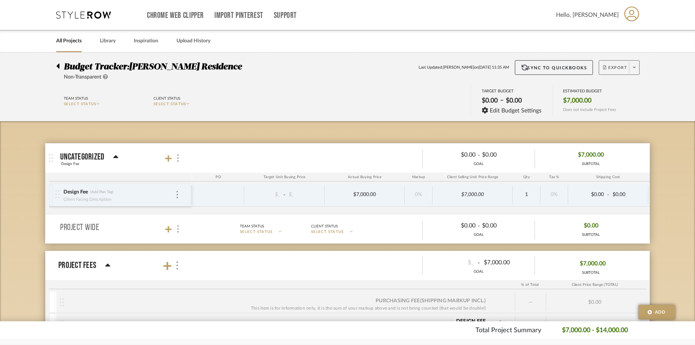
click at [605, 68] on icon at bounding box center [604, 67] width 3 height 4
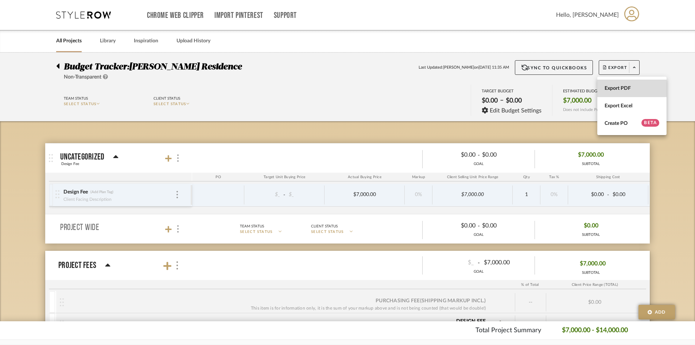
click at [623, 90] on span "Export PDF" at bounding box center [632, 88] width 55 height 6
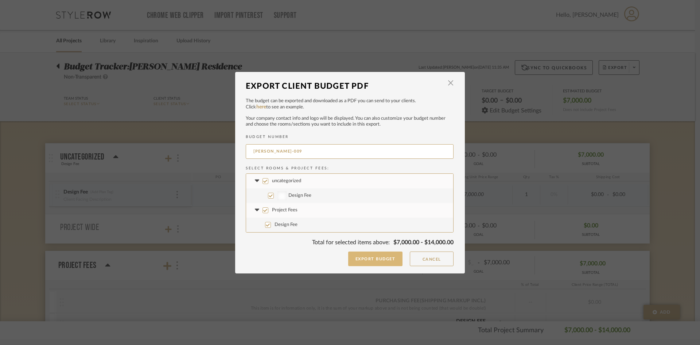
click at [387, 263] on button "Export Budget" at bounding box center [375, 258] width 55 height 15
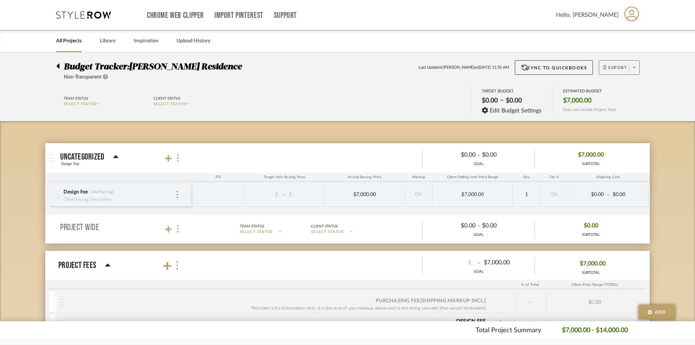
click at [621, 66] on span "Export" at bounding box center [615, 70] width 24 height 11
click at [621, 87] on span "Export PDF" at bounding box center [632, 88] width 55 height 6
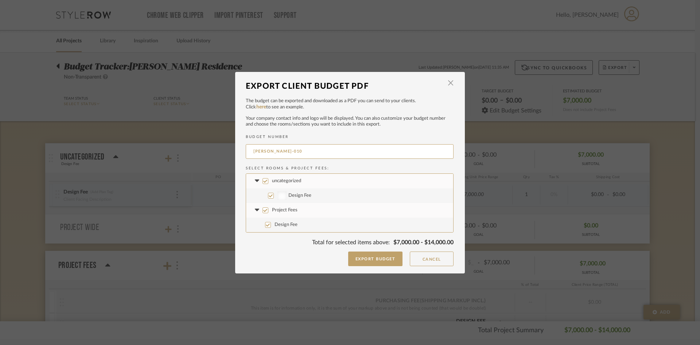
click at [264, 180] on input "uncategorized" at bounding box center [266, 181] width 6 height 6
checkbox input "false"
click at [370, 263] on button "Export Budget" at bounding box center [375, 258] width 55 height 15
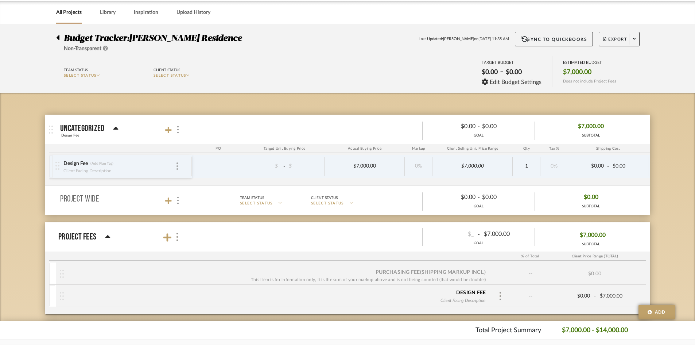
scroll to position [73, 0]
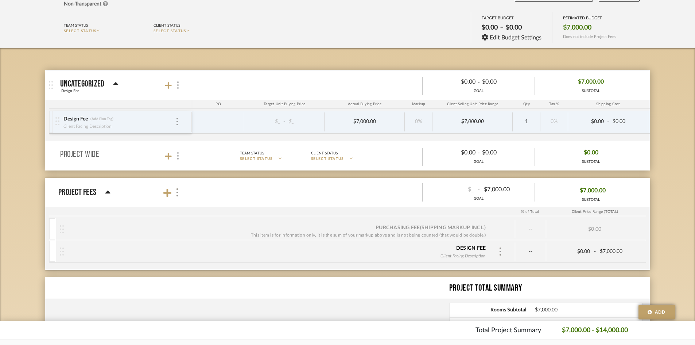
click at [491, 251] on div at bounding box center [500, 251] width 22 height 11
click at [496, 252] on div at bounding box center [500, 251] width 11 height 11
click at [504, 216] on div at bounding box center [347, 172] width 695 height 345
click at [556, 192] on div "$7,000.00 SUBTOTAL" at bounding box center [591, 192] width 112 height 23
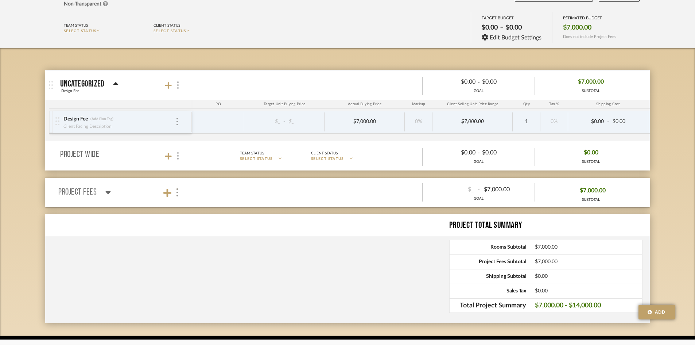
click at [174, 200] on mat-panel-title "Project Fees" at bounding box center [122, 192] width 128 height 24
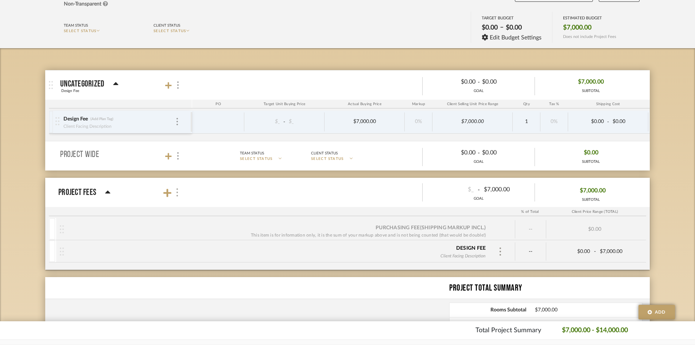
click at [180, 189] on div at bounding box center [177, 192] width 8 height 10
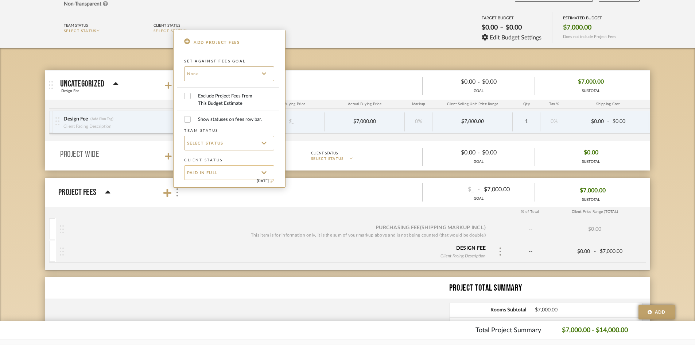
click at [211, 176] on p "Paid In Full" at bounding box center [226, 172] width 79 height 8
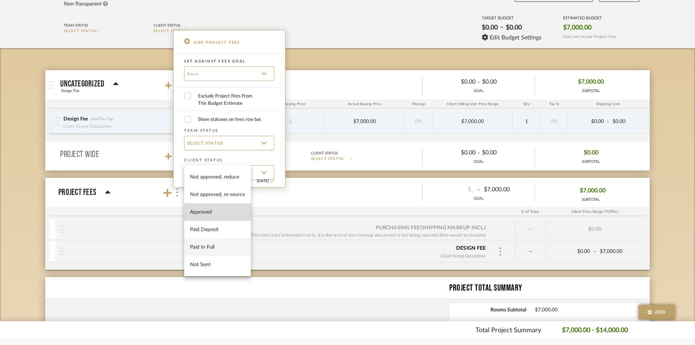
click at [230, 216] on button "Approved" at bounding box center [217, 212] width 67 height 18
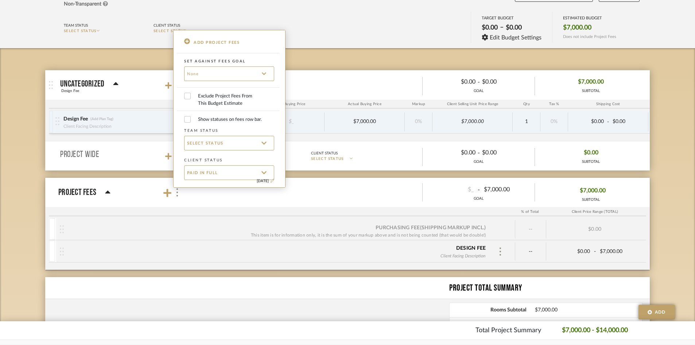
checkbox input "false"
click at [252, 174] on p "Approved" at bounding box center [226, 172] width 79 height 8
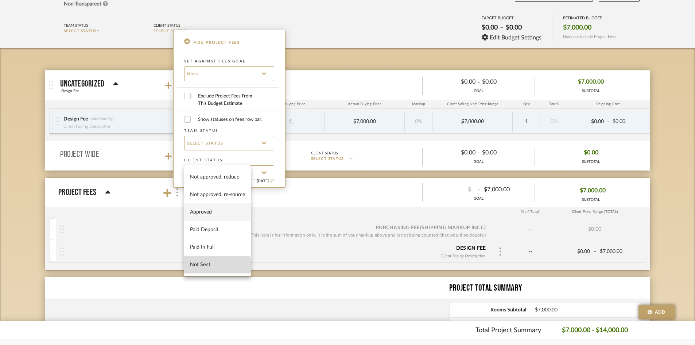
click at [202, 266] on span "Not Sent" at bounding box center [217, 264] width 55 height 6
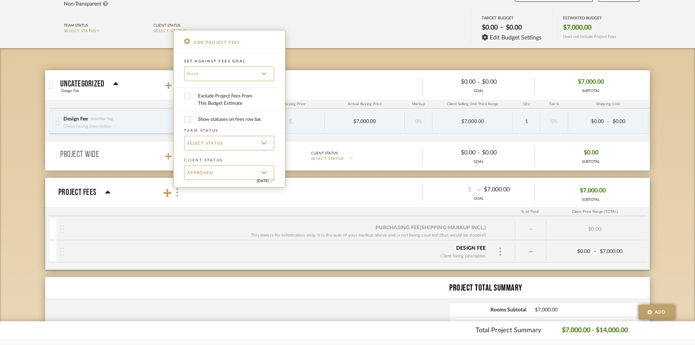
checkbox input "false"
click at [289, 181] on div at bounding box center [347, 172] width 695 height 345
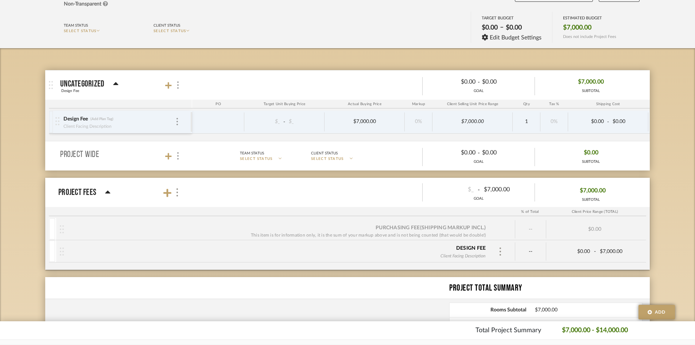
click at [180, 124] on div "Design Fee (Add Plan Tag) Client Facing Description" at bounding box center [122, 121] width 135 height 23
click at [180, 120] on div "Design Fee (Add Plan Tag) Client Facing Description" at bounding box center [122, 121] width 135 height 23
click at [173, 125] on div "Design Fee (Add Plan Tag) Client Facing Description" at bounding box center [119, 121] width 112 height 23
click at [217, 112] on div "$_ - $_ $7,000.00 0% $7,000.00 1 0% $0.00 - $0.00 0% Taxable $7,000.00" at bounding box center [495, 122] width 607 height 20
click at [182, 125] on div "Design Fee (Add Plan Tag) Client Facing Description" at bounding box center [122, 121] width 135 height 23
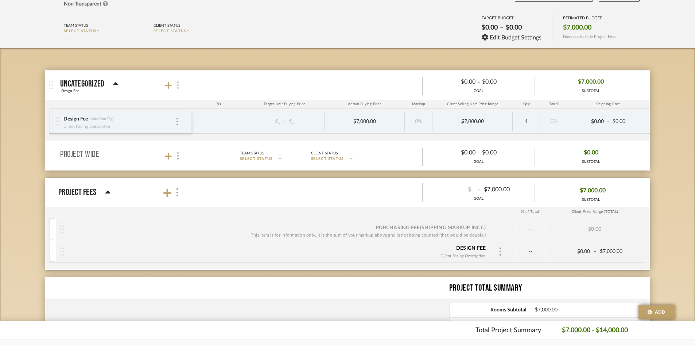
click at [180, 86] on div at bounding box center [178, 85] width 8 height 10
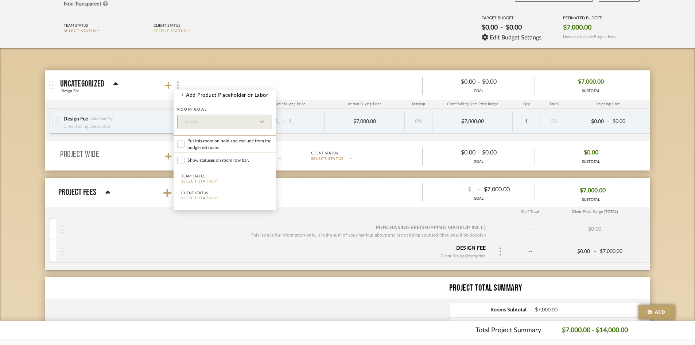
click at [241, 54] on div at bounding box center [347, 172] width 695 height 345
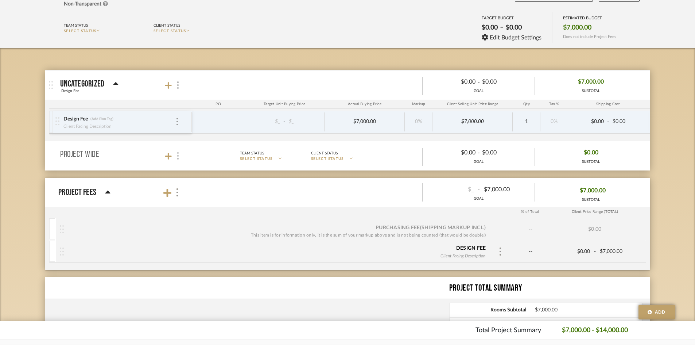
click at [178, 157] on img at bounding box center [177, 155] width 1 height 7
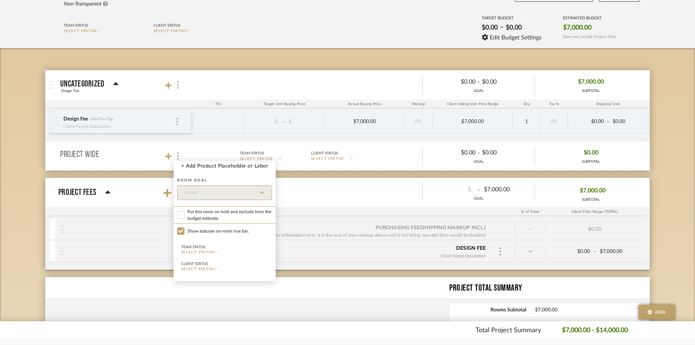
click at [329, 160] on div at bounding box center [347, 172] width 695 height 345
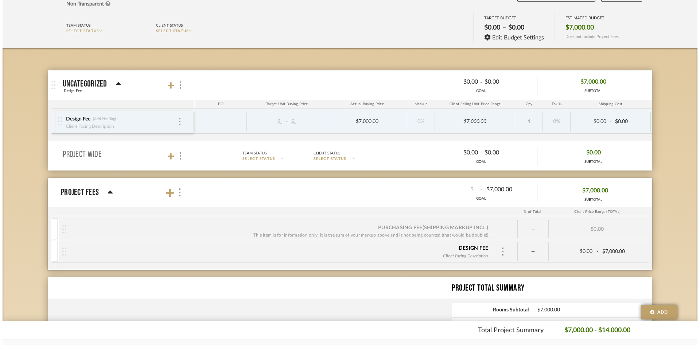
scroll to position [0, 0]
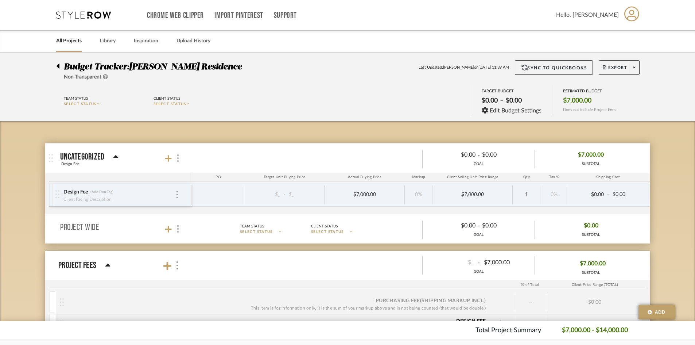
click at [586, 328] on p "$7,000.00 - $14,000.00" at bounding box center [595, 330] width 66 height 10
click at [520, 110] on span "Edit Budget Settings" at bounding box center [516, 110] width 52 height 7
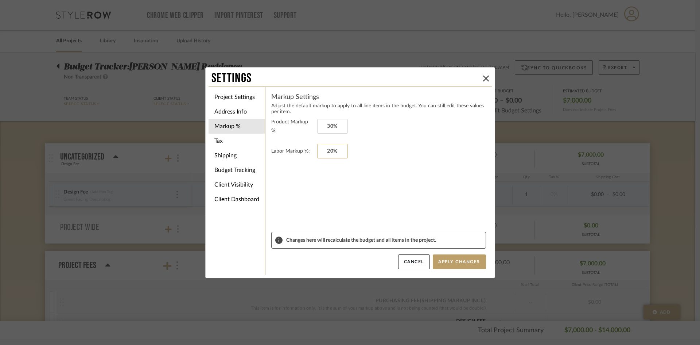
type input "20"
type input "30"
click at [340, 127] on input "30" at bounding box center [332, 126] width 31 height 15
click at [364, 149] on fieldset "Labor Markup %:" at bounding box center [378, 151] width 215 height 15
click at [459, 263] on button "Apply Changes" at bounding box center [459, 261] width 53 height 15
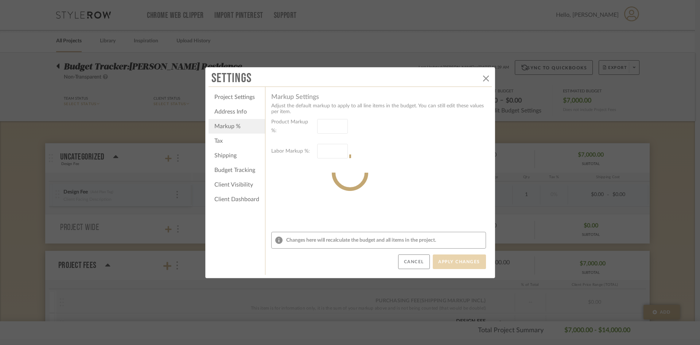
type input "30%"
type input "20%"
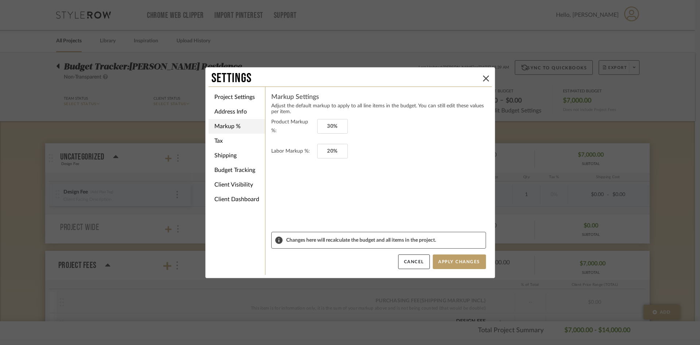
click at [239, 123] on li "Markup %" at bounding box center [237, 126] width 57 height 15
click at [235, 112] on li "Address Info" at bounding box center [237, 111] width 57 height 15
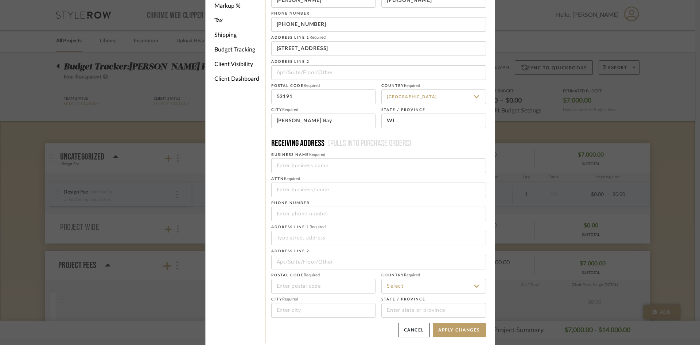
scroll to position [55, 0]
click at [243, 60] on li "Client Visibility" at bounding box center [237, 62] width 57 height 15
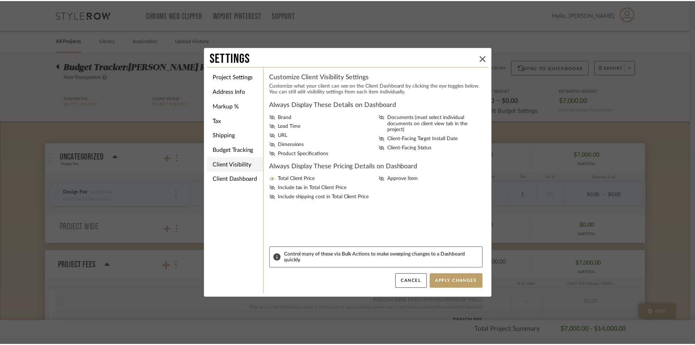
scroll to position [0, 0]
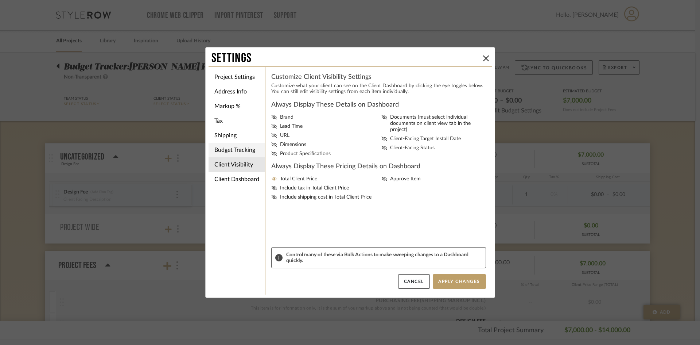
click at [215, 154] on li "Budget Tracking" at bounding box center [237, 150] width 57 height 15
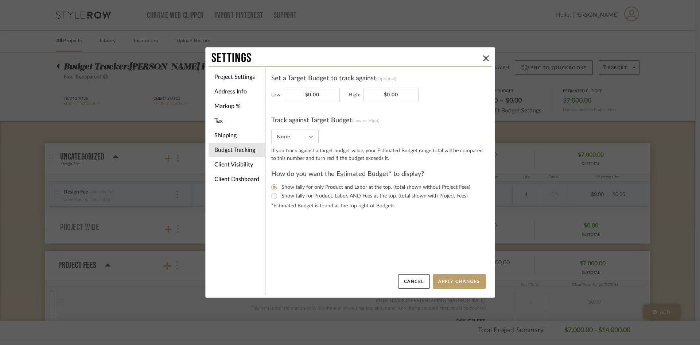
click at [340, 210] on settings-budget-tracking "Set a Target Budget to track against (Optional) Low: $0.00 High: $0.00 Track ag…" at bounding box center [378, 173] width 215 height 201
click at [444, 282] on button "Apply Changes" at bounding box center [459, 281] width 53 height 15
click at [482, 57] on button at bounding box center [486, 58] width 9 height 9
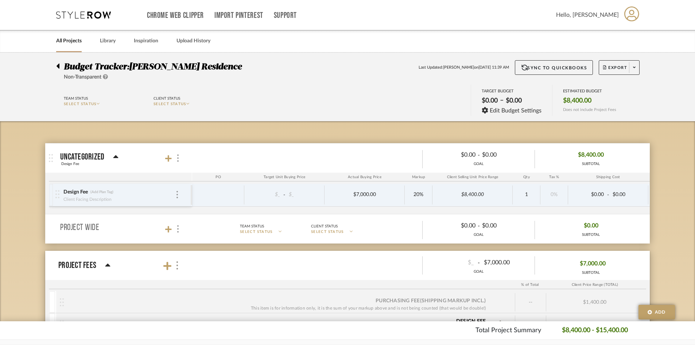
click at [584, 329] on p "$8,400.00 - $15,400.00" at bounding box center [595, 330] width 66 height 10
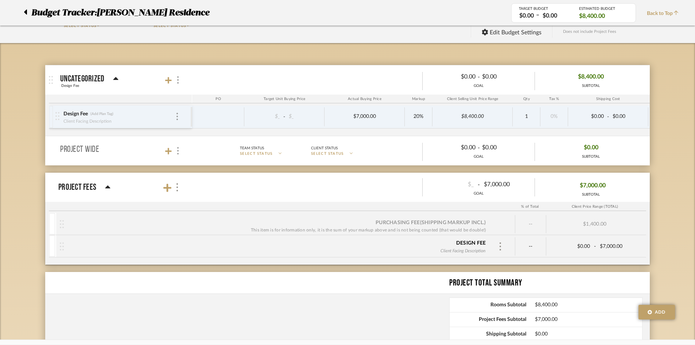
scroll to position [51, 0]
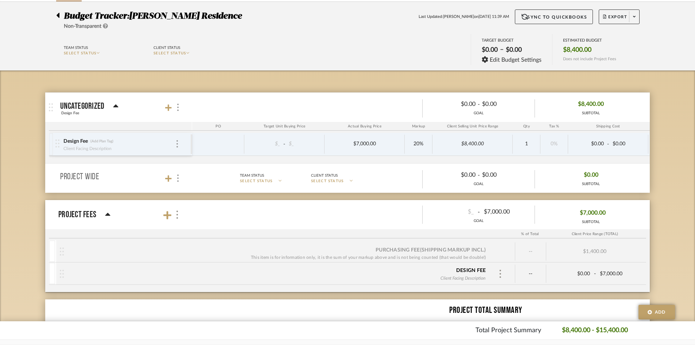
click at [580, 103] on span "$8,400.00" at bounding box center [591, 103] width 26 height 11
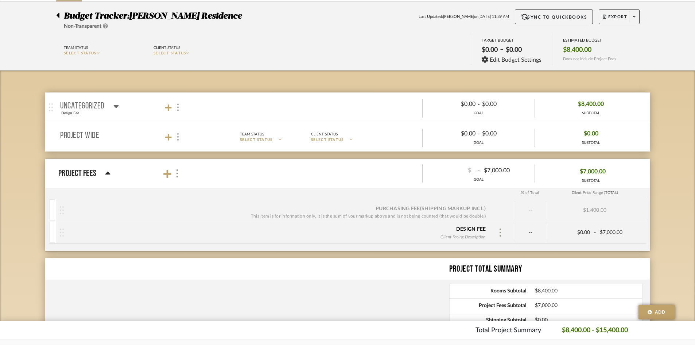
click at [586, 105] on span "$8,400.00" at bounding box center [591, 103] width 26 height 11
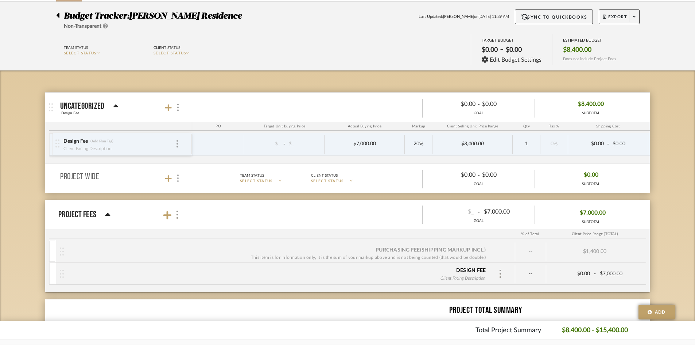
click at [225, 154] on div "$_ - $_ $7,000.00 20% $8,400.00 1 0% $0.00 - $0.00 0% Taxable $8,400.00" at bounding box center [495, 144] width 607 height 20
click at [172, 143] on div "Design Fee (Add Plan Tag)" at bounding box center [119, 141] width 112 height 7
click at [176, 144] on div at bounding box center [177, 144] width 4 height 8
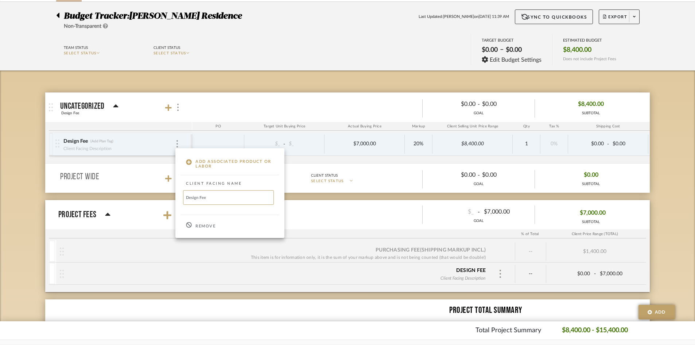
drag, startPoint x: 247, startPoint y: 303, endPoint x: 309, endPoint y: 275, distance: 68.1
click at [247, 303] on div at bounding box center [347, 172] width 695 height 345
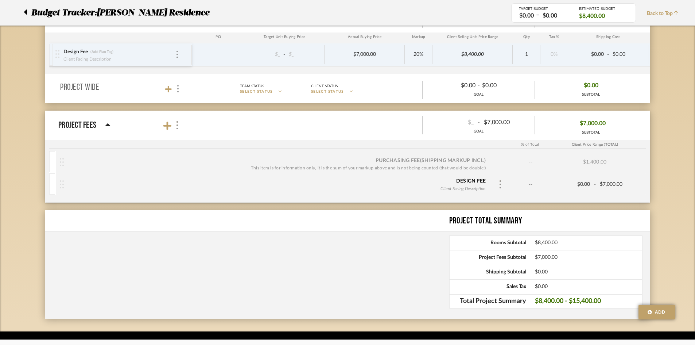
scroll to position [160, 0]
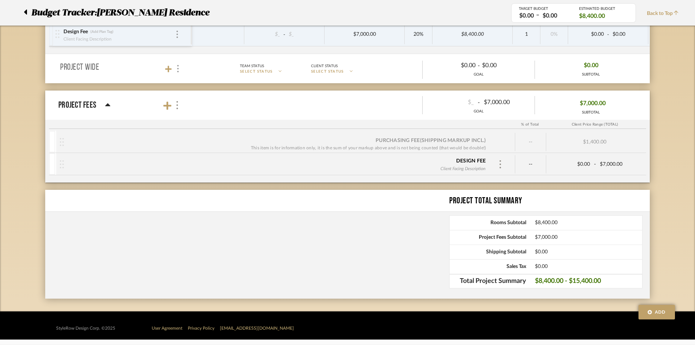
click at [602, 19] on span "$8,400.00" at bounding box center [592, 16] width 26 height 8
click at [606, 17] on div "$8,400.00" at bounding box center [603, 15] width 49 height 11
click at [559, 3] on div "TARGET BUDGET $0.00 – $0.00 ESTIMATED BUDGET $8,400.00" at bounding box center [573, 12] width 125 height 19
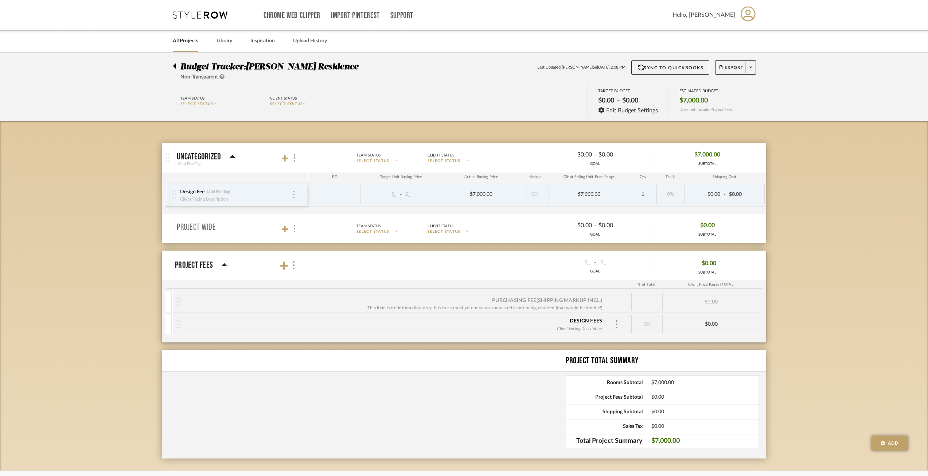
click at [294, 193] on img at bounding box center [293, 194] width 1 height 7
click at [68, 237] on div at bounding box center [464, 238] width 928 height 476
click at [228, 267] on mat-panel-title "Project Fees" at bounding box center [239, 265] width 128 height 24
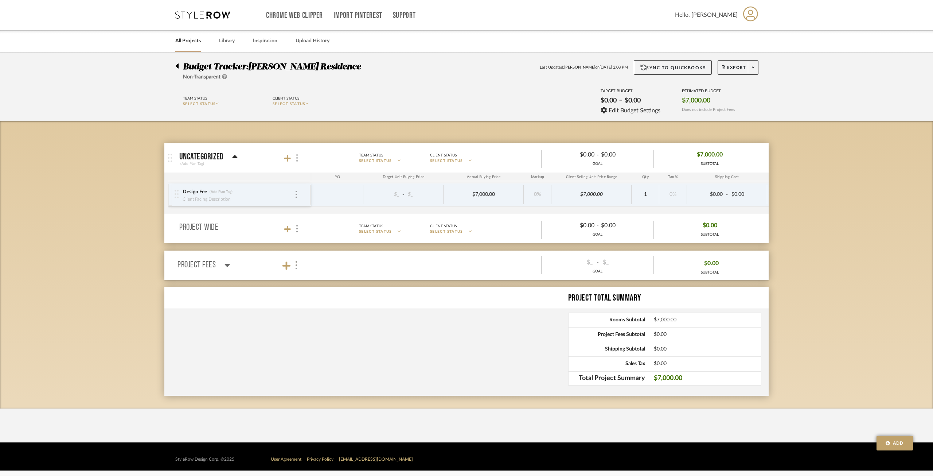
click at [228, 267] on icon at bounding box center [227, 265] width 5 height 9
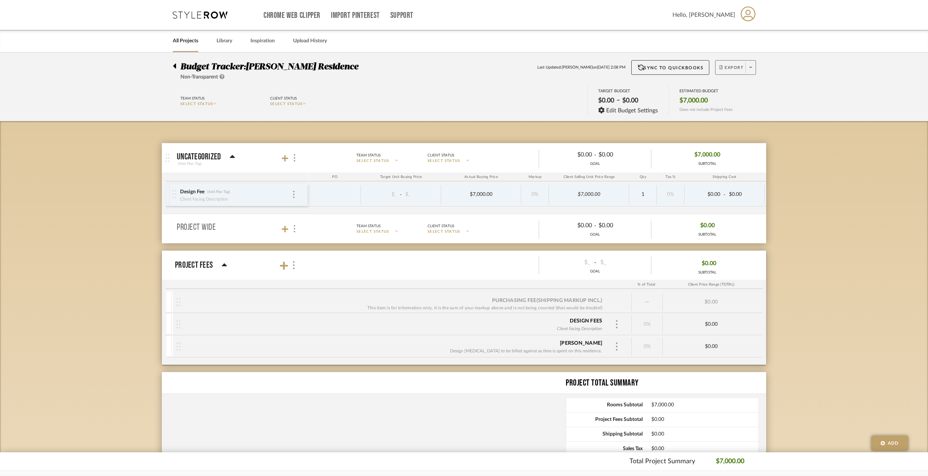
click at [752, 71] on span at bounding box center [751, 67] width 10 height 11
click at [797, 102] on div at bounding box center [464, 238] width 928 height 476
click at [651, 112] on span "Edit Budget Settings" at bounding box center [632, 110] width 52 height 7
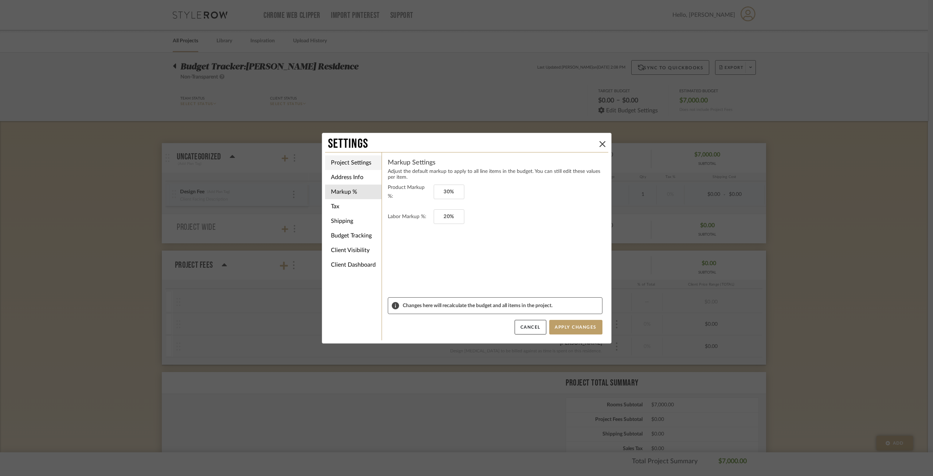
click at [356, 163] on li "Project Settings" at bounding box center [353, 162] width 57 height 15
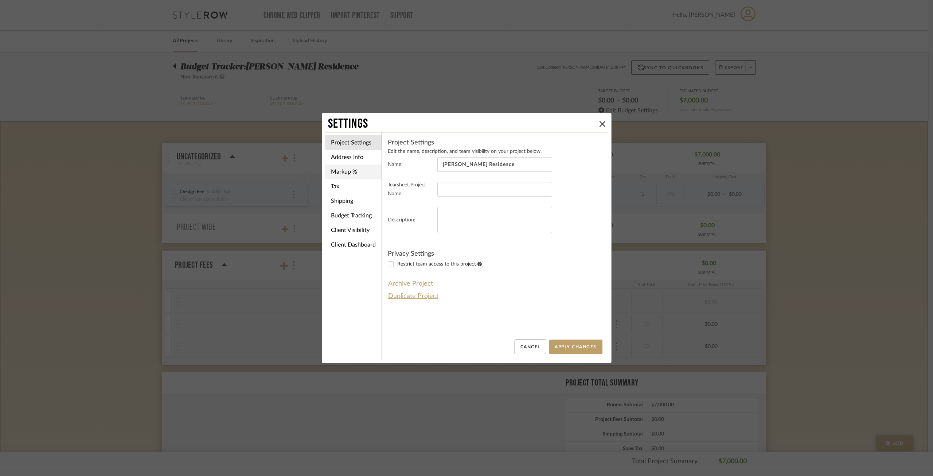
click at [354, 171] on li "Markup %" at bounding box center [353, 171] width 57 height 15
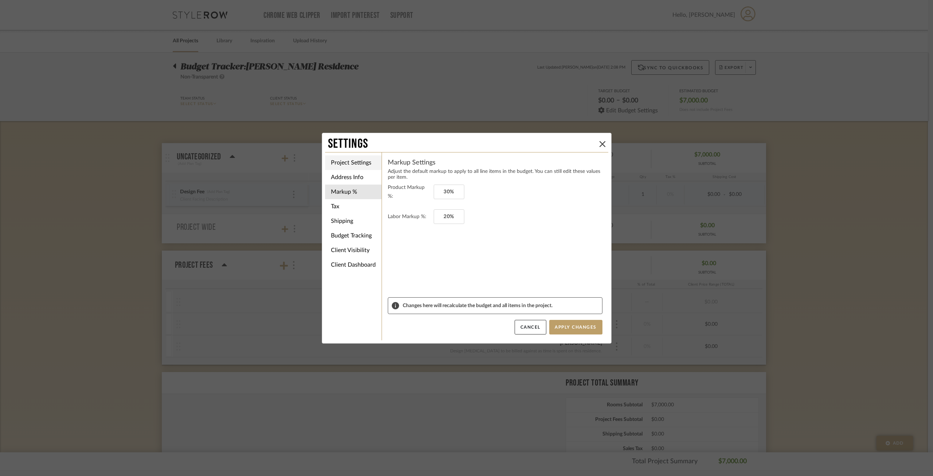
click at [349, 156] on li "Project Settings" at bounding box center [353, 162] width 57 height 15
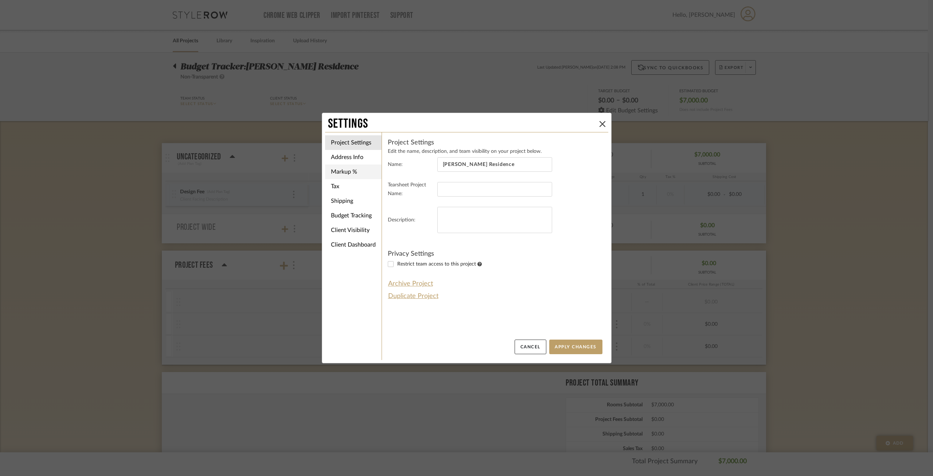
click at [346, 171] on li "Markup %" at bounding box center [353, 171] width 57 height 15
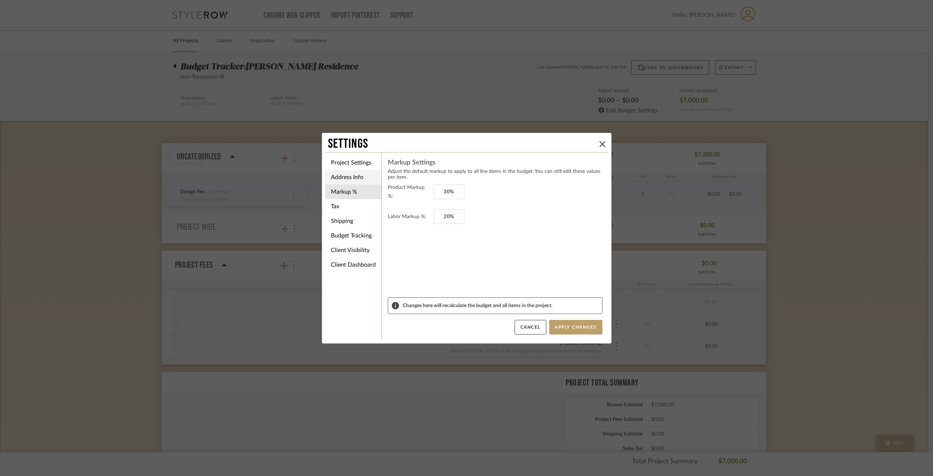
click at [345, 177] on li "Address Info" at bounding box center [353, 177] width 57 height 15
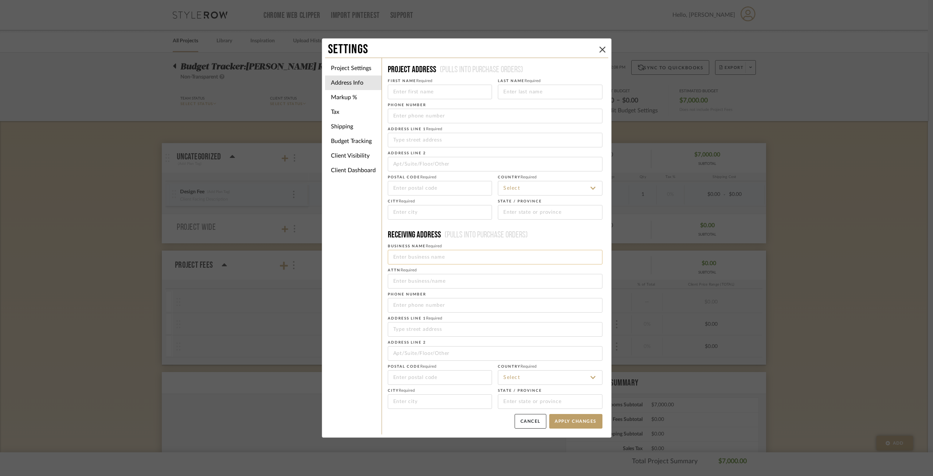
click at [423, 255] on input at bounding box center [495, 257] width 215 height 15
click at [346, 156] on li "Client Visibility" at bounding box center [353, 155] width 57 height 15
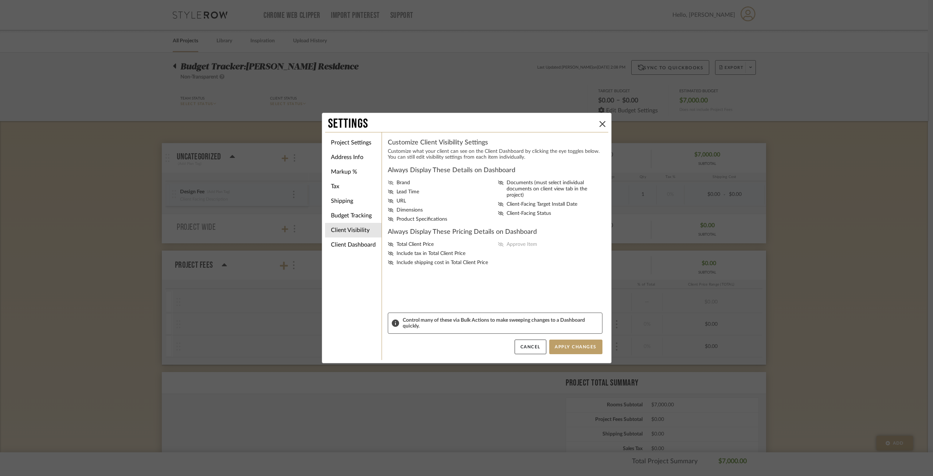
click at [388, 183] on icon at bounding box center [390, 182] width 5 height 4
click at [0, 0] on input "Brand" at bounding box center [0, 0] width 0 height 0
click at [389, 183] on icon at bounding box center [391, 182] width 6 height 4
click at [0, 0] on input "Brand" at bounding box center [0, 0] width 0 height 0
click at [508, 246] on div "Total Client Price Include tax in Total Client Price Include shipping cost in T…" at bounding box center [495, 253] width 215 height 24
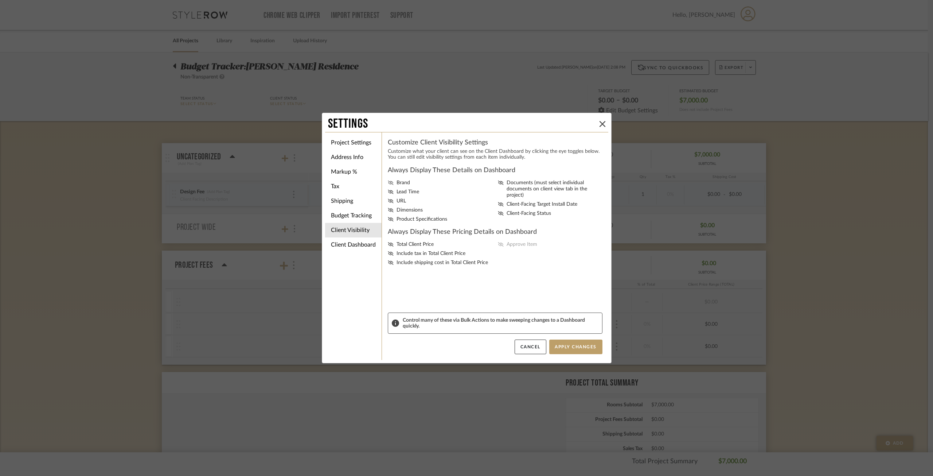
click at [498, 245] on div "Total Client Price Include tax in Total Client Price Include shipping cost in T…" at bounding box center [495, 253] width 215 height 24
click at [501, 240] on div "Always Display These Details on Dashboard Brand Lead Time URL Dimensions Produc…" at bounding box center [495, 239] width 215 height 147
click at [497, 244] on div "Total Client Price Include tax in Total Client Price Include shipping cost in T…" at bounding box center [495, 253] width 215 height 24
click at [498, 244] on div "Total Client Price Include tax in Total Client Price Include shipping cost in T…" at bounding box center [495, 253] width 215 height 24
click at [388, 263] on icon at bounding box center [391, 262] width 6 height 4
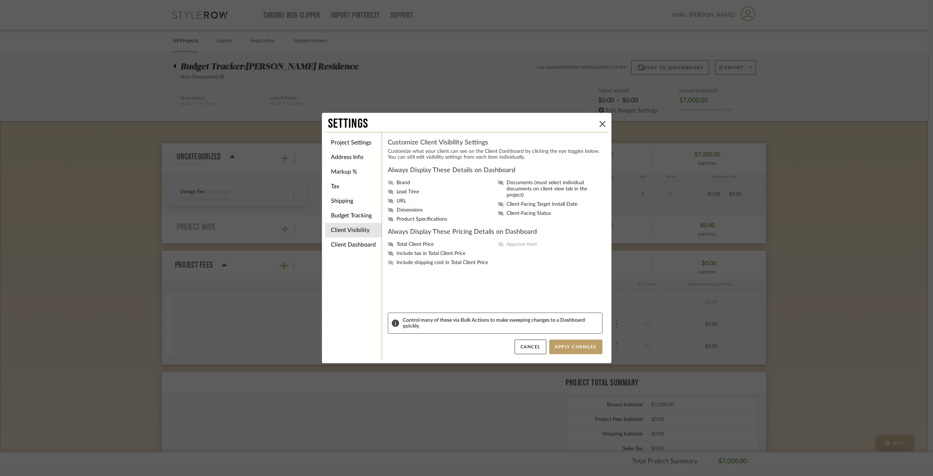
click at [0, 0] on input "Include shipping cost in Total Client Price" at bounding box center [0, 0] width 0 height 0
click at [388, 263] on icon at bounding box center [391, 262] width 6 height 4
click at [0, 0] on input "Include shipping cost in Total Client Price" at bounding box center [0, 0] width 0 height 0
click at [348, 242] on li "Client Dashboard" at bounding box center [353, 244] width 57 height 15
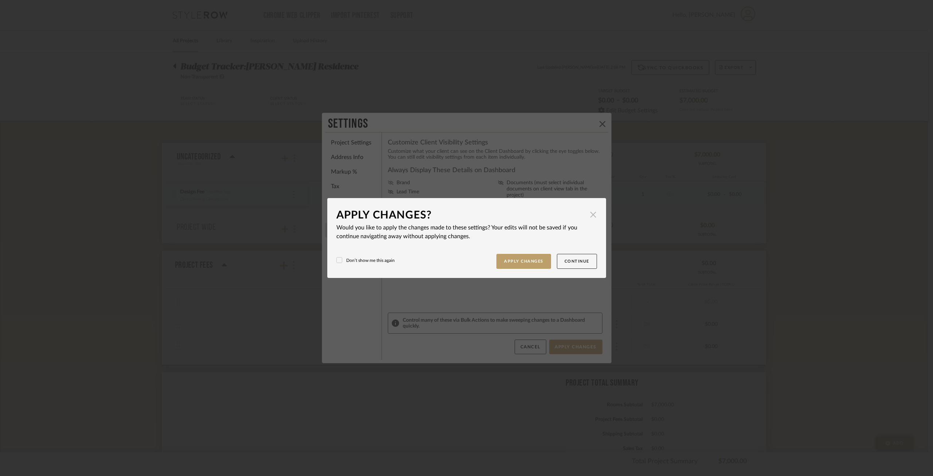
click at [594, 213] on span "button" at bounding box center [593, 214] width 15 height 15
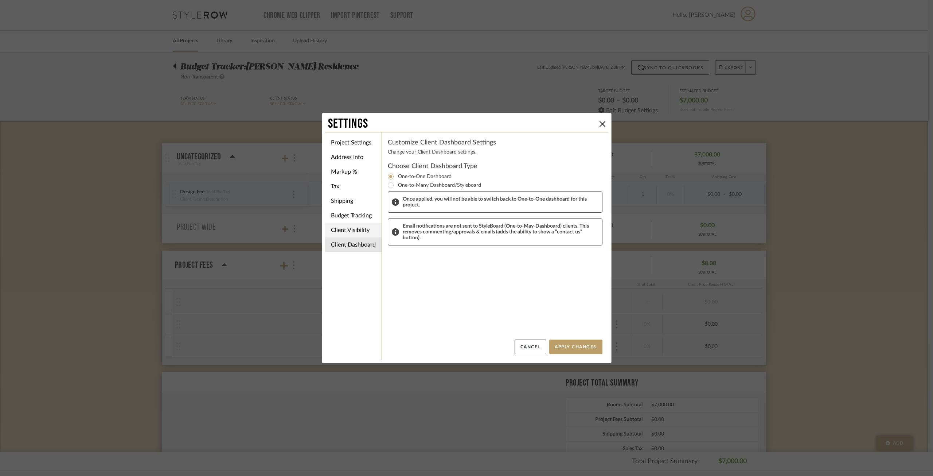
click at [372, 228] on li "Client Visibility" at bounding box center [353, 230] width 57 height 15
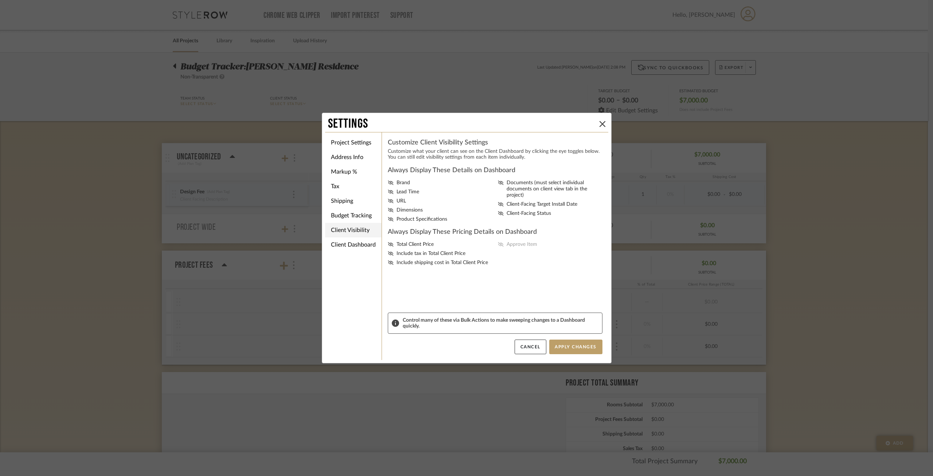
drag, startPoint x: 381, startPoint y: 171, endPoint x: 368, endPoint y: 153, distance: 21.9
click at [368, 153] on li "Address Info" at bounding box center [353, 157] width 57 height 15
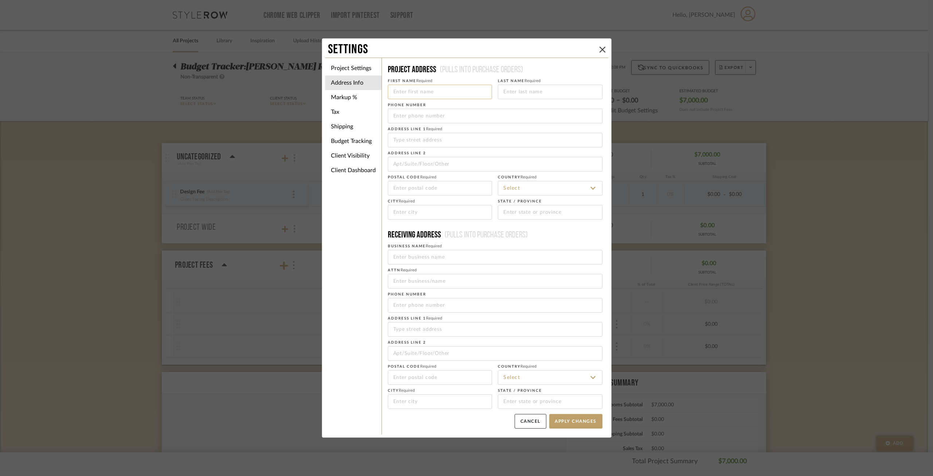
click at [423, 96] on input at bounding box center [440, 92] width 105 height 15
type input "[PERSON_NAME]"
click at [534, 90] on input at bounding box center [550, 92] width 105 height 15
type input "[PERSON_NAME]"
click at [453, 119] on input "tel" at bounding box center [495, 116] width 215 height 15
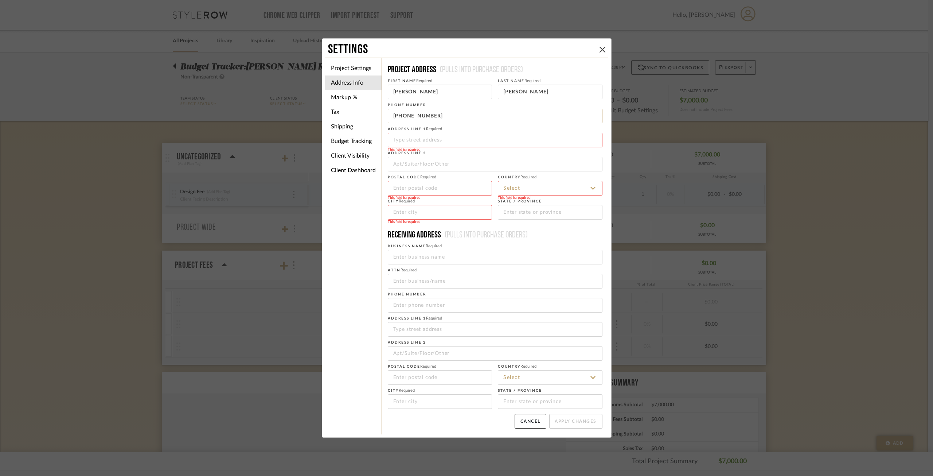
type input "[PHONE_NUMBER]"
click at [528, 147] on div "This field is required" at bounding box center [495, 149] width 215 height 4
click at [527, 146] on input at bounding box center [495, 140] width 215 height 15
